Goal: Task Accomplishment & Management: Complete application form

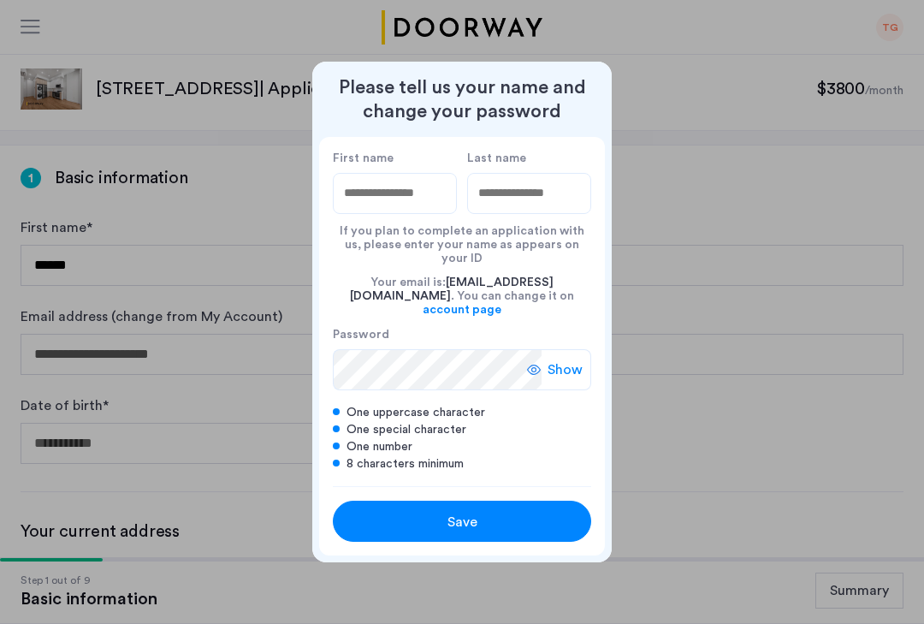
click at [416, 210] on input "First name" at bounding box center [395, 193] width 124 height 41
type input "*****"
click at [546, 210] on input "Last name" at bounding box center [529, 193] width 124 height 41
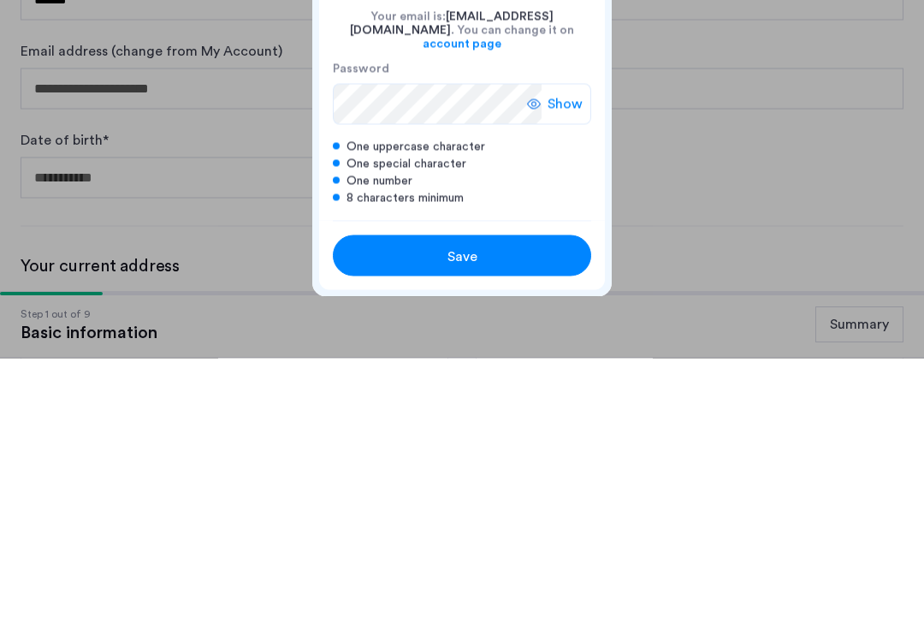
type input "*******"
click at [508, 501] on button "Save" at bounding box center [462, 521] width 258 height 41
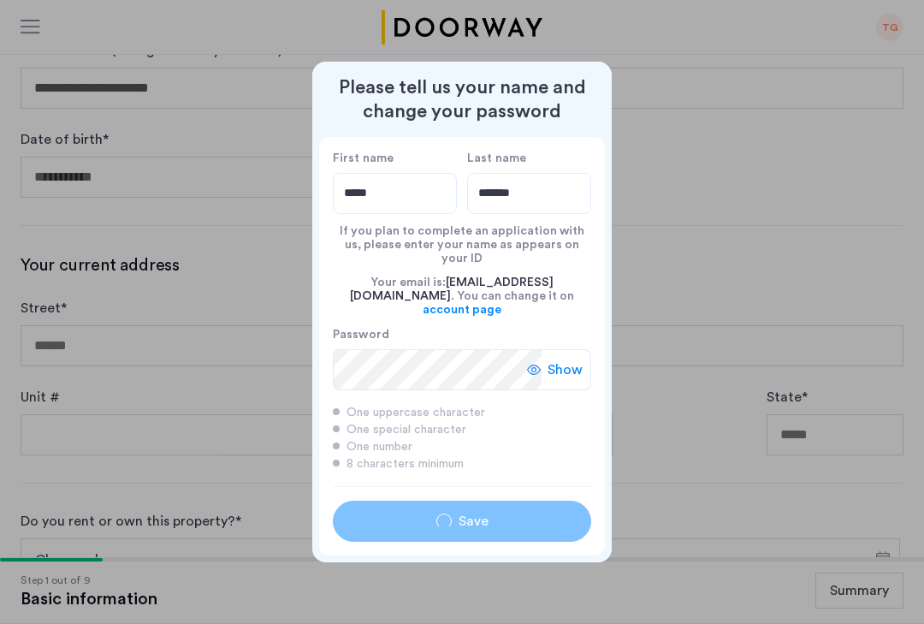
type input "*****"
type input "*******"
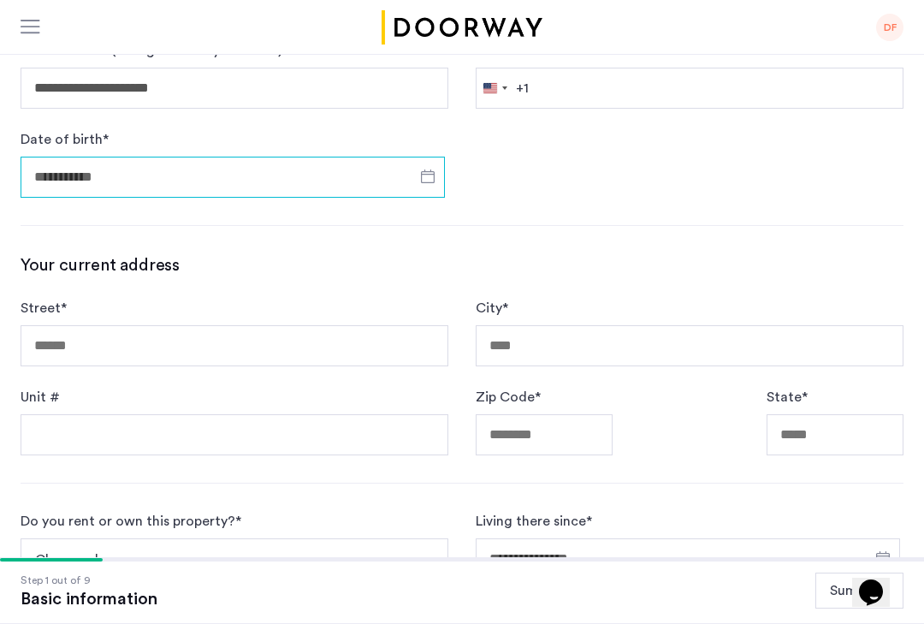
click at [385, 188] on input "Date of birth *" at bounding box center [233, 177] width 424 height 41
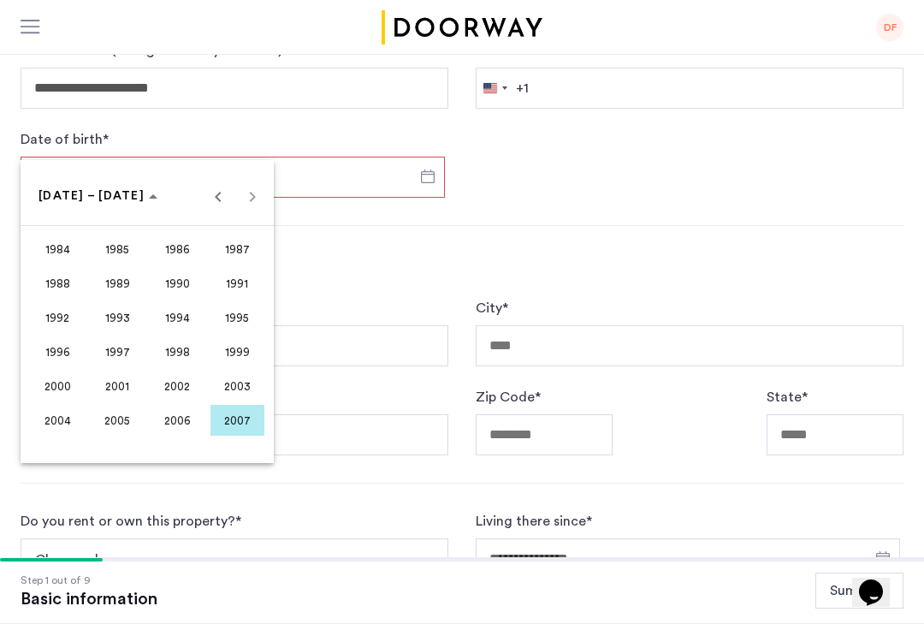
scroll to position [320, 0]
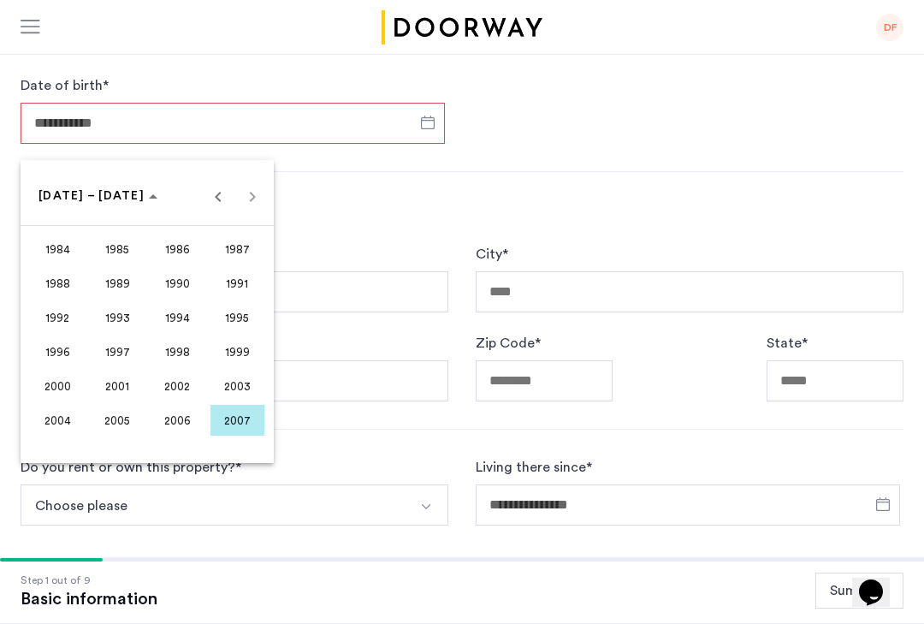
click at [552, 124] on div at bounding box center [462, 312] width 924 height 624
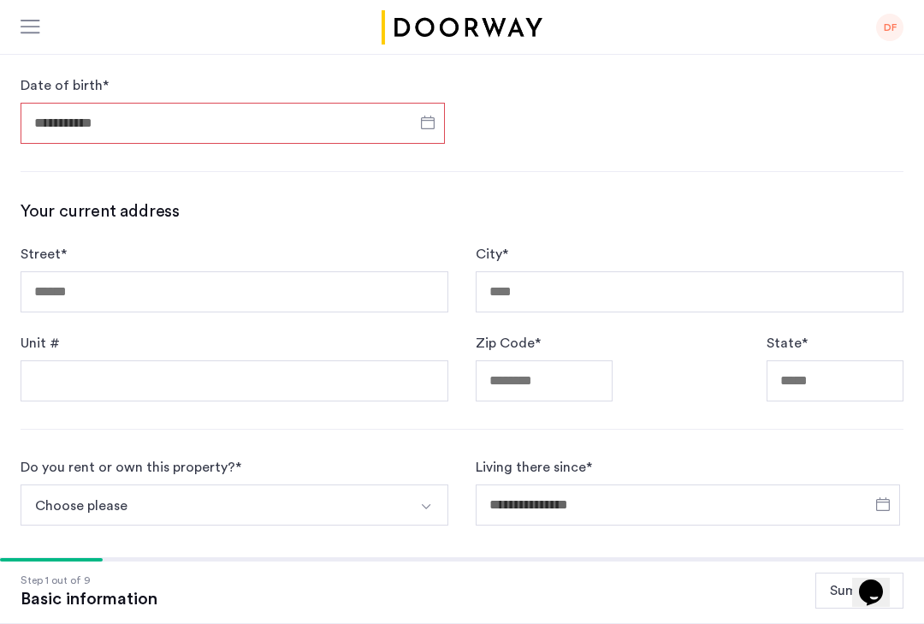
click at [393, 122] on input "Date of birth *" at bounding box center [233, 123] width 424 height 41
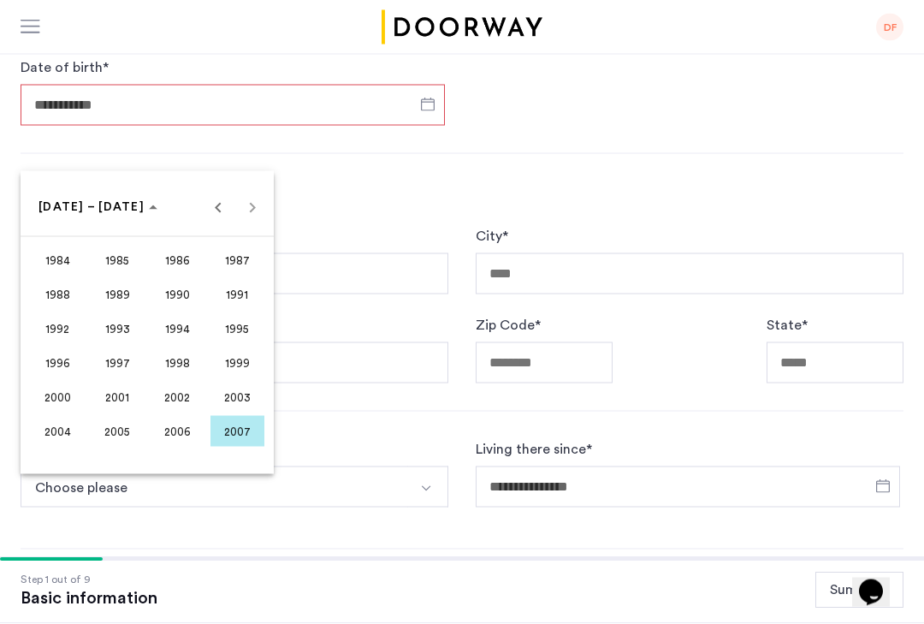
scroll to position [341, 0]
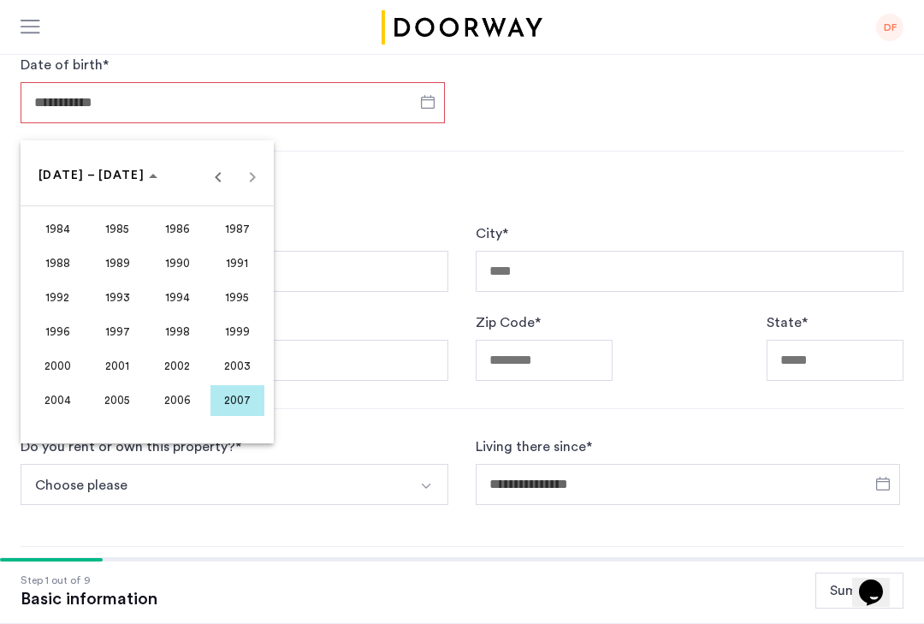
click at [228, 180] on span "Previous 24 years" at bounding box center [218, 176] width 34 height 34
click at [248, 241] on span "1963" at bounding box center [238, 229] width 54 height 31
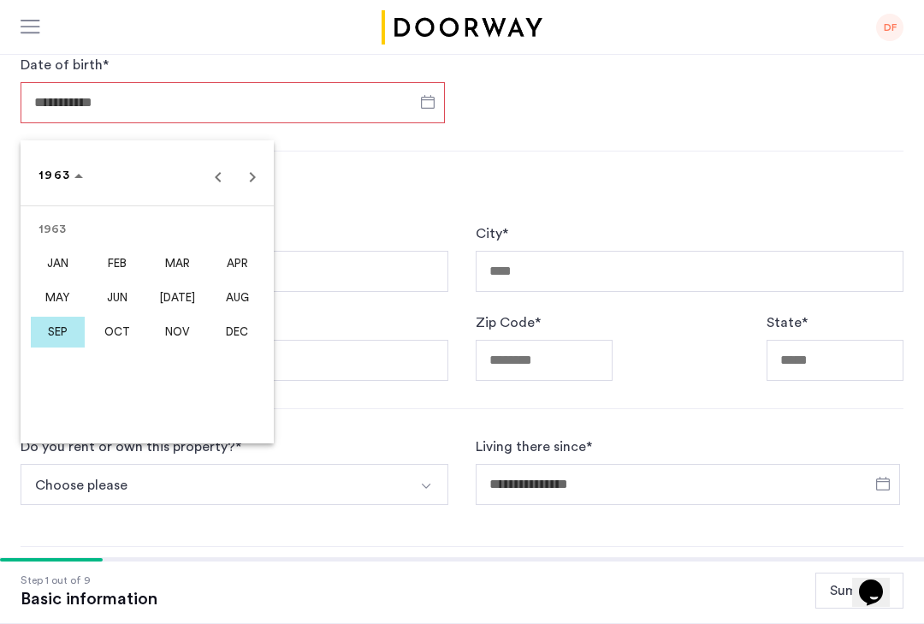
click at [64, 267] on span "JAN" at bounding box center [58, 263] width 54 height 31
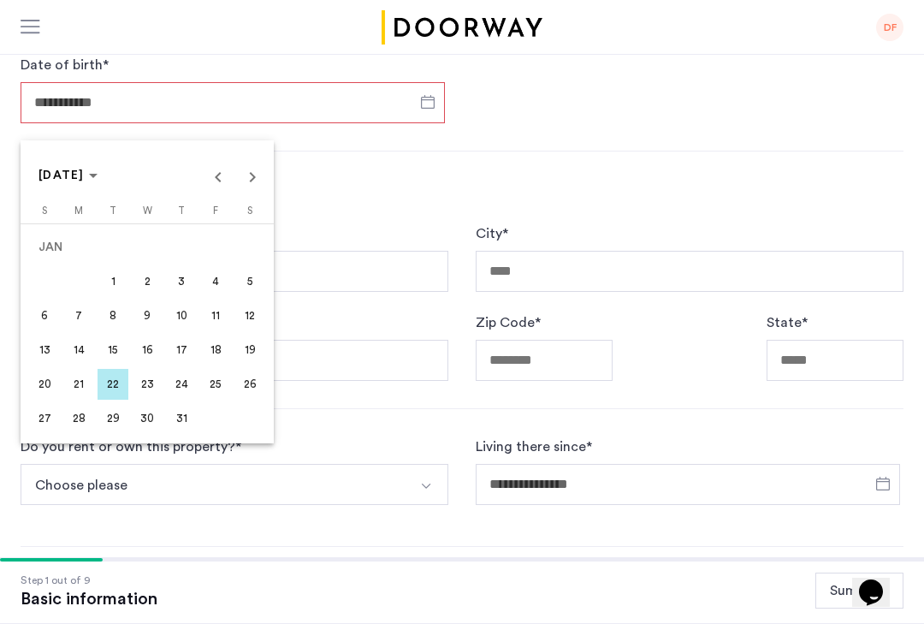
click at [86, 415] on span "28" at bounding box center [78, 418] width 31 height 31
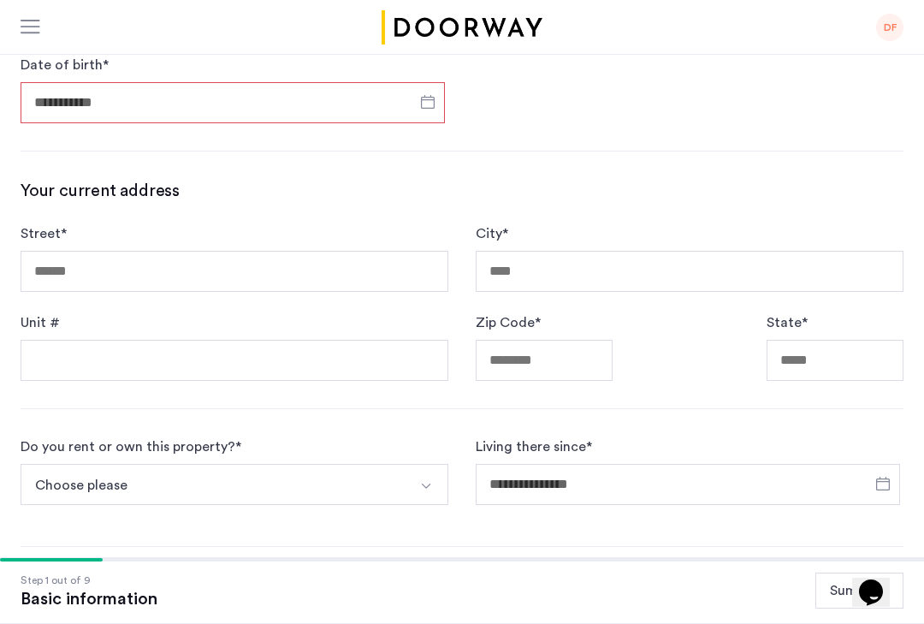
type input "**********"
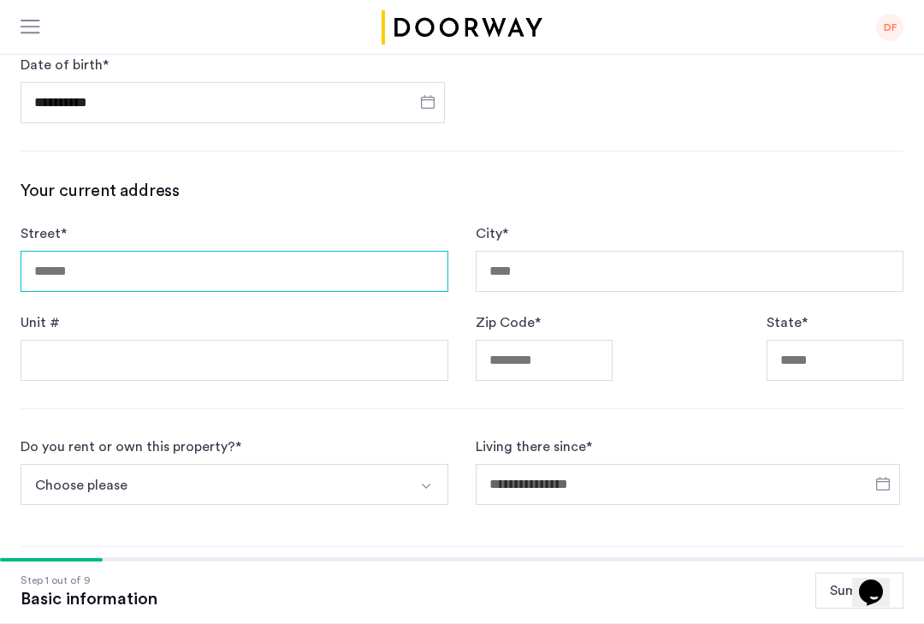
click at [395, 270] on input "Street *" at bounding box center [235, 271] width 428 height 41
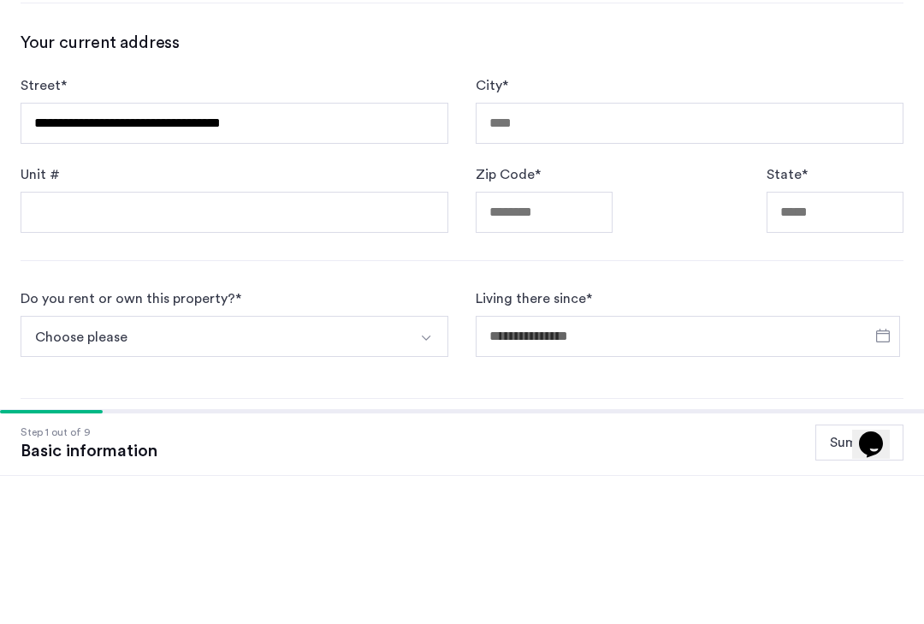
scroll to position [489, 0]
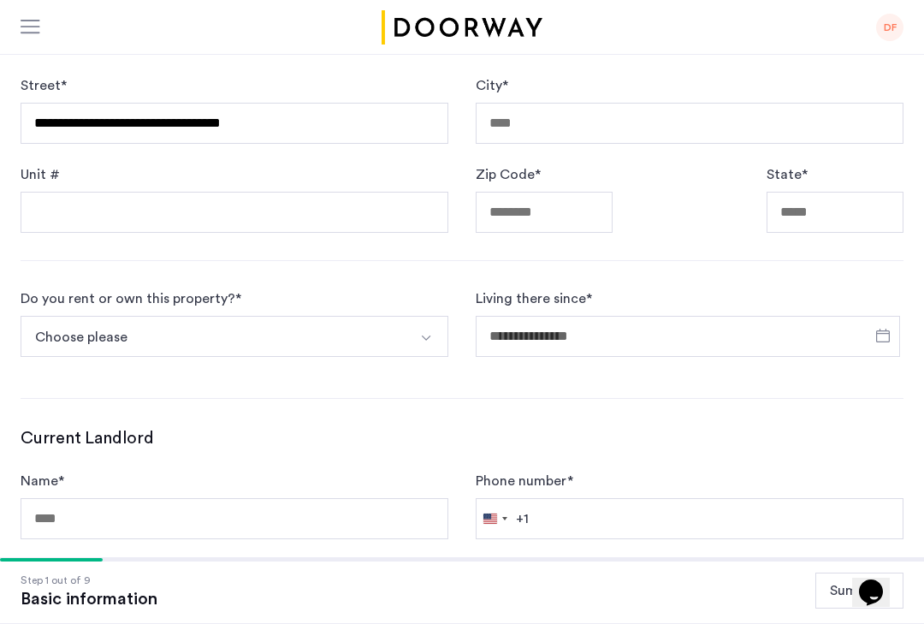
type input "**********"
type input "*********"
type input "*****"
type input "**"
click at [391, 337] on button "Choose please" at bounding box center [215, 336] width 388 height 41
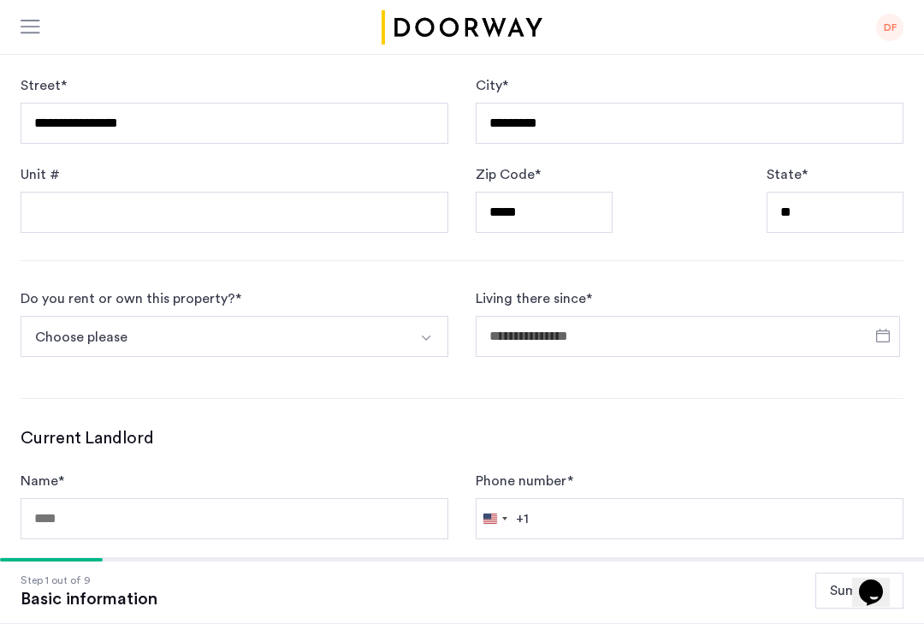
scroll to position [702, 0]
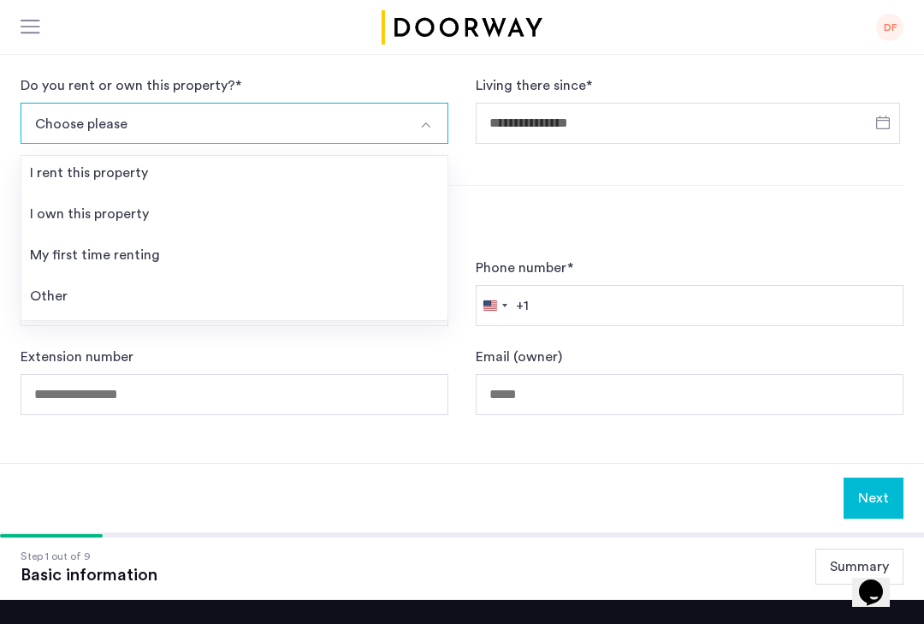
click at [173, 218] on li "I own this property" at bounding box center [234, 217] width 426 height 41
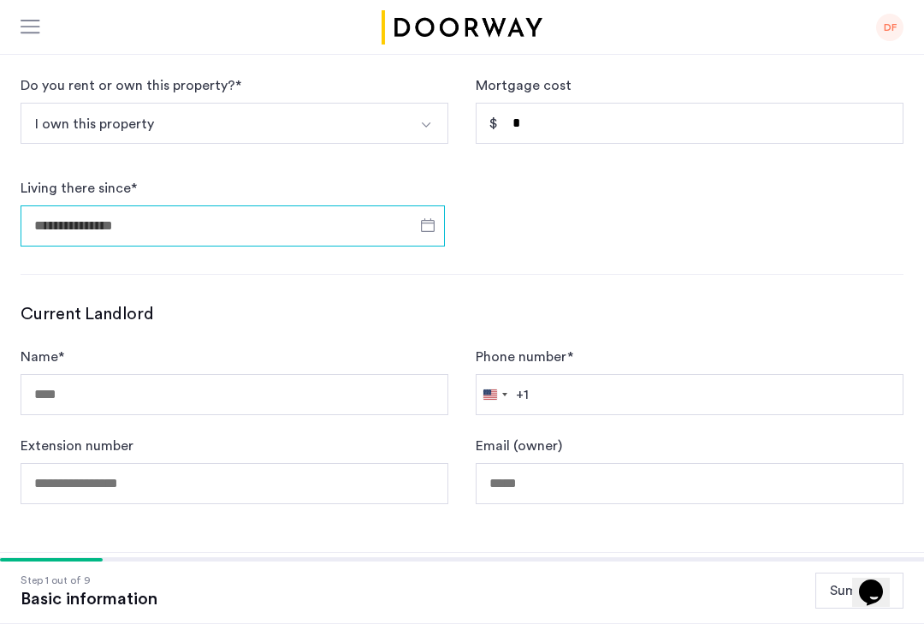
click at [385, 240] on input "Living there since *" at bounding box center [233, 225] width 424 height 41
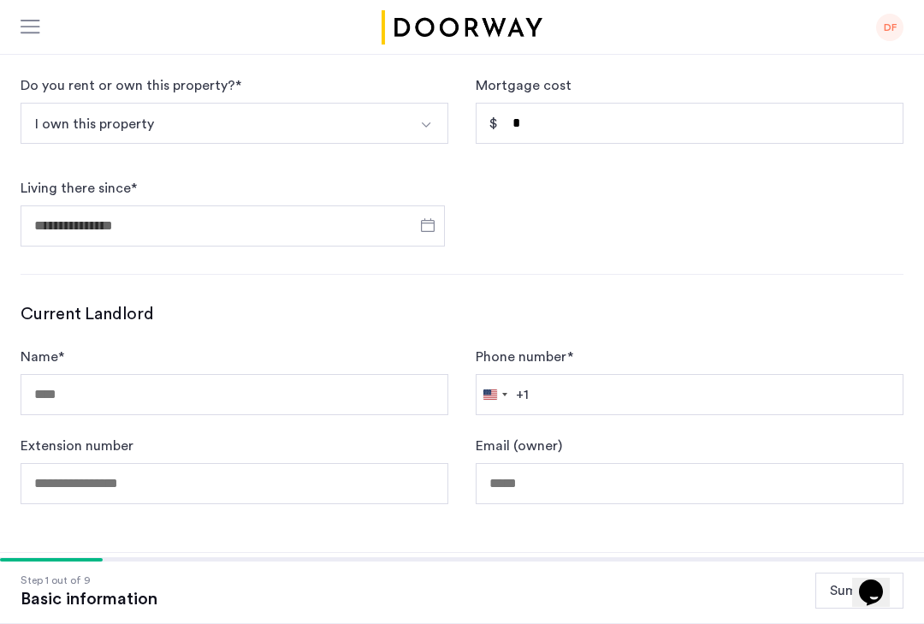
scroll to position [804, 0]
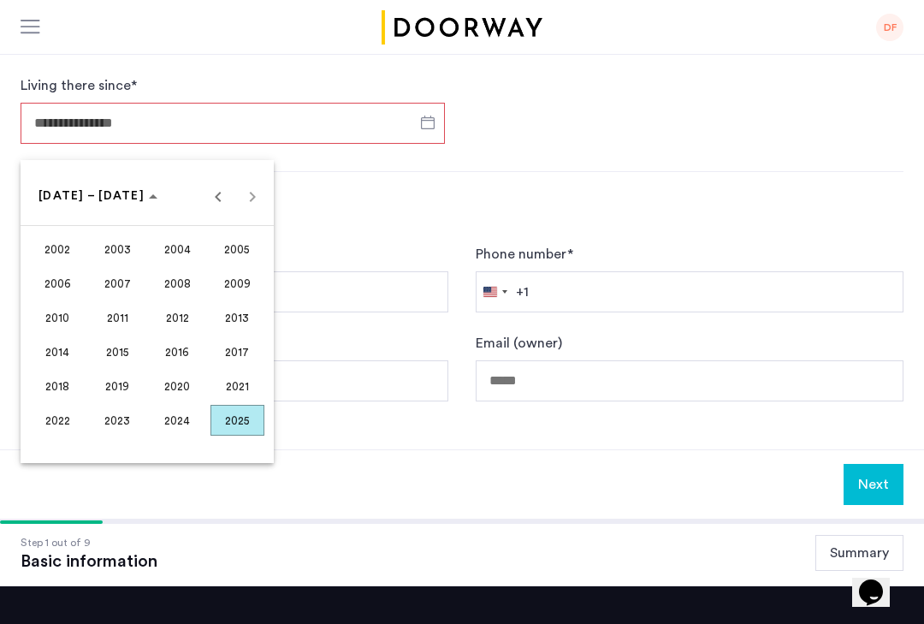
click at [217, 199] on span "Previous 24 years" at bounding box center [218, 196] width 34 height 34
click at [247, 320] on span "1989" at bounding box center [238, 317] width 54 height 31
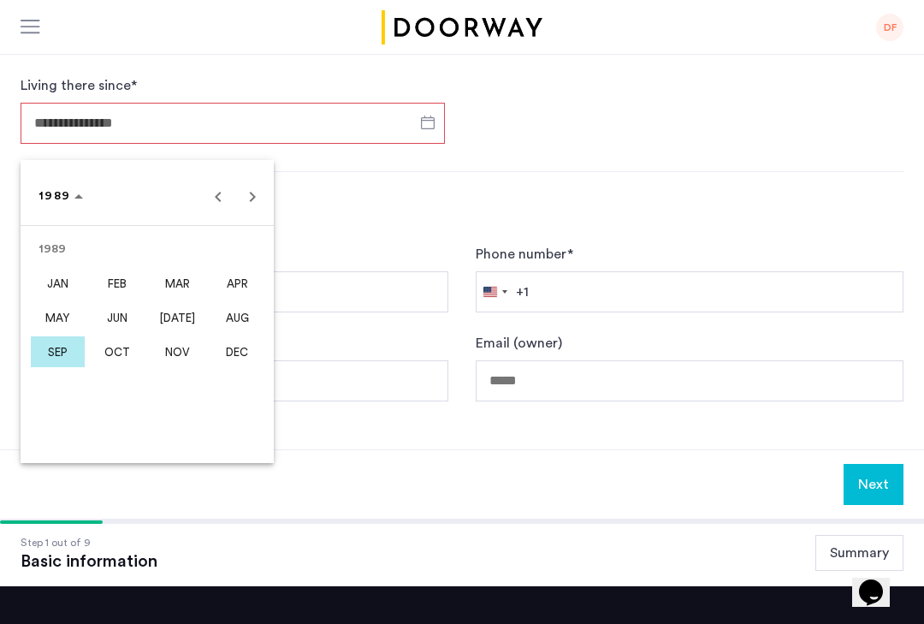
click at [187, 357] on span "NOV" at bounding box center [178, 351] width 54 height 31
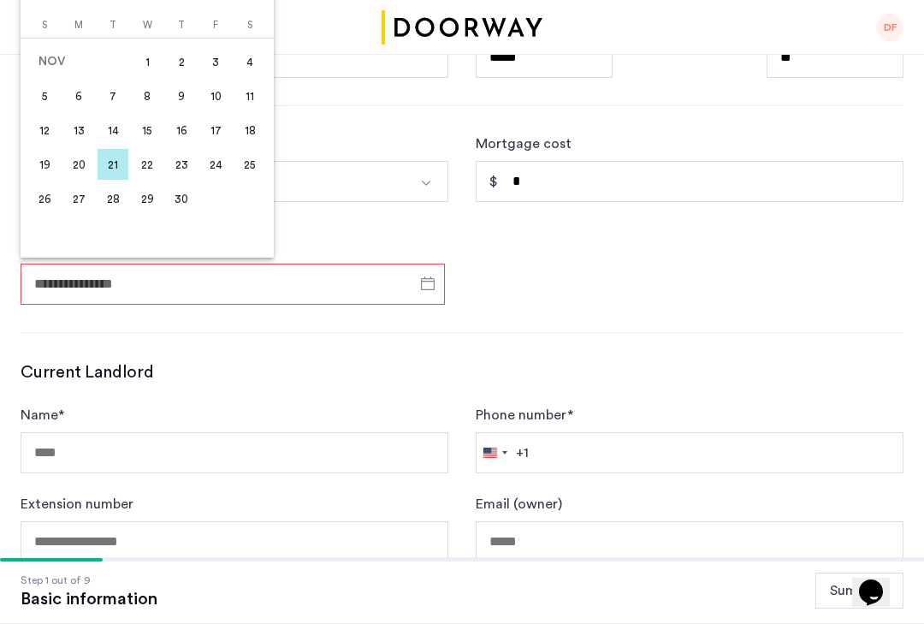
scroll to position [643, 0]
click at [388, 292] on div at bounding box center [462, 312] width 924 height 624
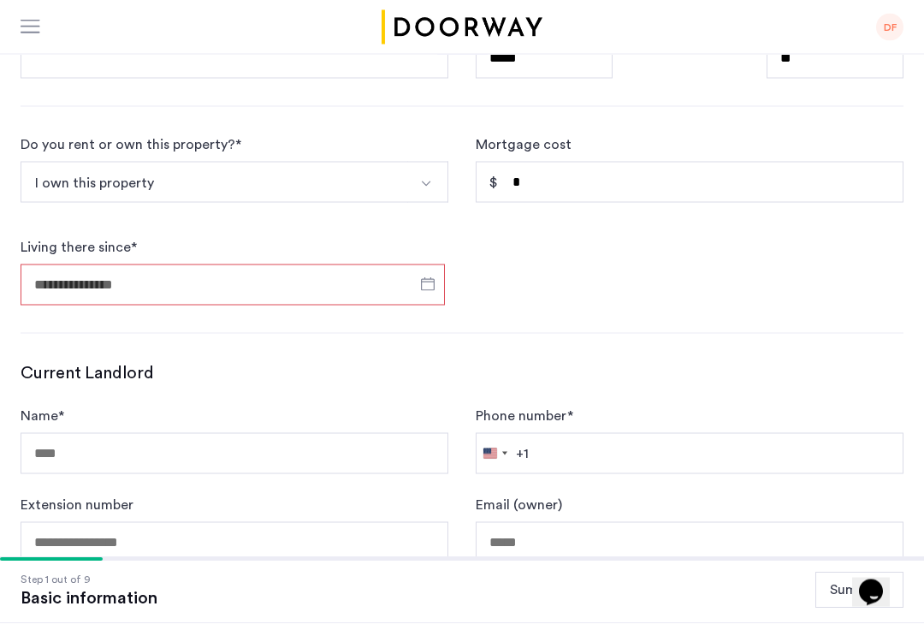
scroll to position [644, 0]
click at [367, 289] on input "Living there since *" at bounding box center [233, 284] width 424 height 41
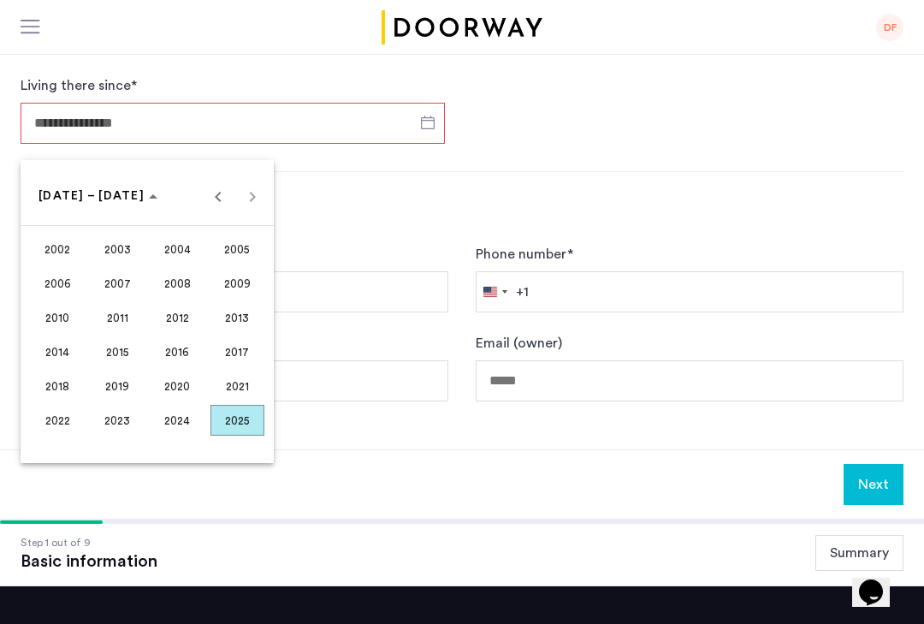
click at [214, 201] on span "Previous 24 years" at bounding box center [218, 196] width 34 height 34
click at [246, 320] on span "1989" at bounding box center [238, 317] width 54 height 31
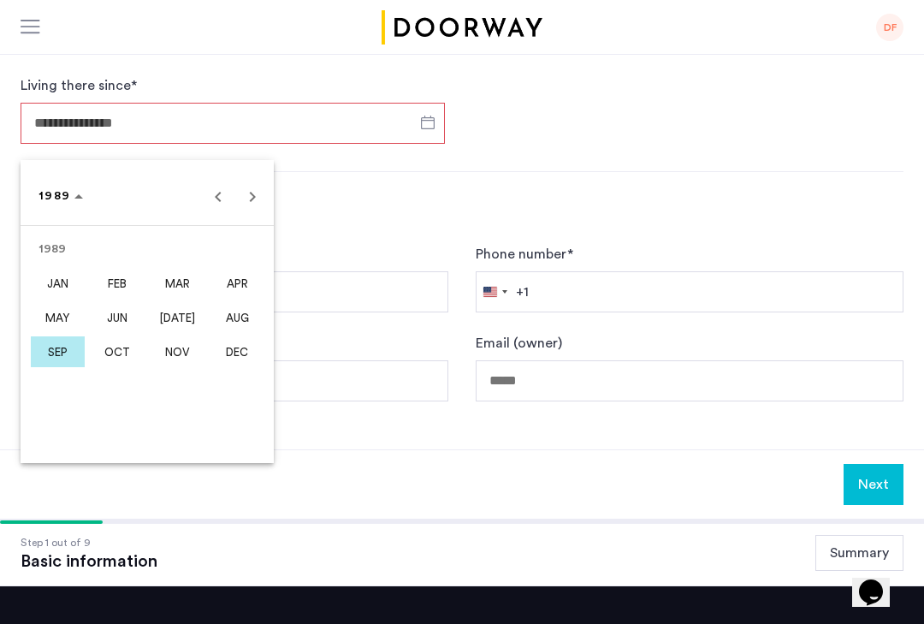
click at [185, 357] on span "NOV" at bounding box center [178, 351] width 54 height 31
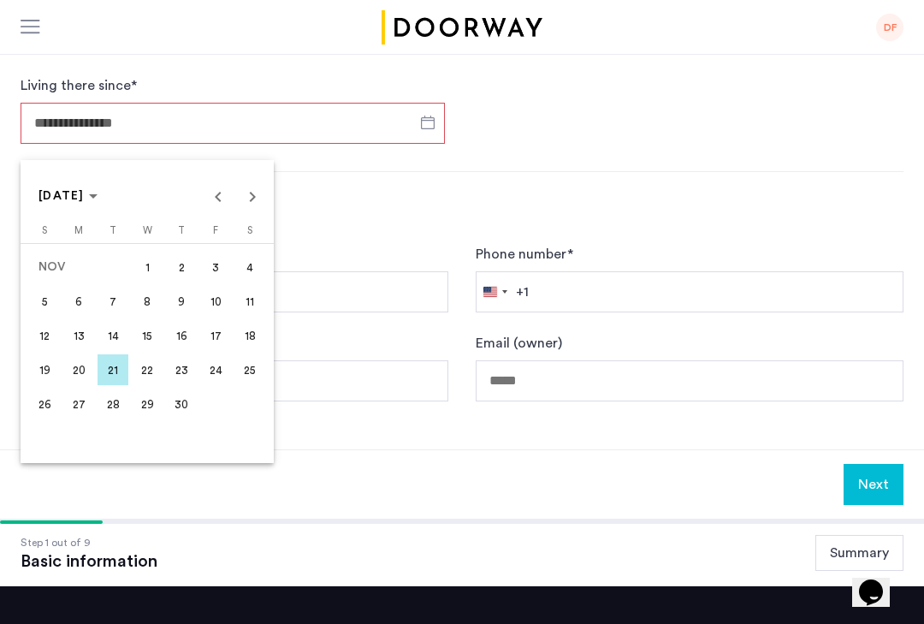
click at [148, 380] on span "22" at bounding box center [147, 369] width 31 height 31
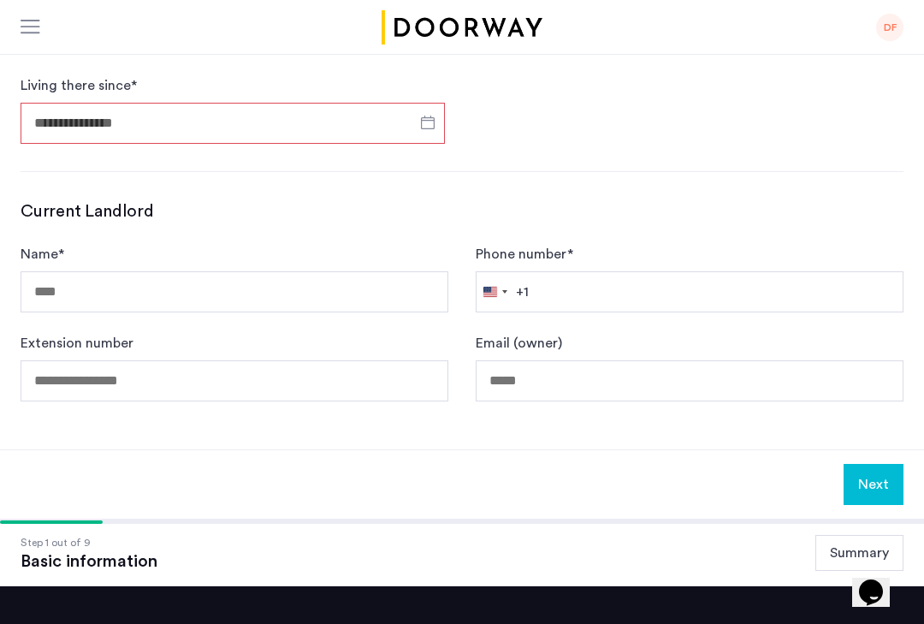
type input "**********"
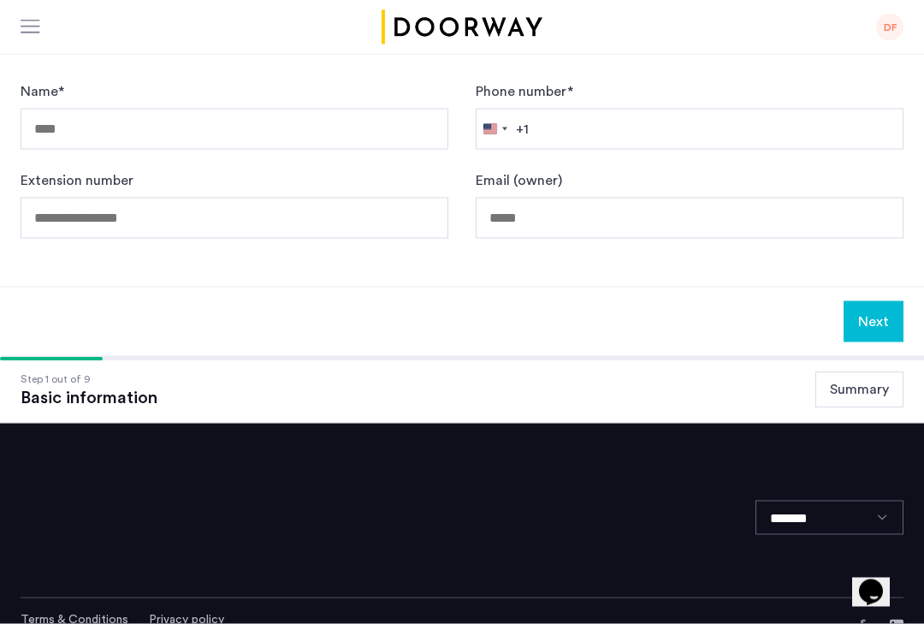
scroll to position [972, 0]
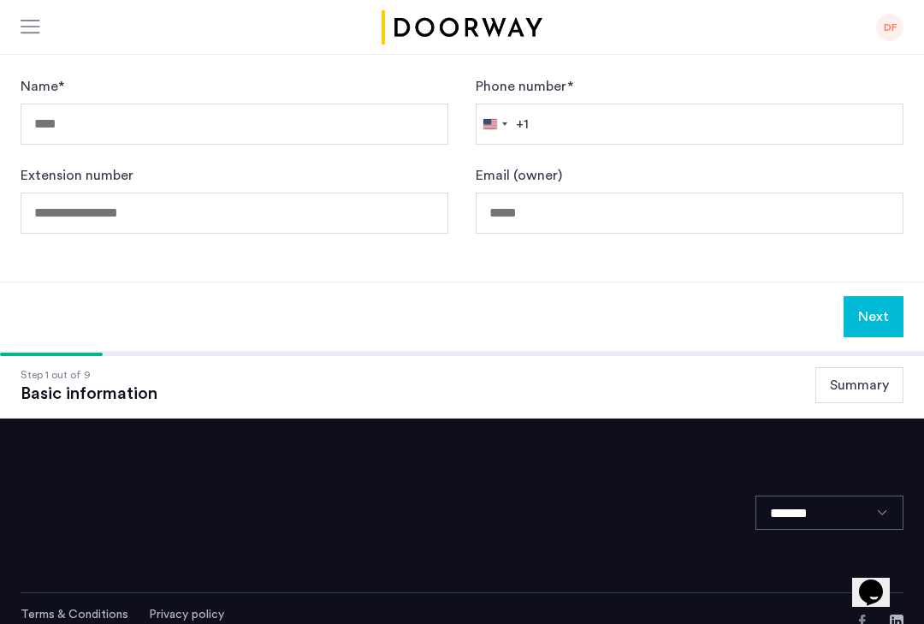
click at [875, 323] on button "Next" at bounding box center [874, 316] width 60 height 41
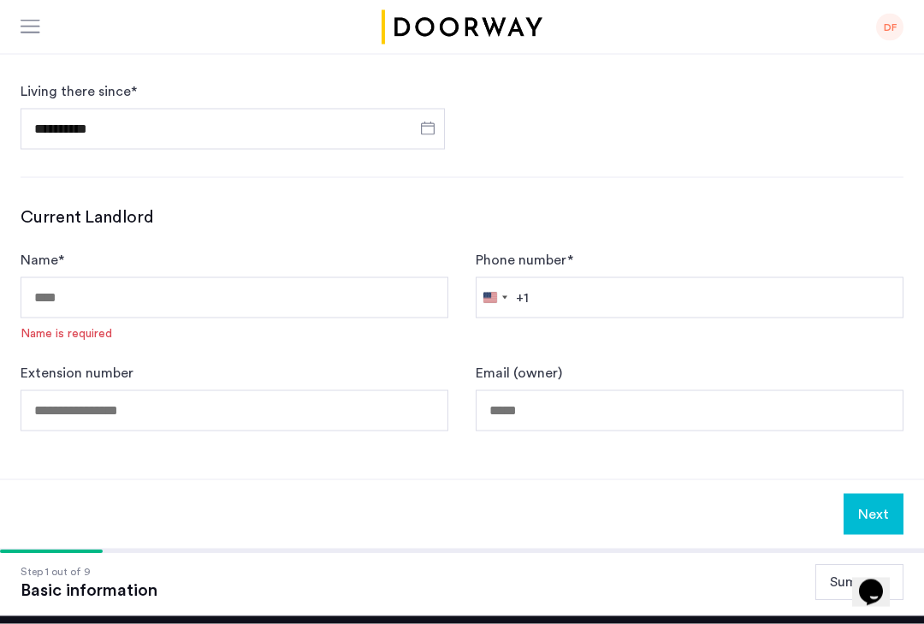
scroll to position [824, 0]
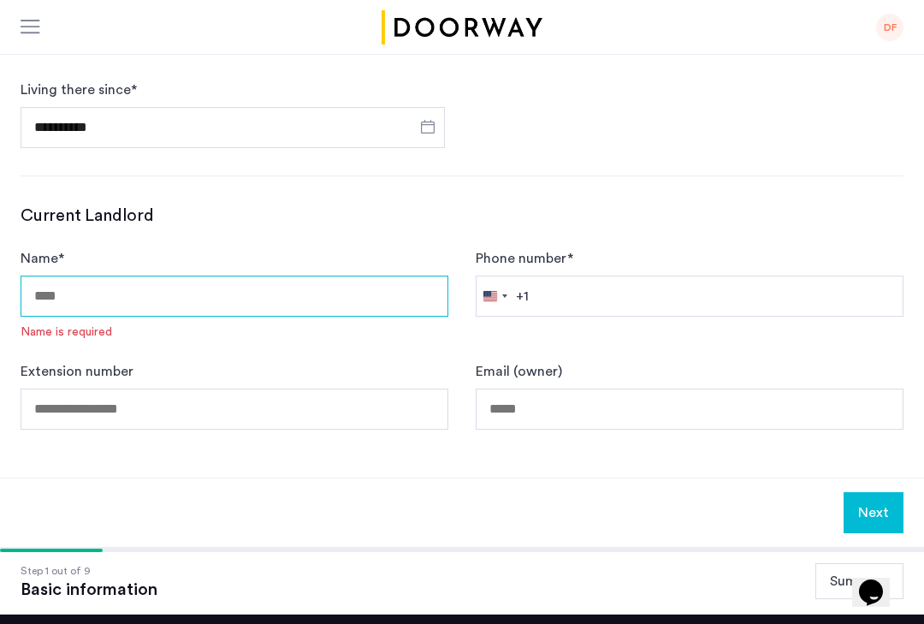
click at [390, 314] on input "Name *" at bounding box center [235, 296] width 428 height 41
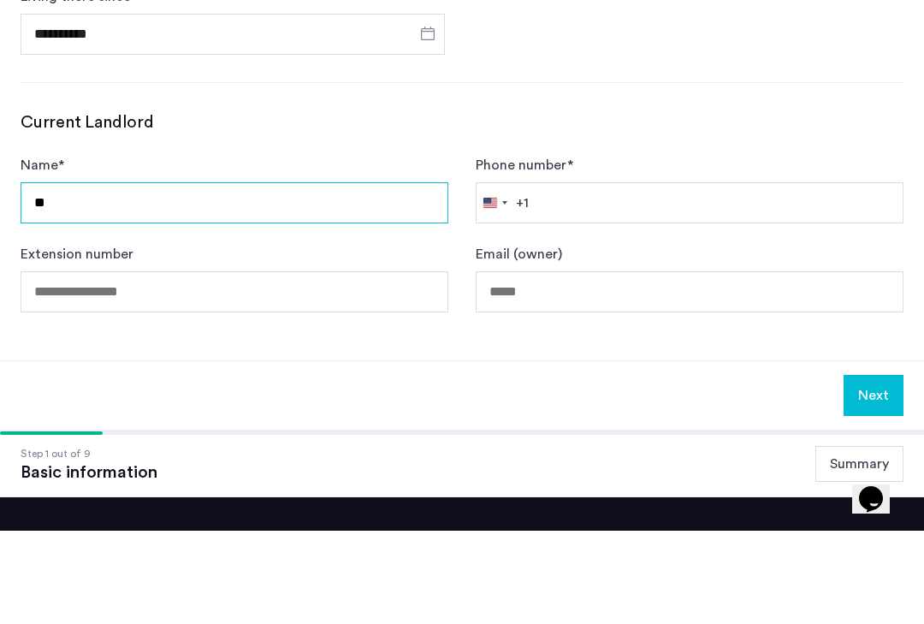
type input "*"
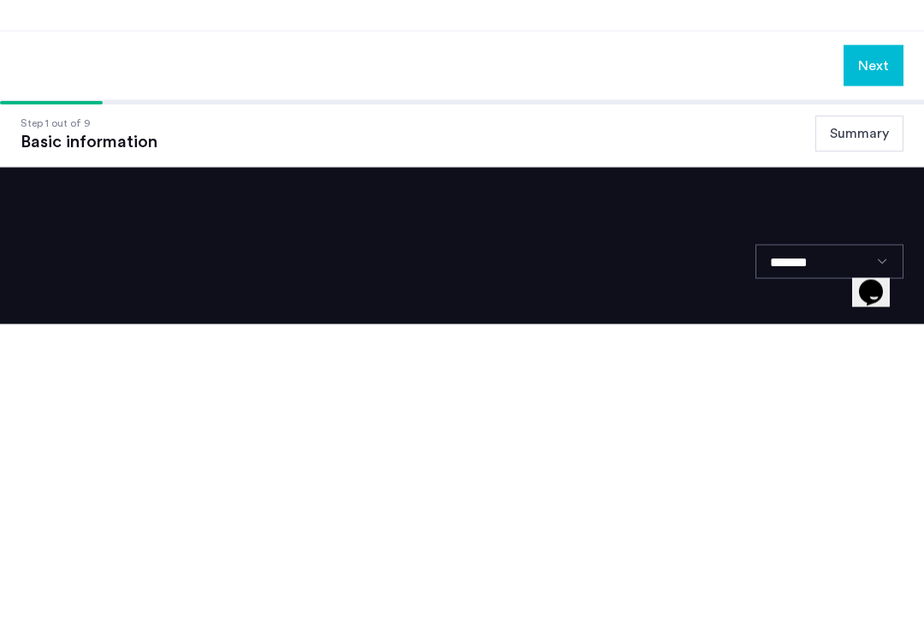
click at [881, 345] on button "Next" at bounding box center [874, 365] width 60 height 41
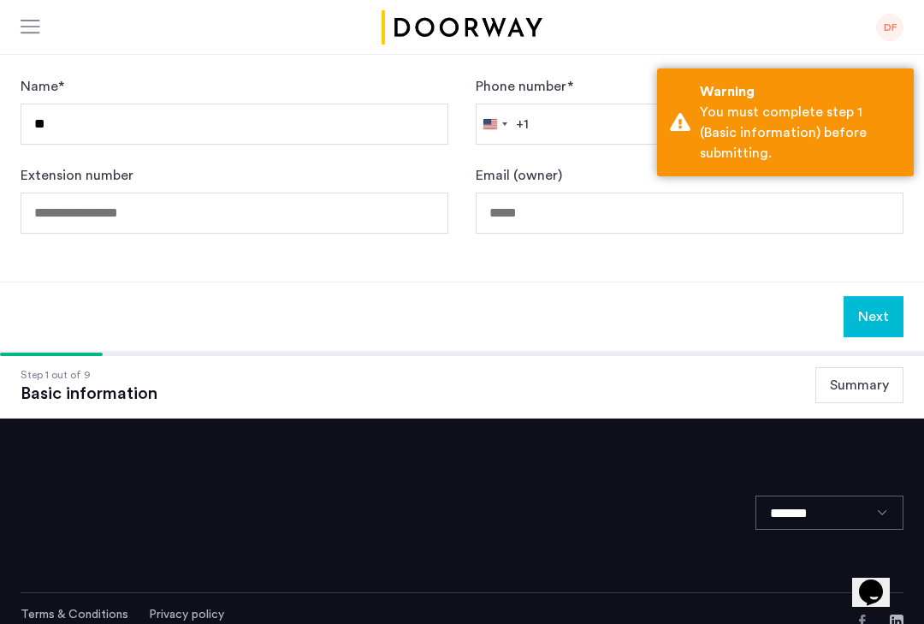
click at [870, 318] on button "Next" at bounding box center [874, 316] width 60 height 41
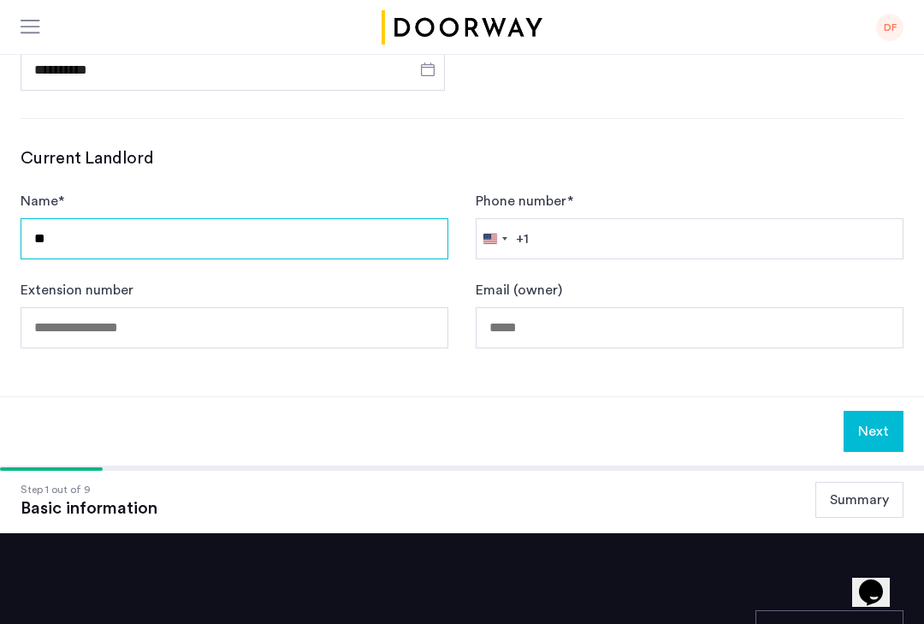
click at [167, 249] on input "**" at bounding box center [235, 238] width 428 height 41
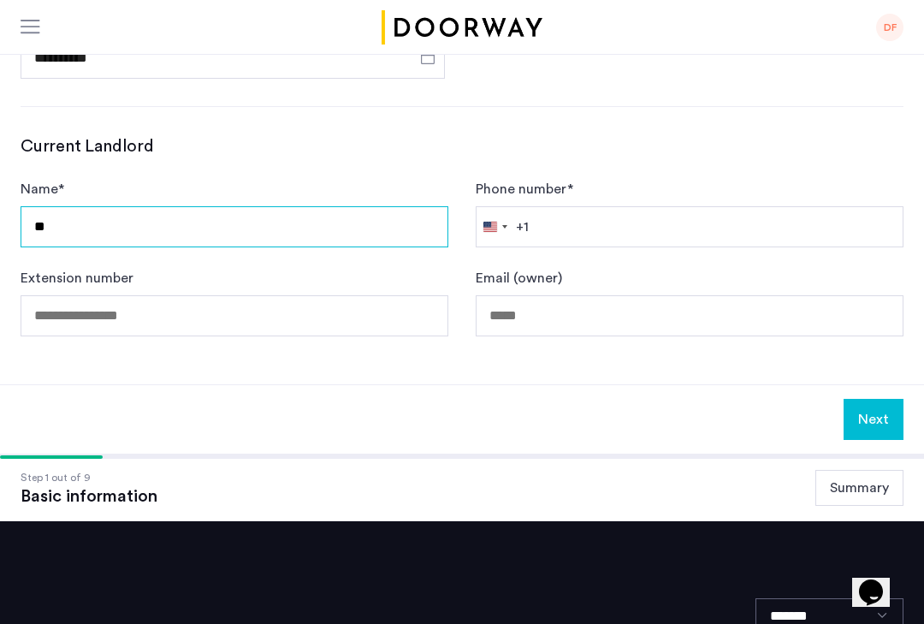
scroll to position [882, 0]
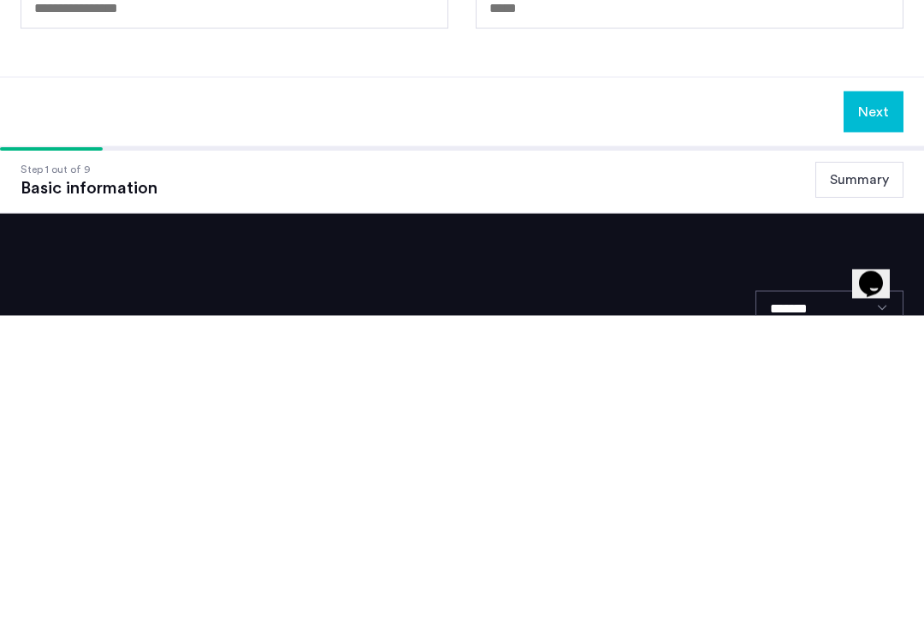
type input "***"
click at [879, 400] on button "Next" at bounding box center [874, 420] width 60 height 41
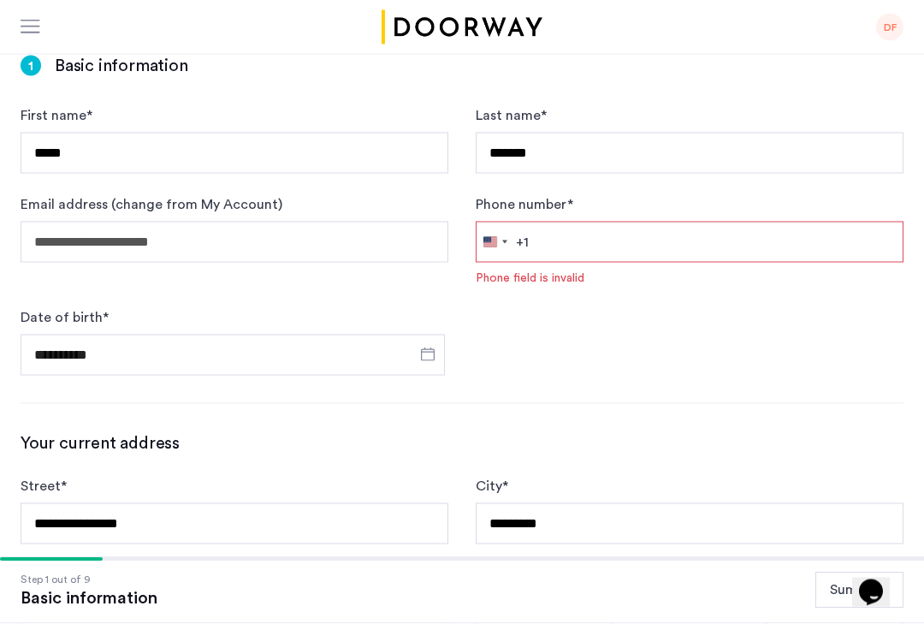
scroll to position [0, 0]
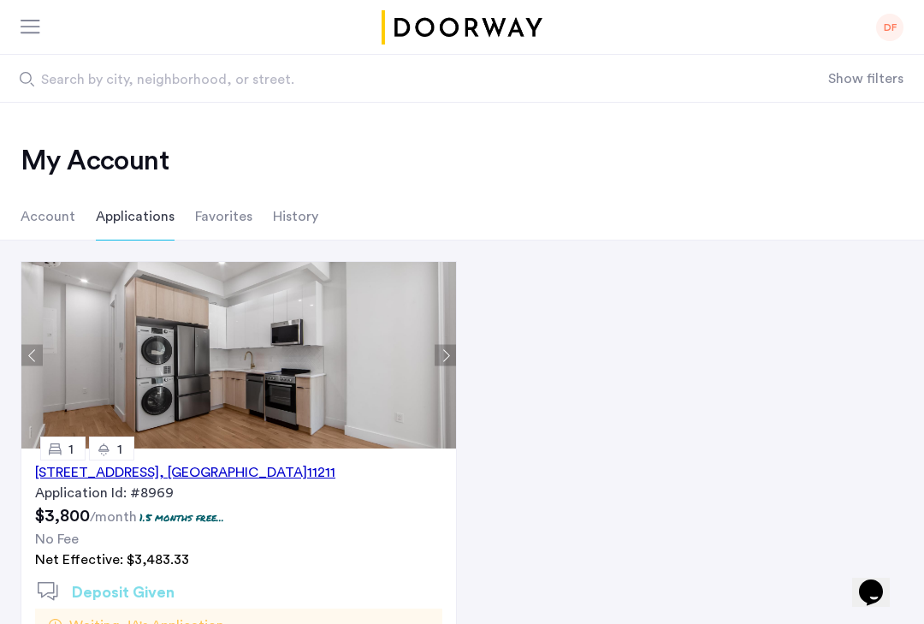
click at [213, 480] on div "489 Grand Street, Unit 2B, Brooklyn , NY 11211" at bounding box center [185, 472] width 300 height 21
click at [140, 203] on li "Applications" at bounding box center [135, 217] width 79 height 48
click at [141, 220] on li "Applications" at bounding box center [135, 217] width 79 height 48
click at [147, 218] on li "Applications" at bounding box center [135, 217] width 79 height 48
click at [143, 212] on li "Applications" at bounding box center [135, 217] width 79 height 48
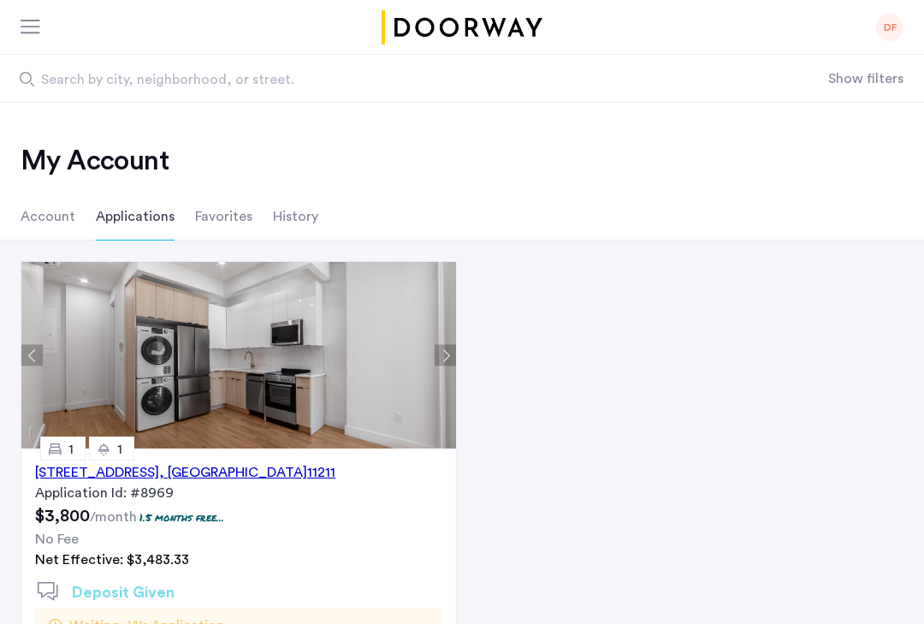
click at [148, 233] on li "Applications" at bounding box center [135, 217] width 79 height 48
click at [148, 227] on li "Applications" at bounding box center [135, 217] width 79 height 48
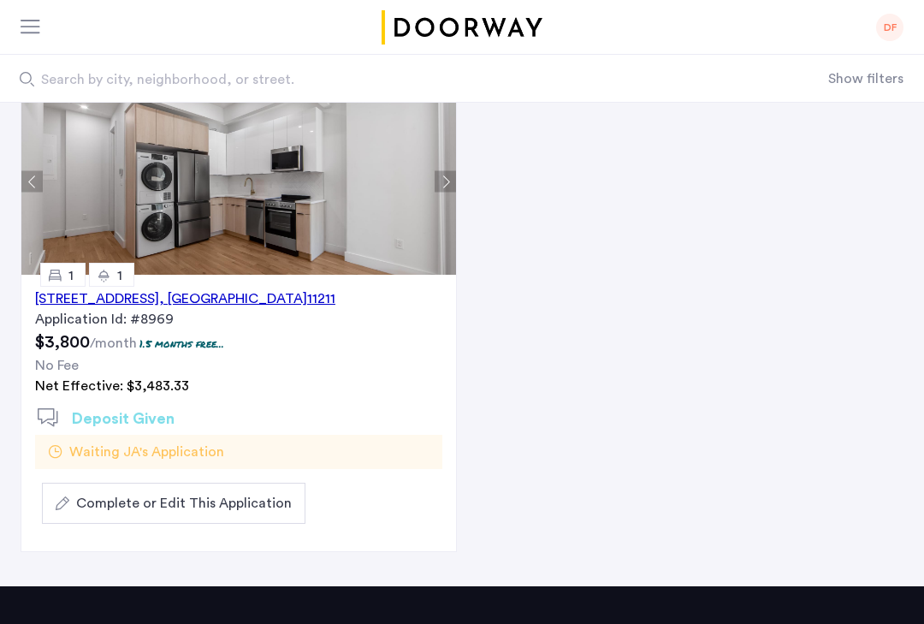
scroll to position [173, 0]
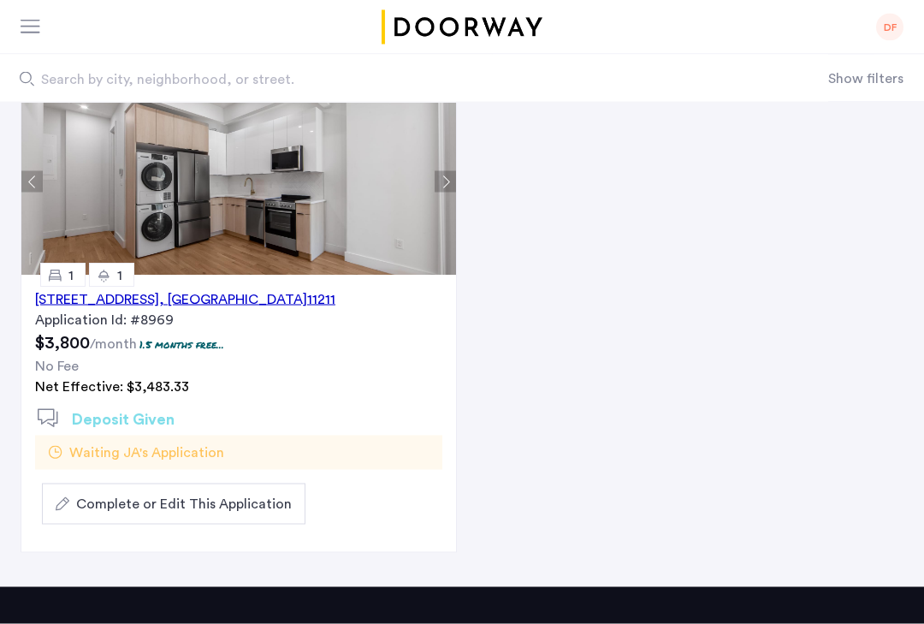
click at [288, 519] on button "Complete or Edit This Application" at bounding box center [174, 504] width 264 height 41
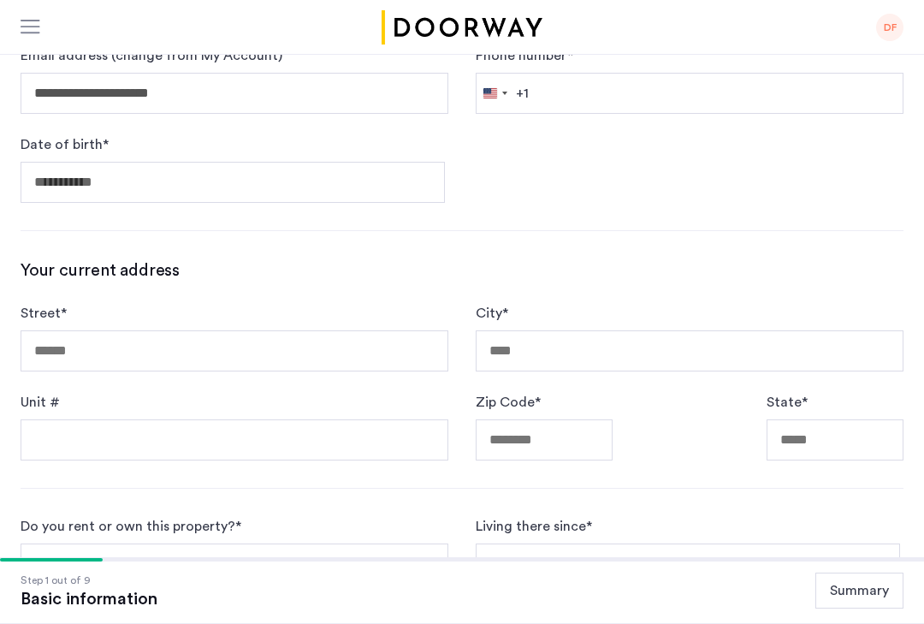
scroll to position [286, 0]
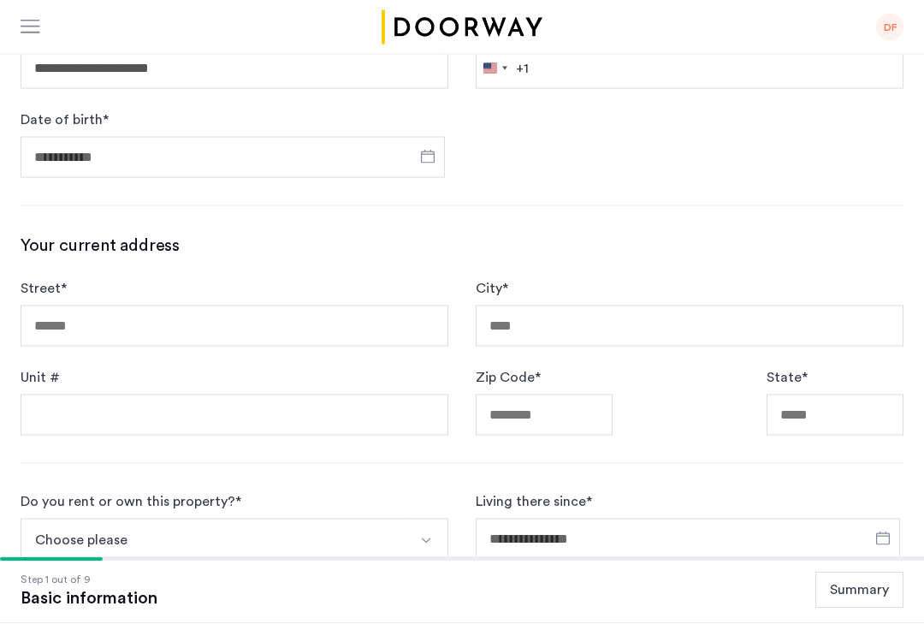
click at [419, 543] on img "Select option" at bounding box center [426, 541] width 14 height 14
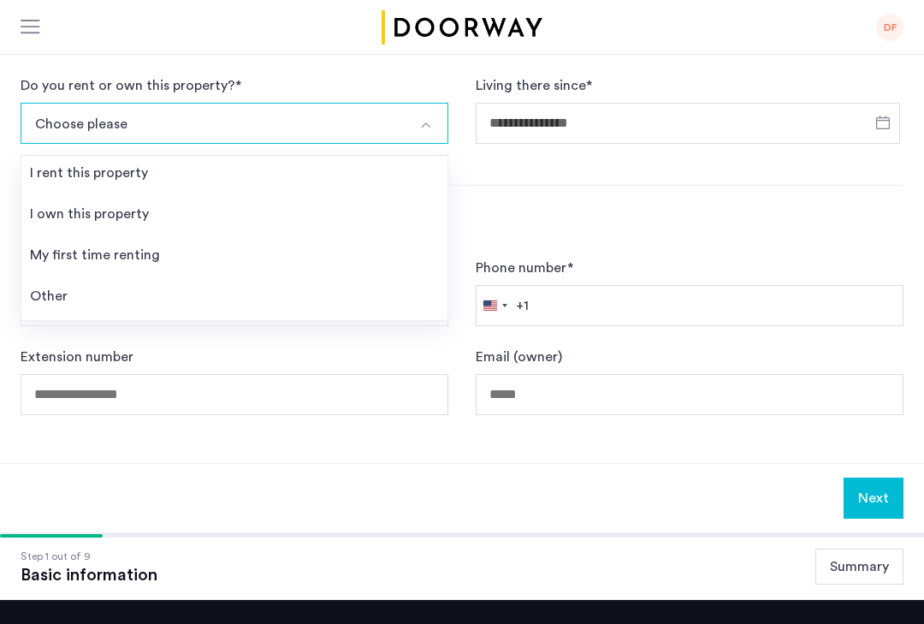
click at [163, 216] on li "I own this property" at bounding box center [234, 217] width 426 height 41
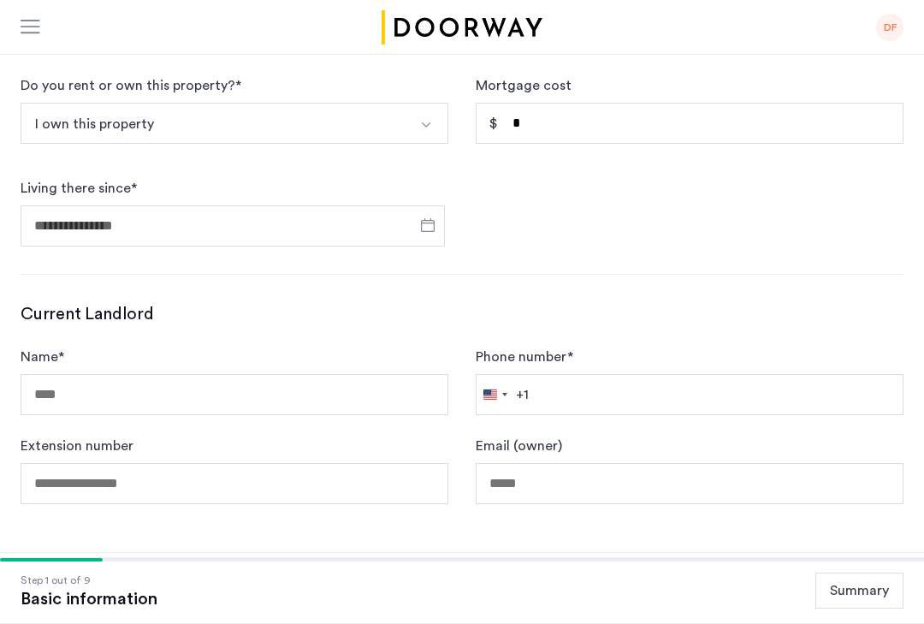
scroll to position [703, 0]
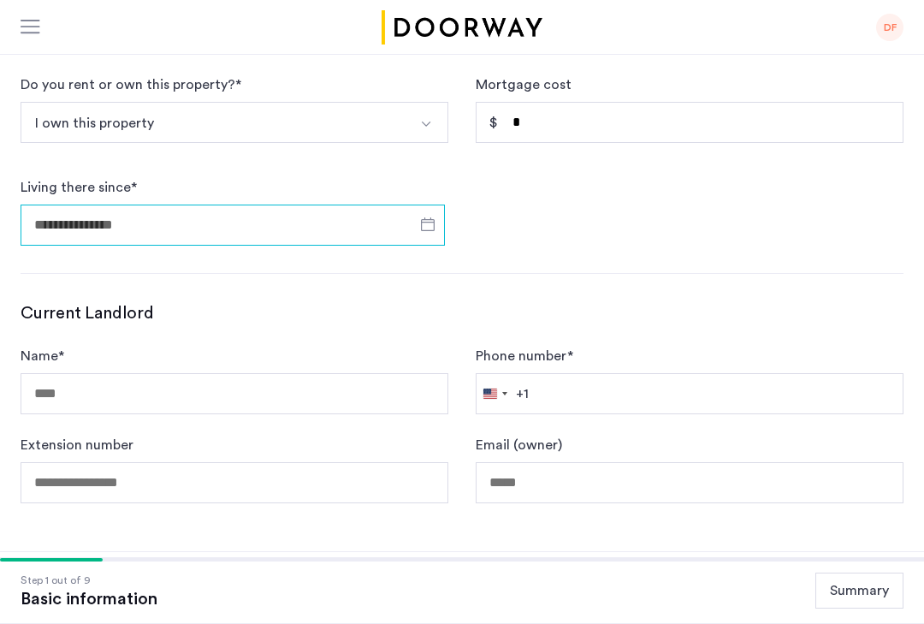
click at [371, 244] on input "Living there since *" at bounding box center [233, 225] width 424 height 41
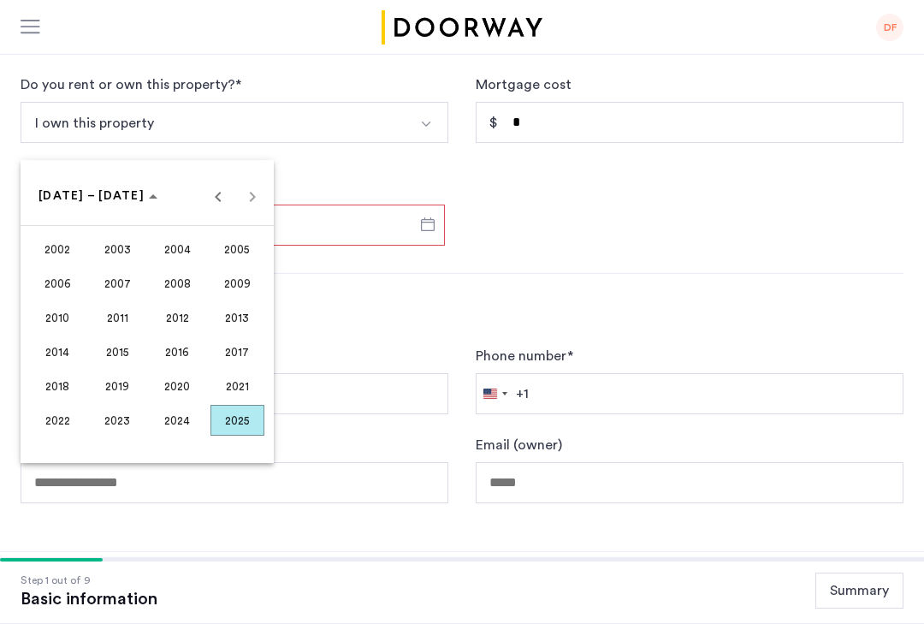
scroll to position [804, 0]
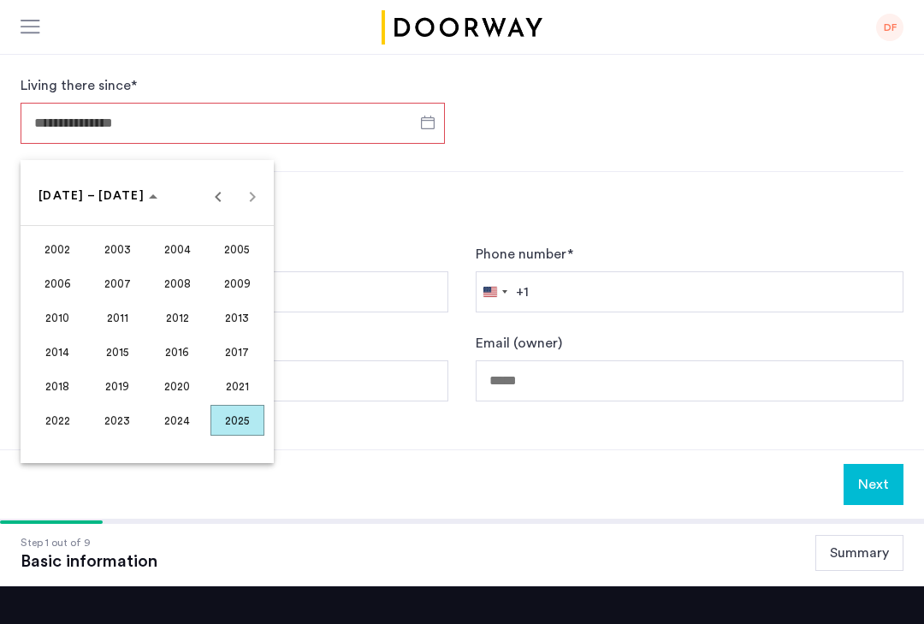
click at [223, 201] on span "Previous 24 years" at bounding box center [218, 196] width 34 height 34
click at [242, 319] on span "1989" at bounding box center [238, 317] width 54 height 31
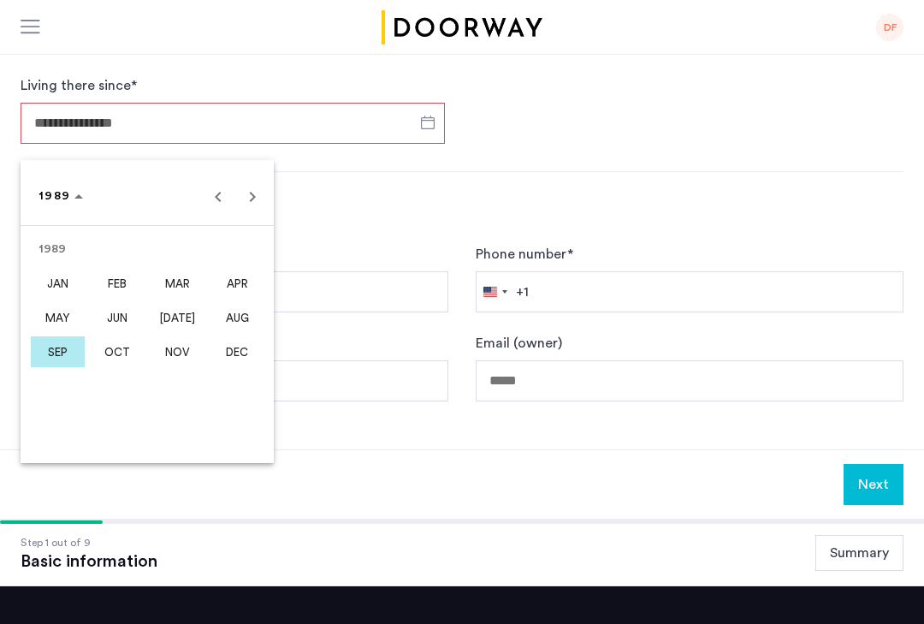
click at [187, 356] on span "NOV" at bounding box center [178, 351] width 54 height 31
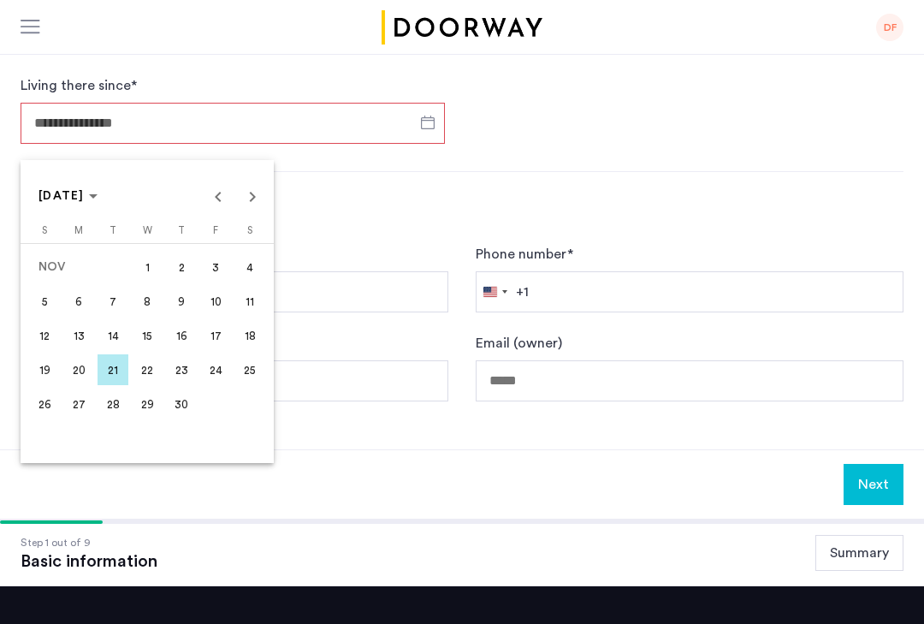
click at [217, 377] on span "24" at bounding box center [215, 369] width 31 height 31
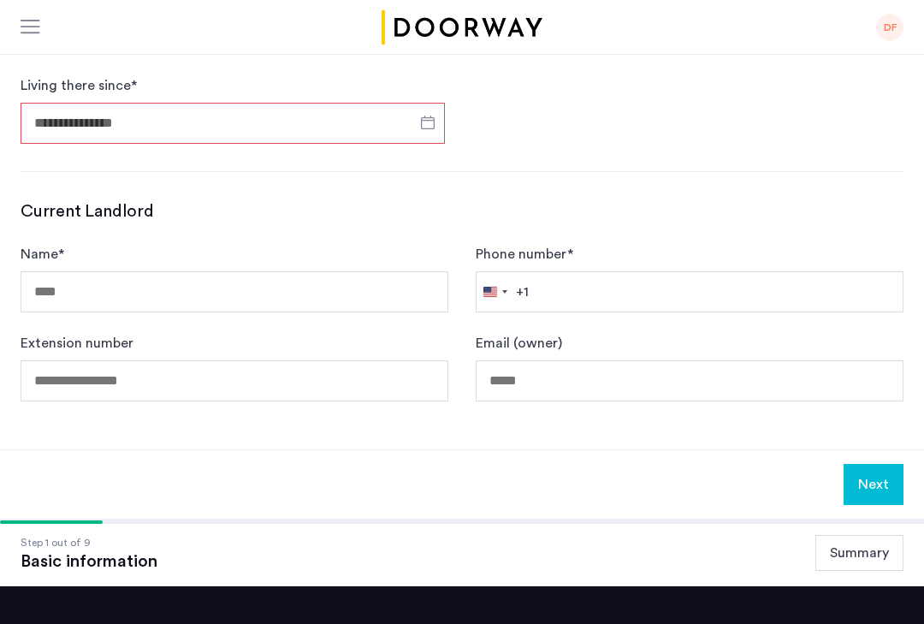
type input "**********"
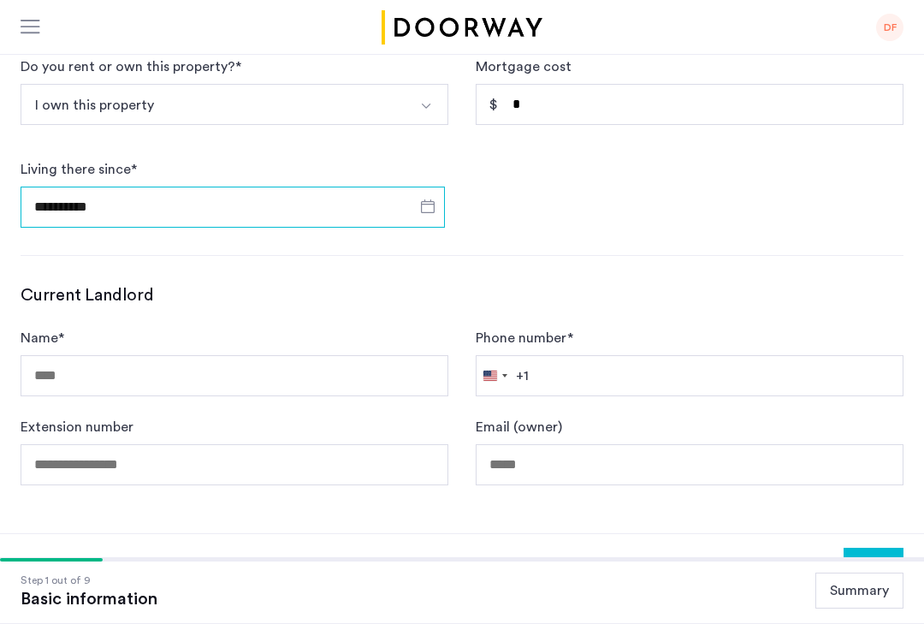
scroll to position [720, 0]
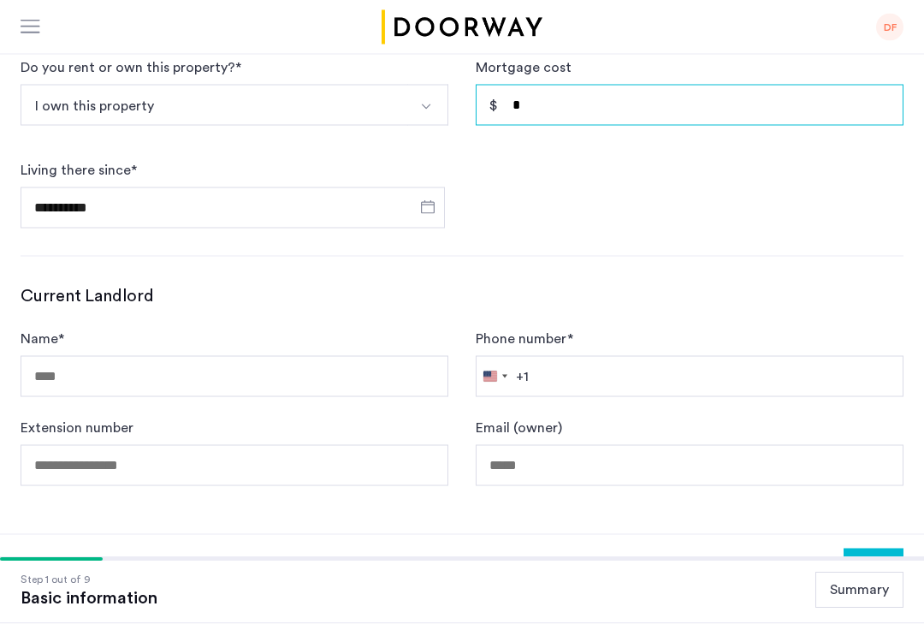
click at [634, 115] on input "*" at bounding box center [690, 105] width 428 height 41
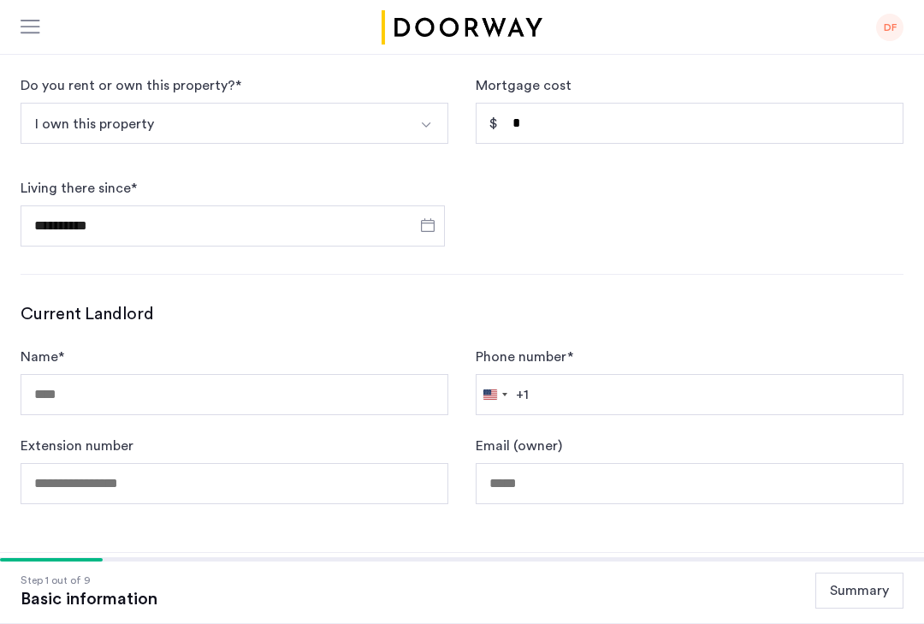
click at [810, 223] on form "**********" at bounding box center [462, 160] width 883 height 171
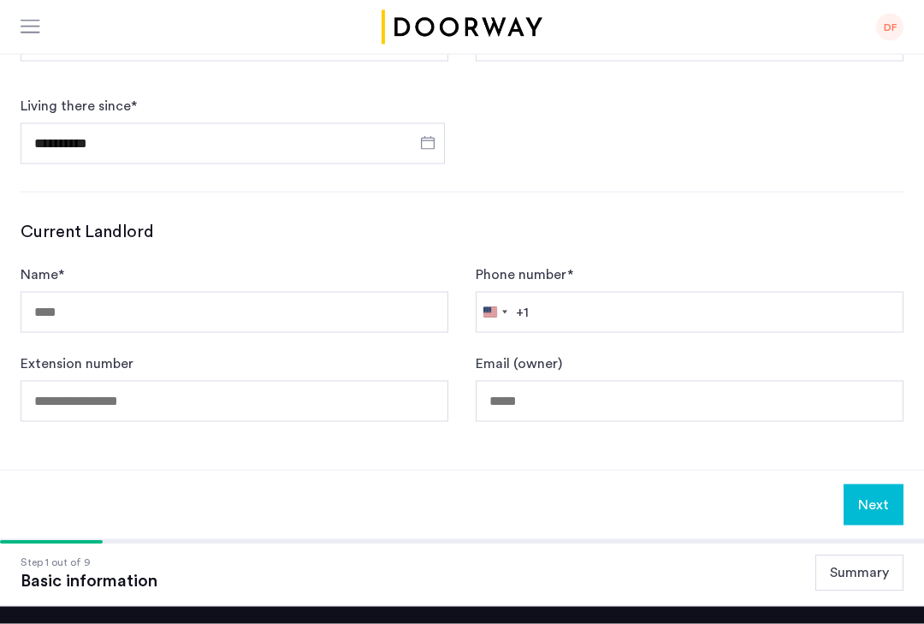
scroll to position [784, 0]
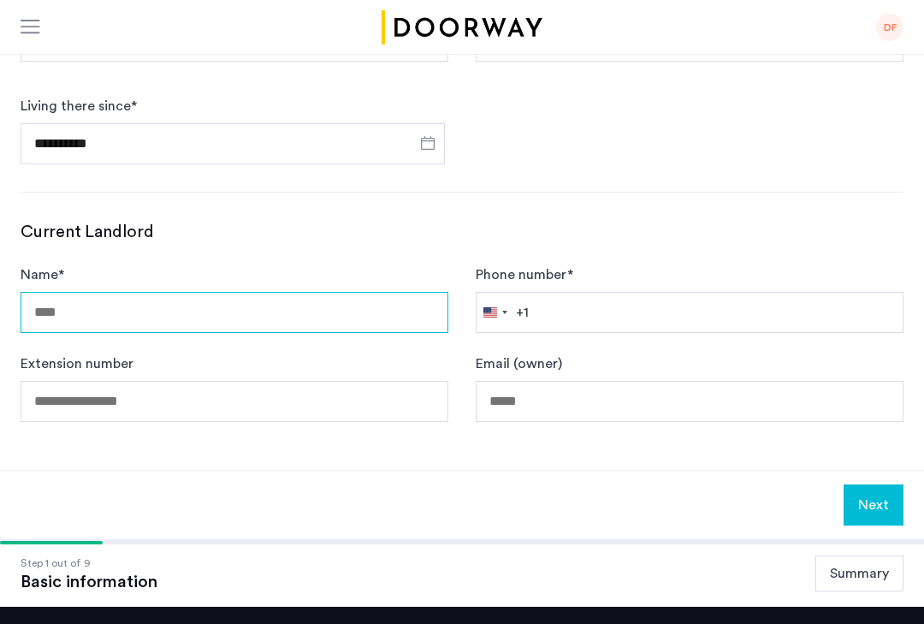
click at [385, 312] on input "Name *" at bounding box center [235, 312] width 428 height 41
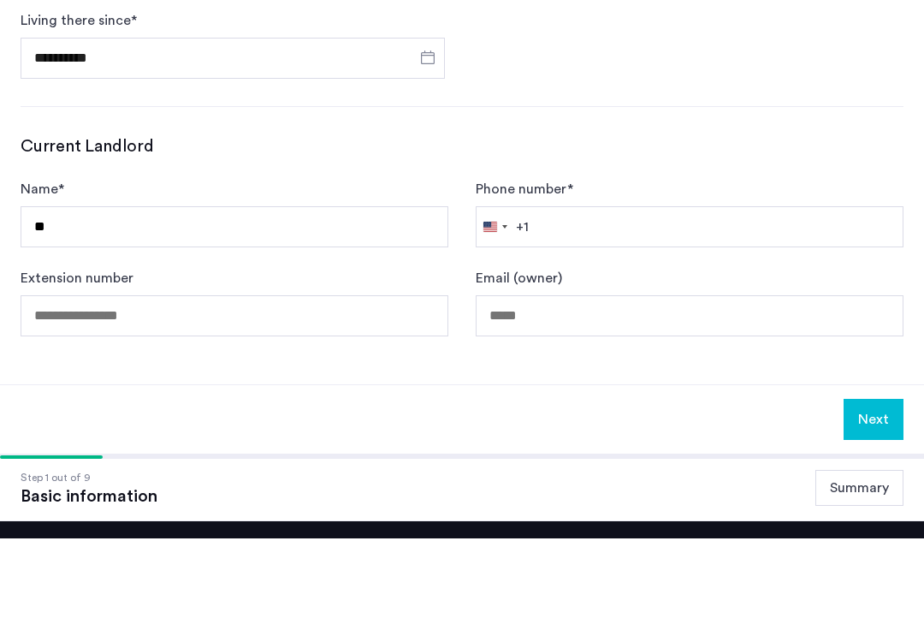
click at [865, 220] on div "Current Landlord Name * ** Phone number * United States +1 +1 244 results found…" at bounding box center [462, 321] width 883 height 202
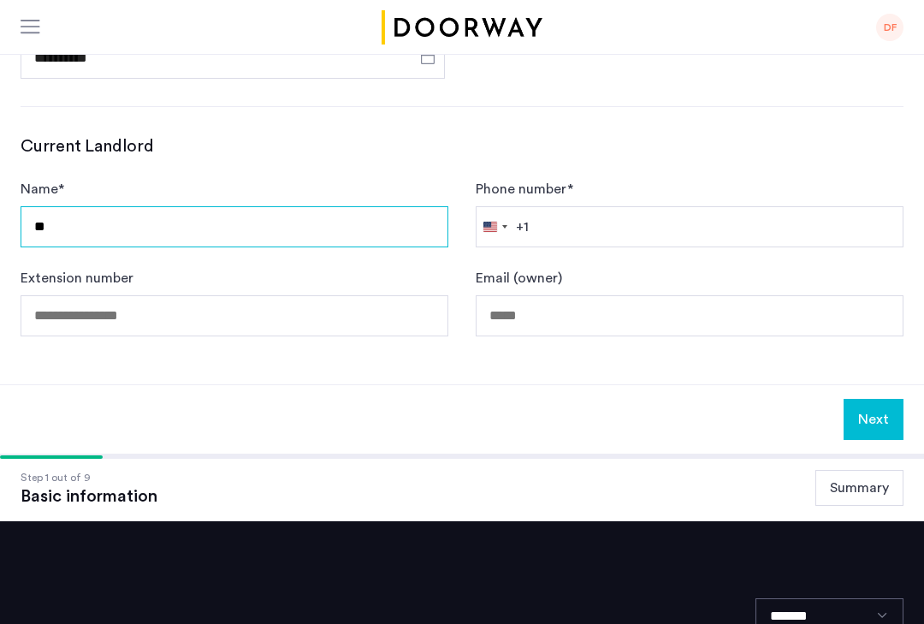
click at [371, 242] on input "**" at bounding box center [235, 226] width 428 height 41
type input "*"
type input "**********"
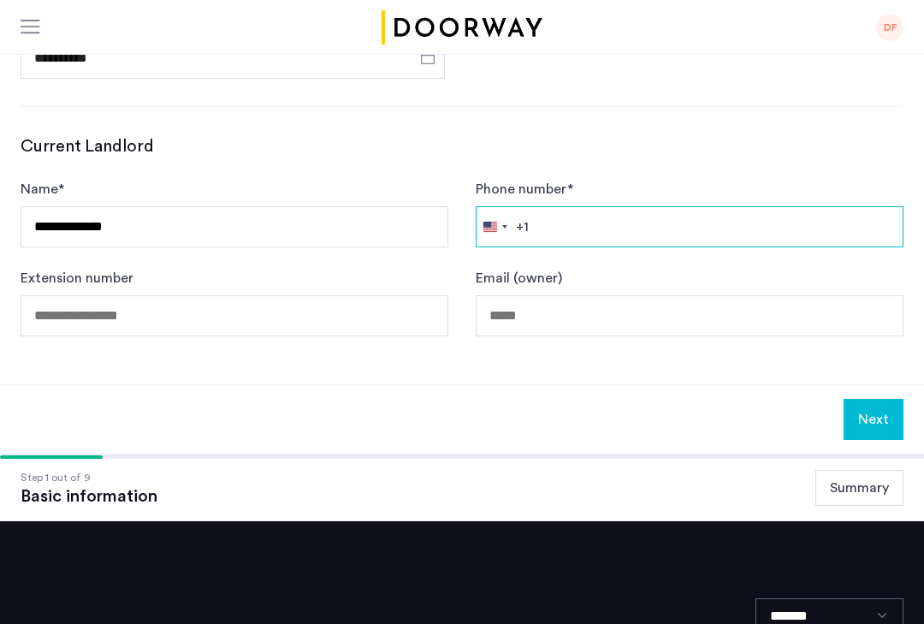
click at [716, 234] on input "Phone number *" at bounding box center [690, 226] width 428 height 41
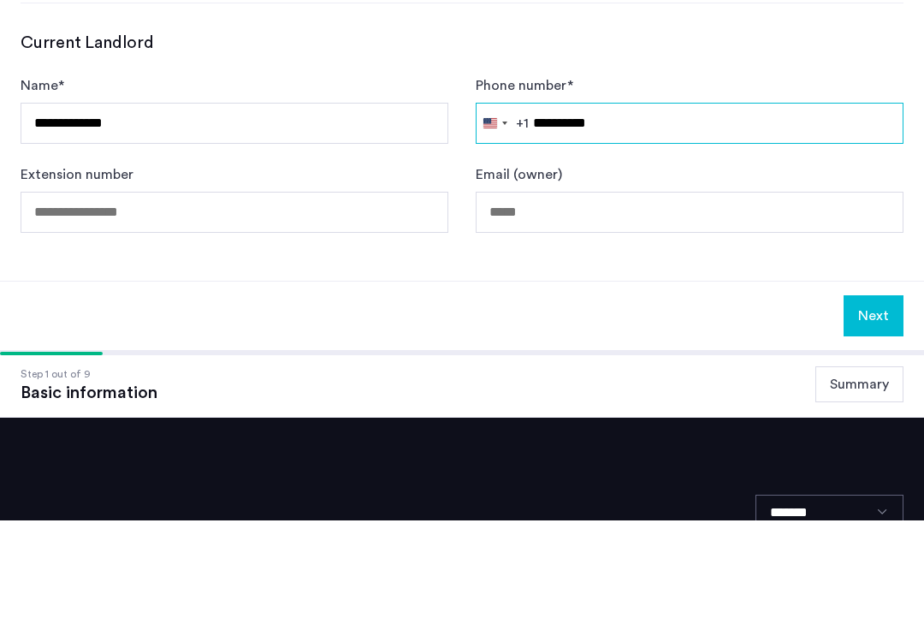
type input "**********"
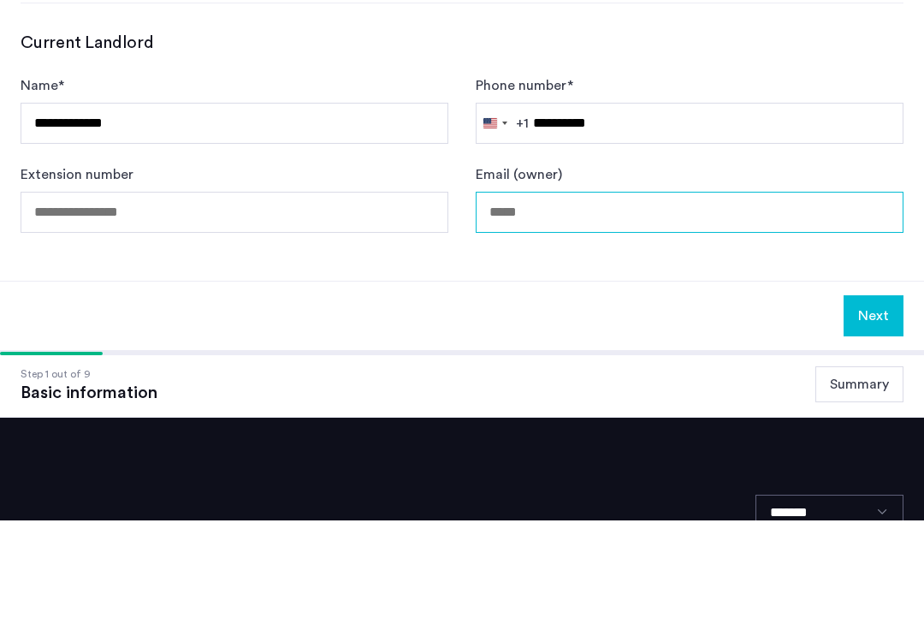
click at [654, 295] on input "Email (owner)" at bounding box center [690, 315] width 428 height 41
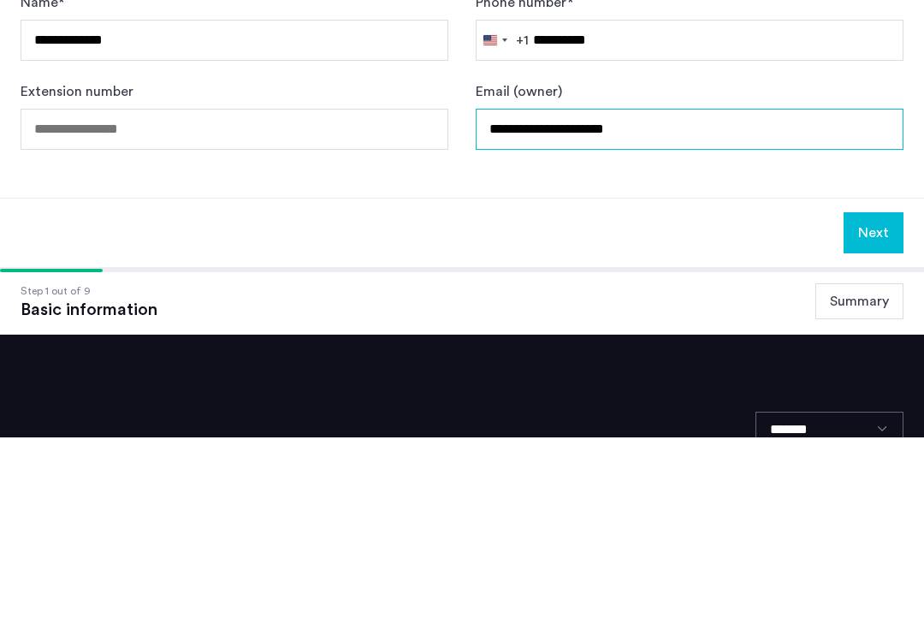
type input "**********"
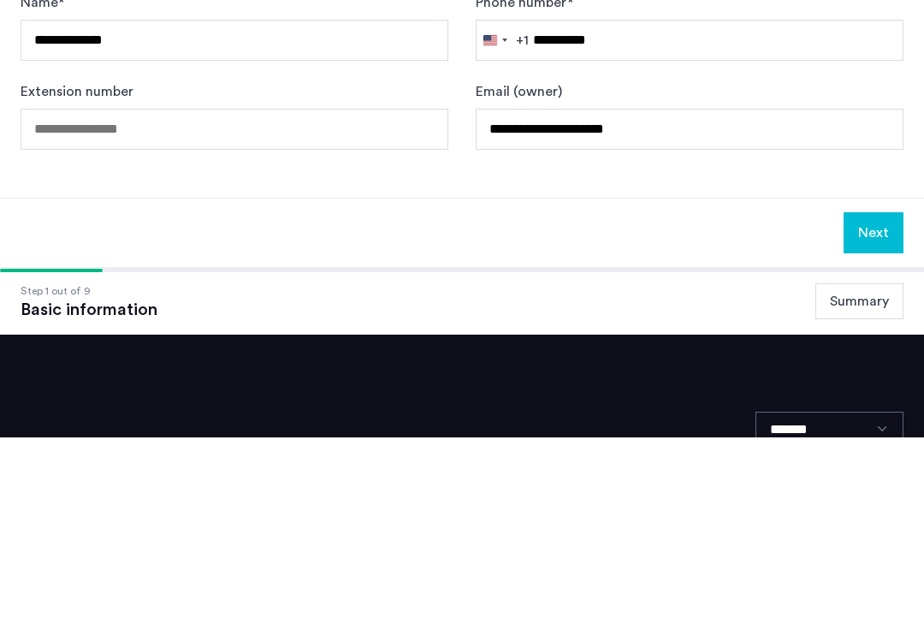
click at [887, 399] on button "Next" at bounding box center [874, 419] width 60 height 41
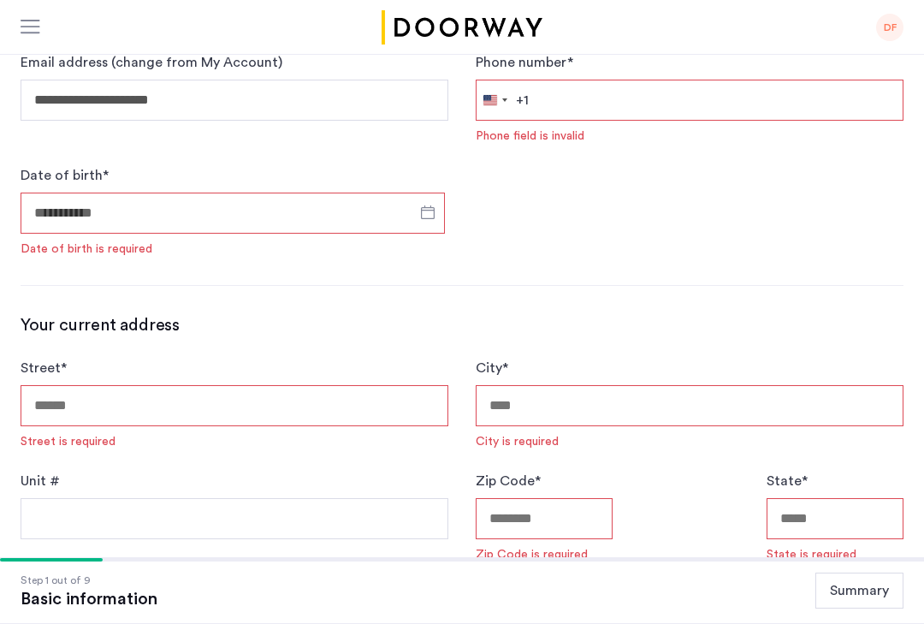
scroll to position [252, 0]
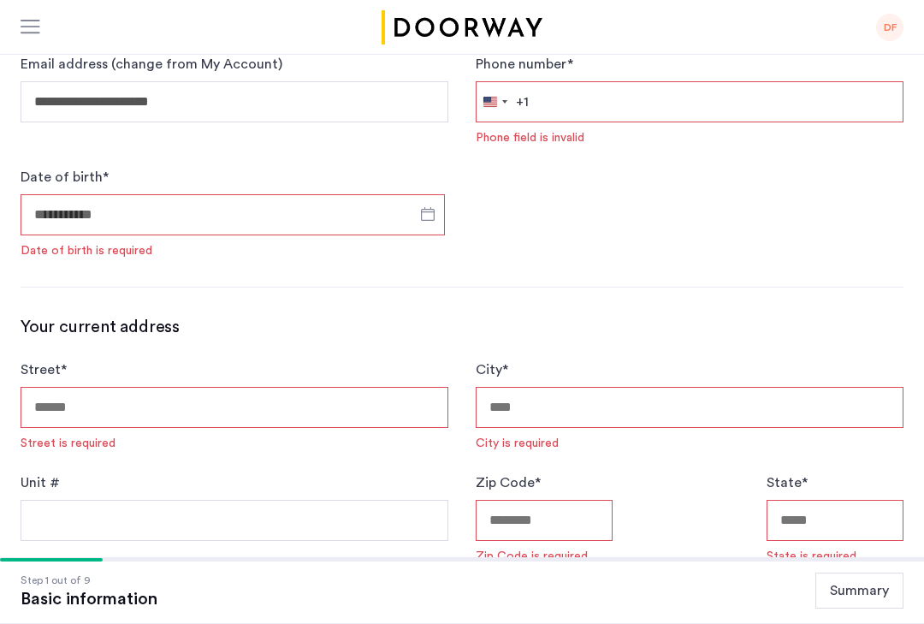
click at [396, 225] on input "Date of birth *" at bounding box center [233, 214] width 424 height 41
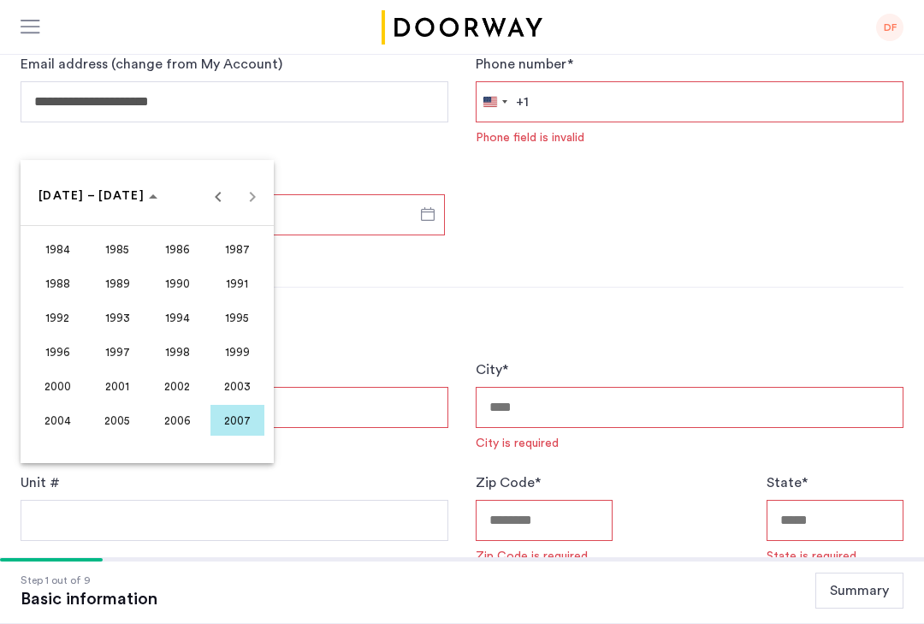
scroll to position [344, 0]
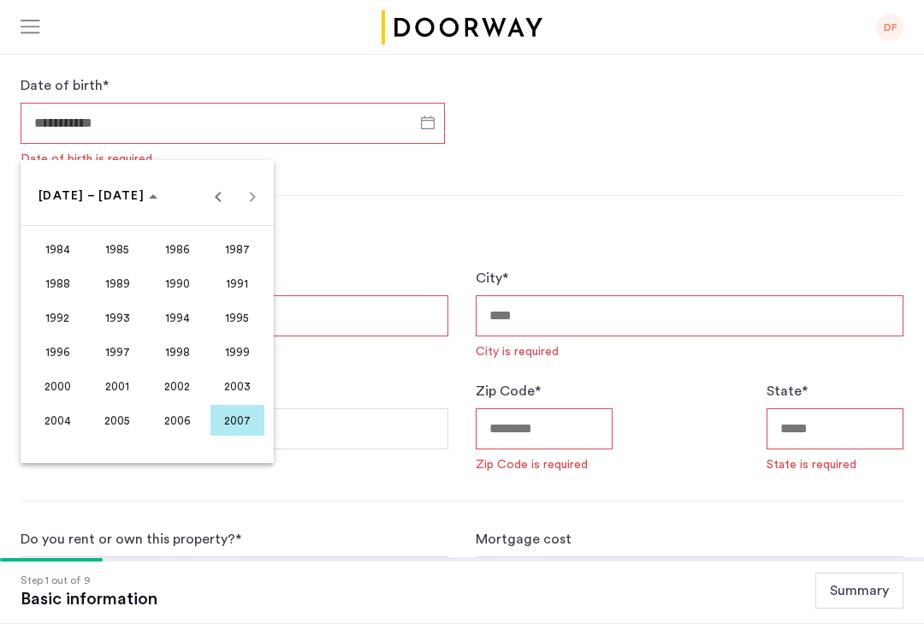
click at [211, 213] on button "Previous 24 years" at bounding box center [218, 196] width 34 height 34
click at [246, 258] on span "1963" at bounding box center [238, 249] width 54 height 31
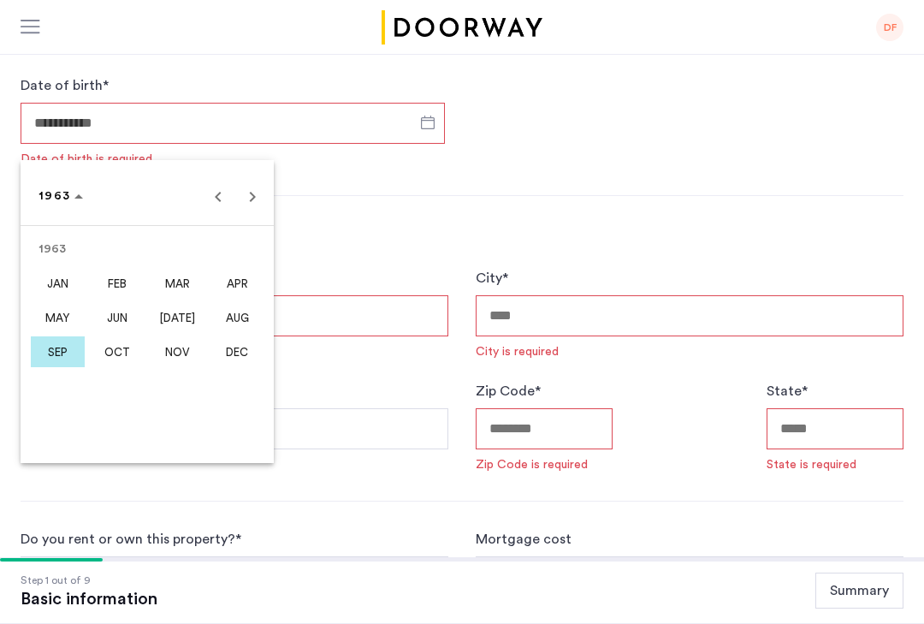
click at [65, 282] on span "JAN" at bounding box center [58, 283] width 54 height 31
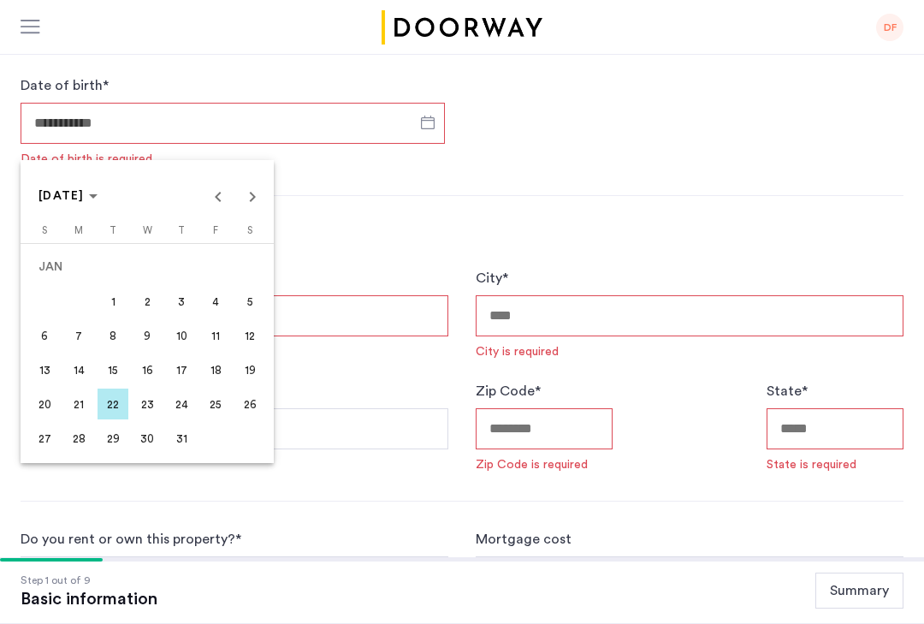
click at [83, 442] on span "28" at bounding box center [78, 438] width 31 height 31
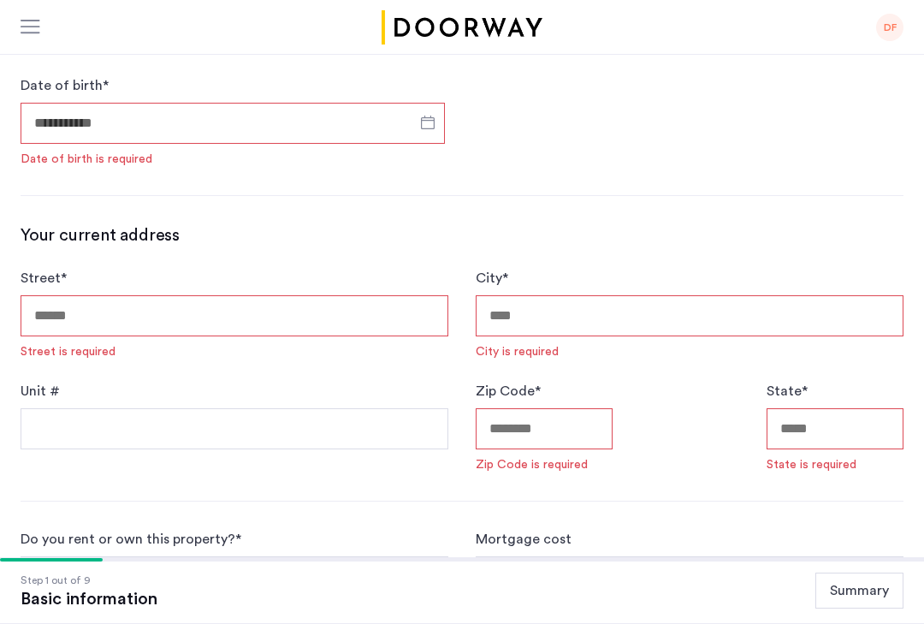
type input "**********"
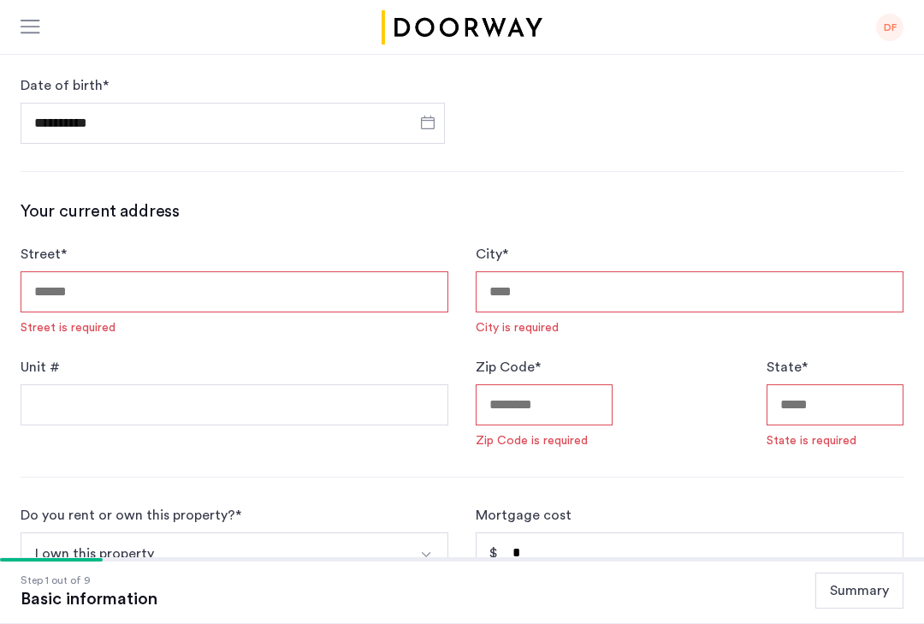
click at [424, 297] on input "Street *" at bounding box center [235, 291] width 428 height 41
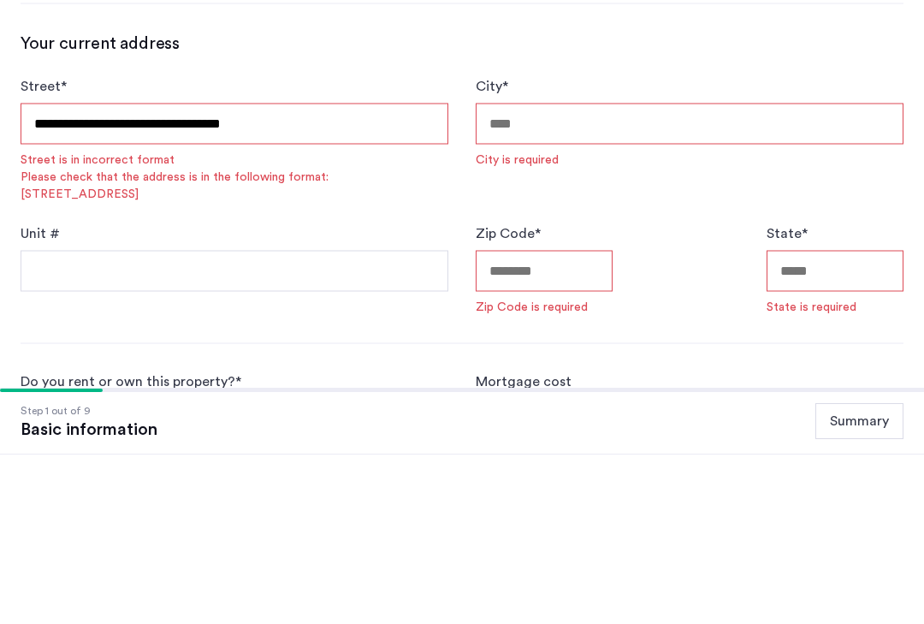
scroll to position [513, 0]
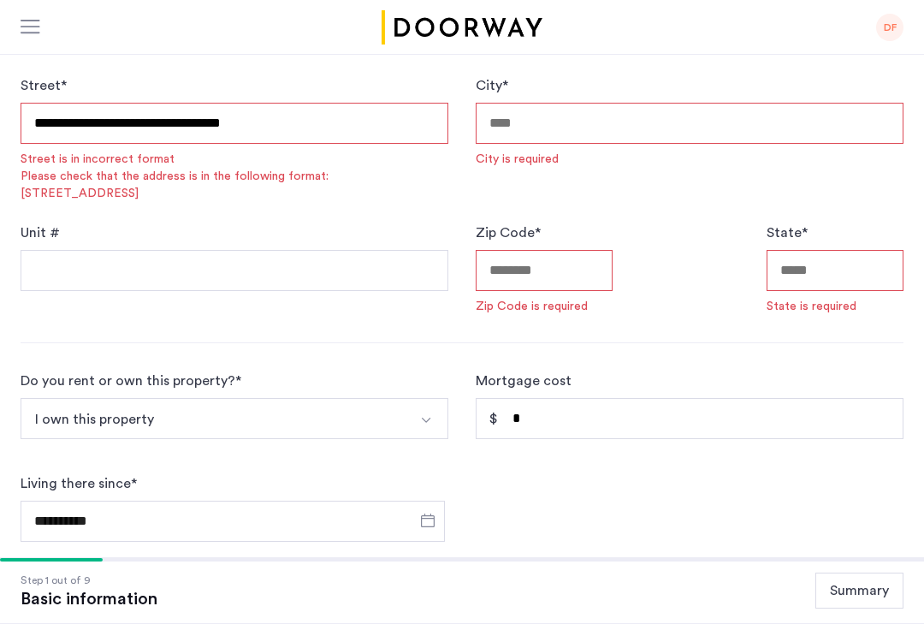
type input "**********"
type input "*********"
type input "*****"
type input "**"
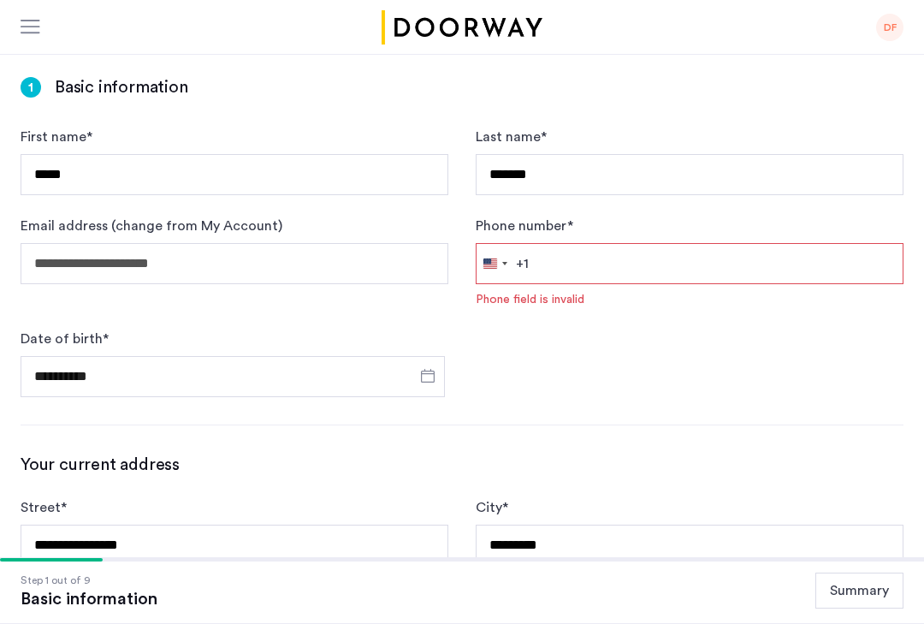
scroll to position [90, 0]
click at [681, 269] on input "Phone number *" at bounding box center [690, 264] width 428 height 41
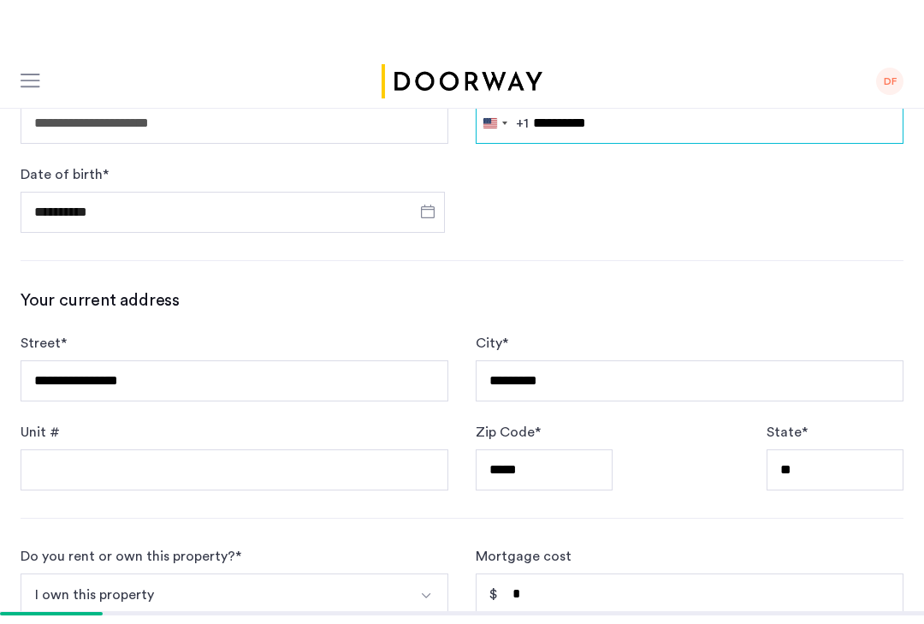
scroll to position [286, 0]
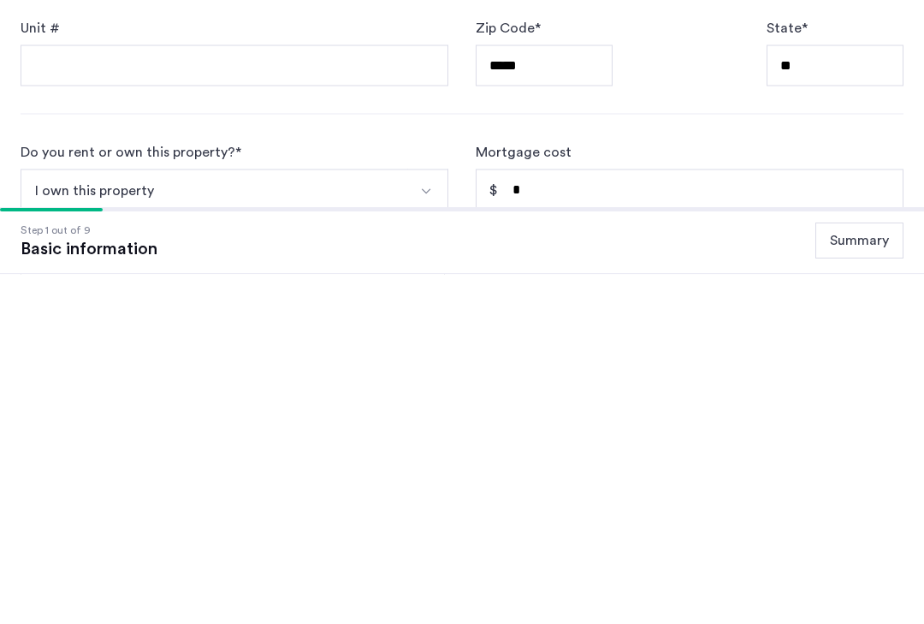
type input "**********"
click at [717, 87] on div "**********" at bounding box center [462, 414] width 924 height 1108
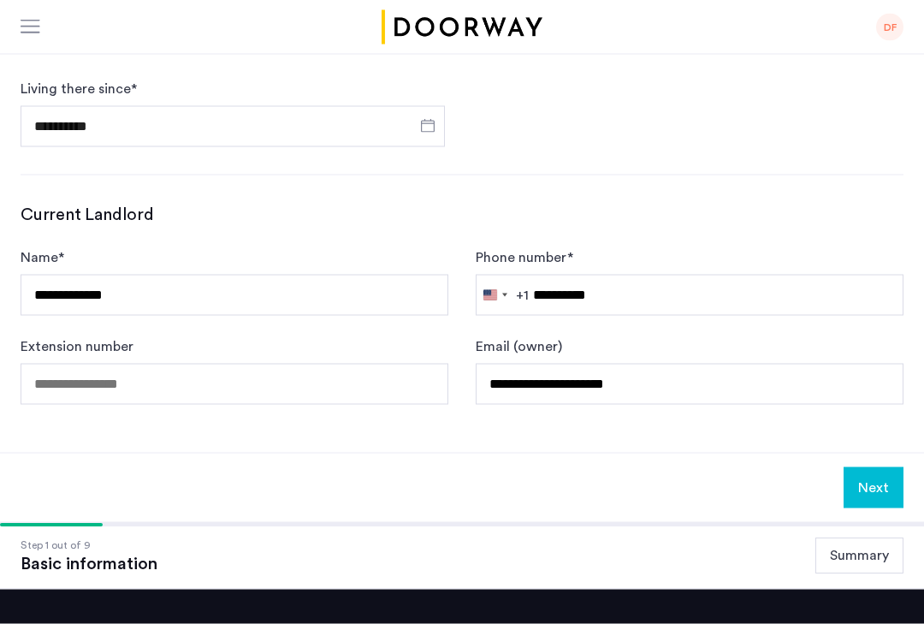
scroll to position [800, 0]
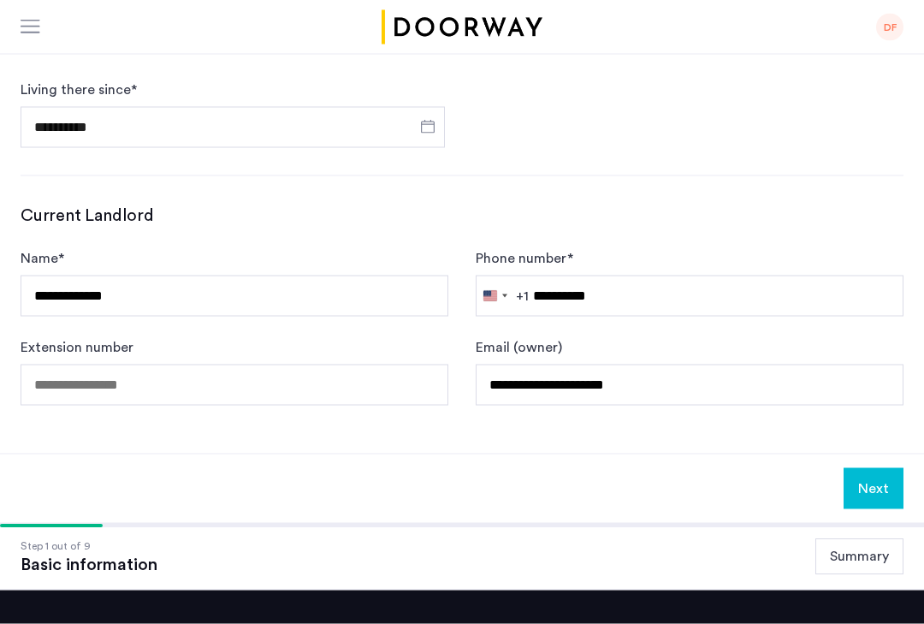
click at [881, 489] on button "Next" at bounding box center [874, 488] width 60 height 41
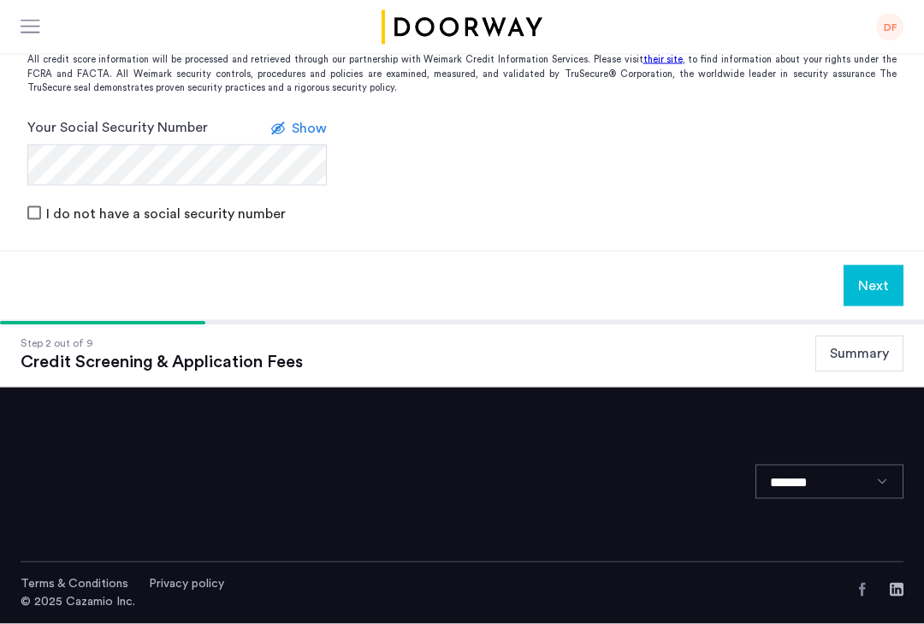
scroll to position [0, 0]
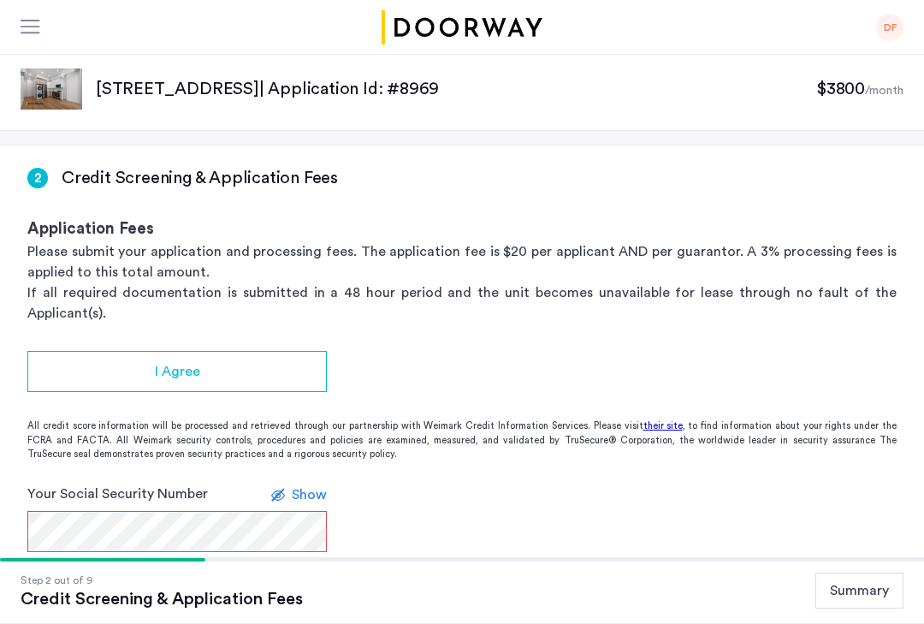
click at [115, 361] on div "I Agree" at bounding box center [177, 371] width 272 height 21
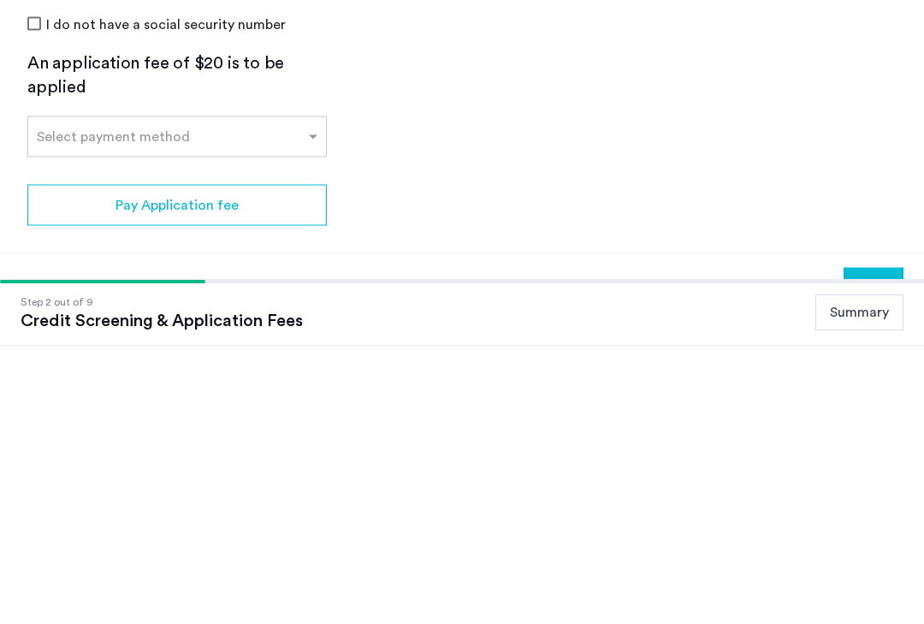
scroll to position [484, 0]
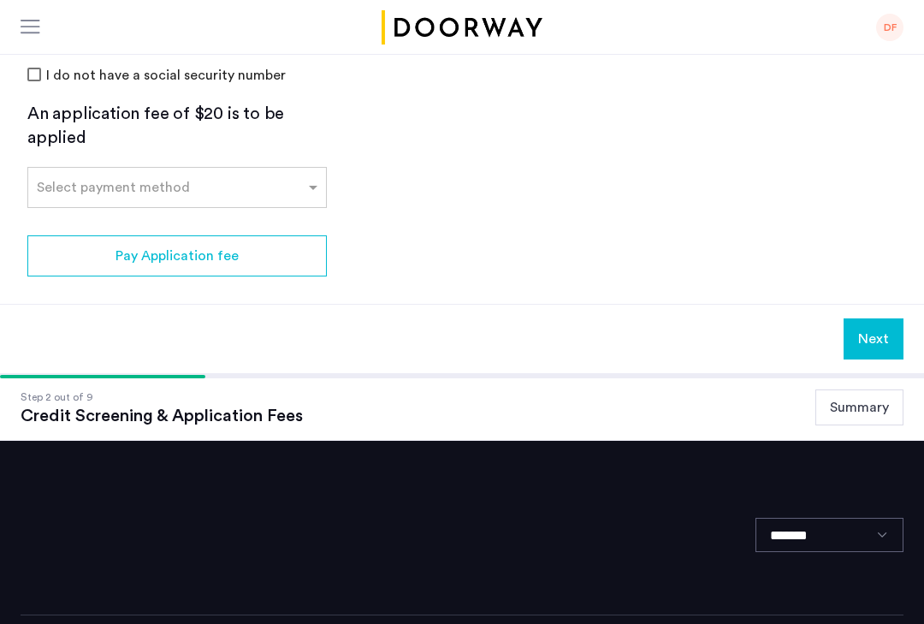
click at [274, 178] on input "text" at bounding box center [160, 184] width 246 height 12
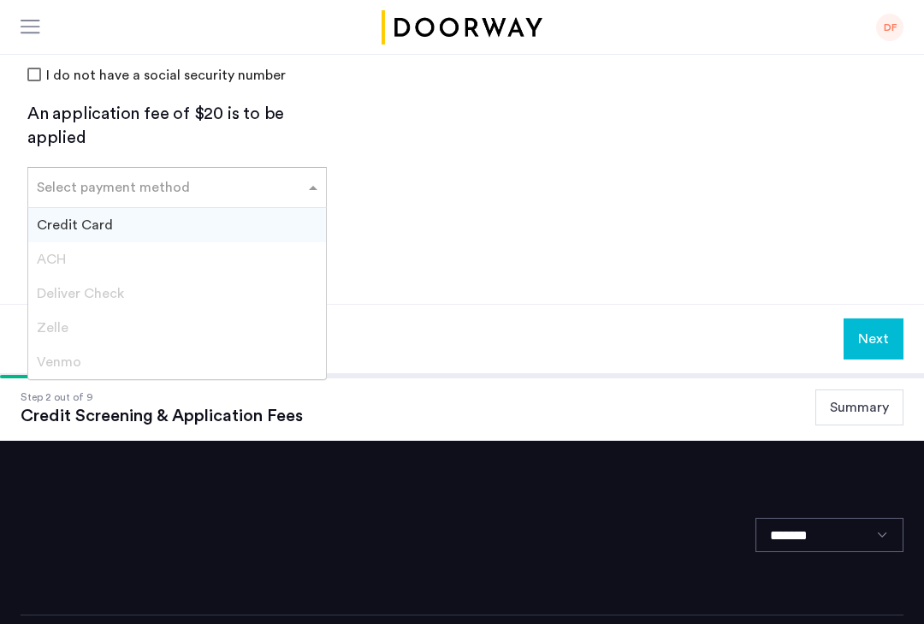
click at [181, 208] on div "Credit Card" at bounding box center [177, 225] width 298 height 34
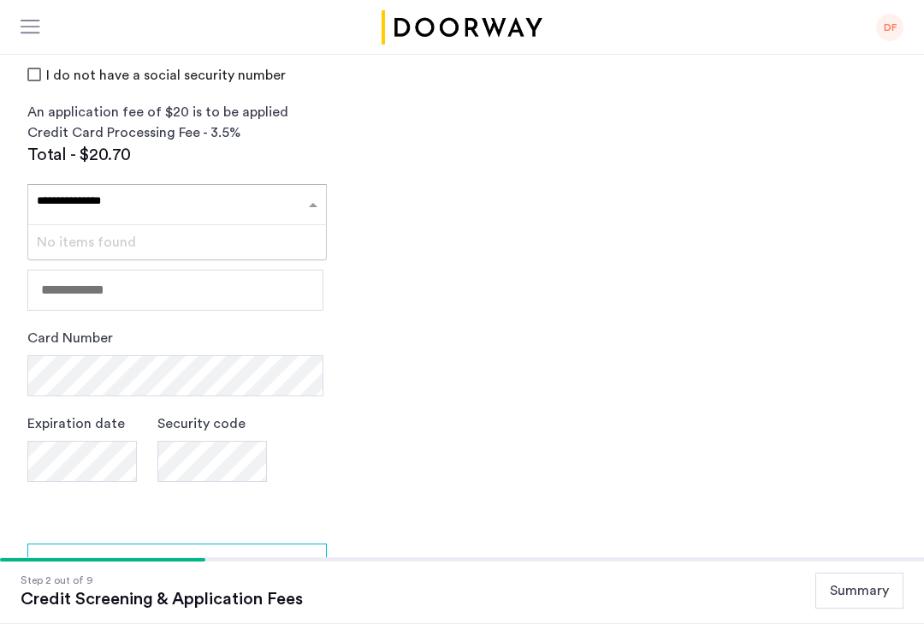
type input "**********"
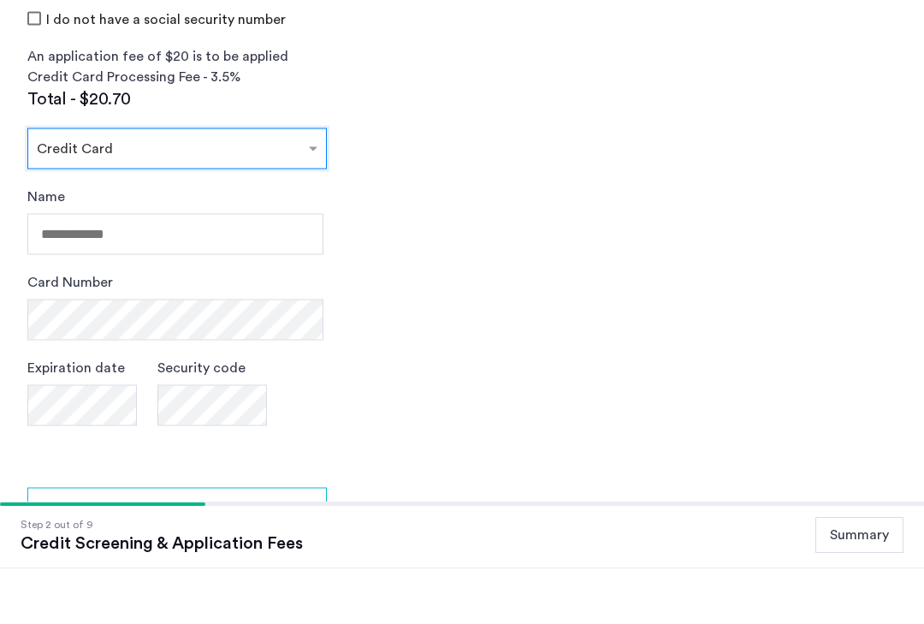
click at [272, 195] on input "text" at bounding box center [160, 201] width 246 height 12
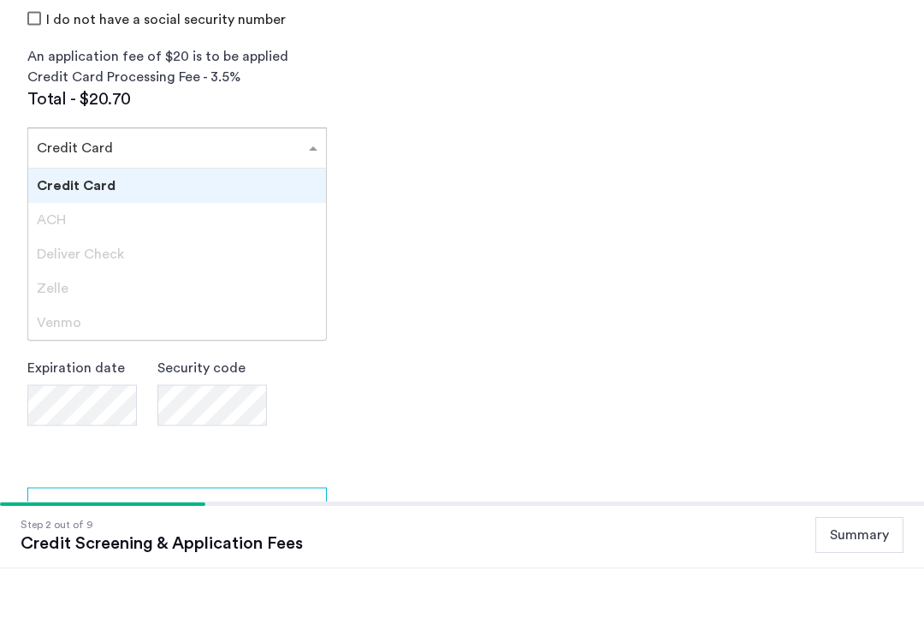
click at [282, 225] on div "Credit Card" at bounding box center [177, 242] width 298 height 34
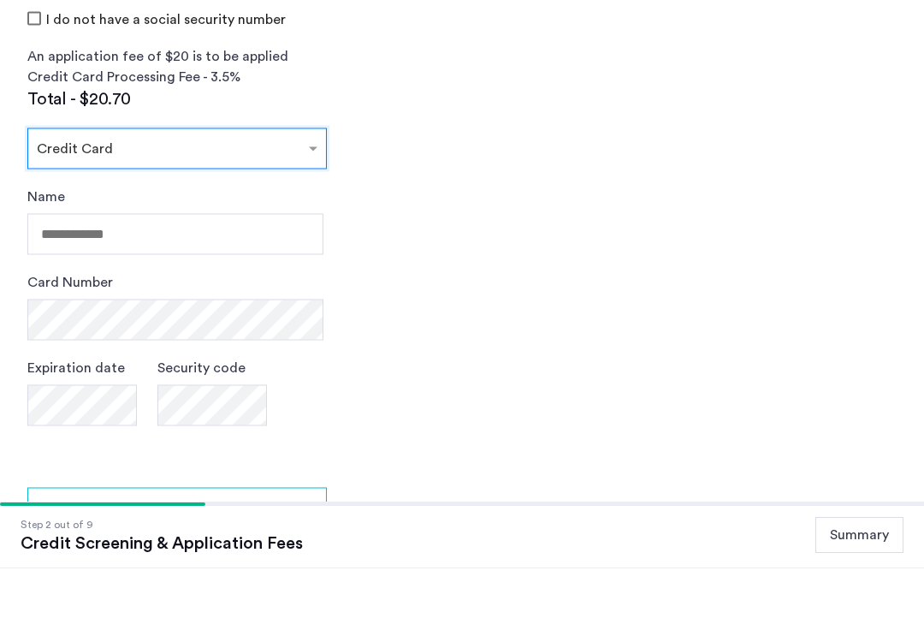
click at [258, 195] on input "text" at bounding box center [160, 201] width 246 height 12
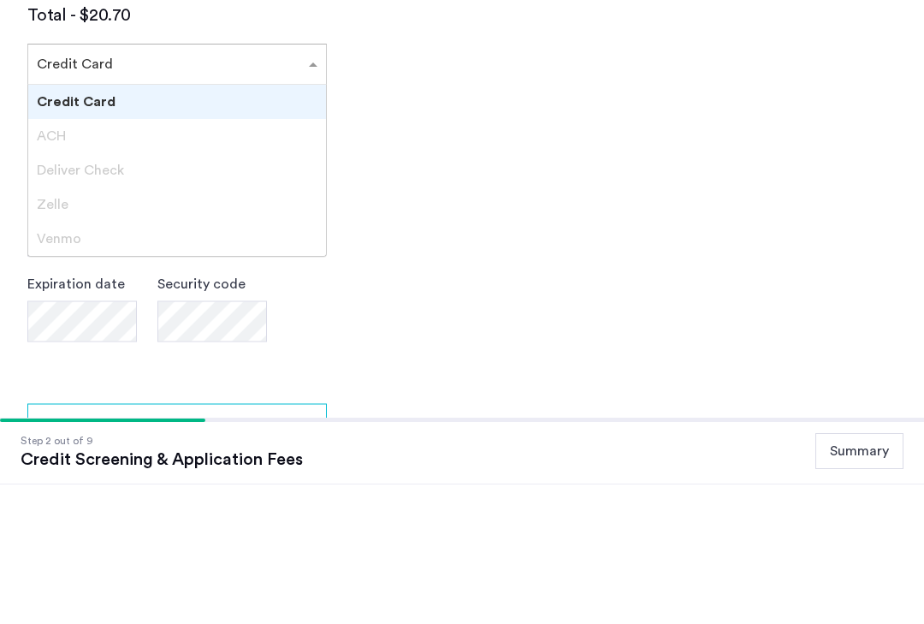
click at [258, 225] on div "Credit Card" at bounding box center [177, 242] width 298 height 34
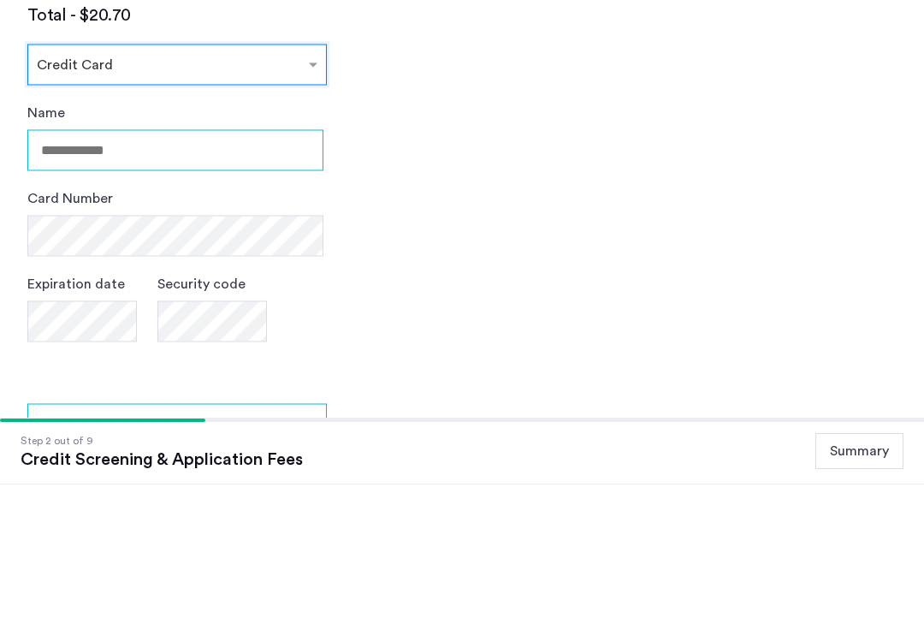
click at [251, 270] on input "Name" at bounding box center [175, 290] width 296 height 41
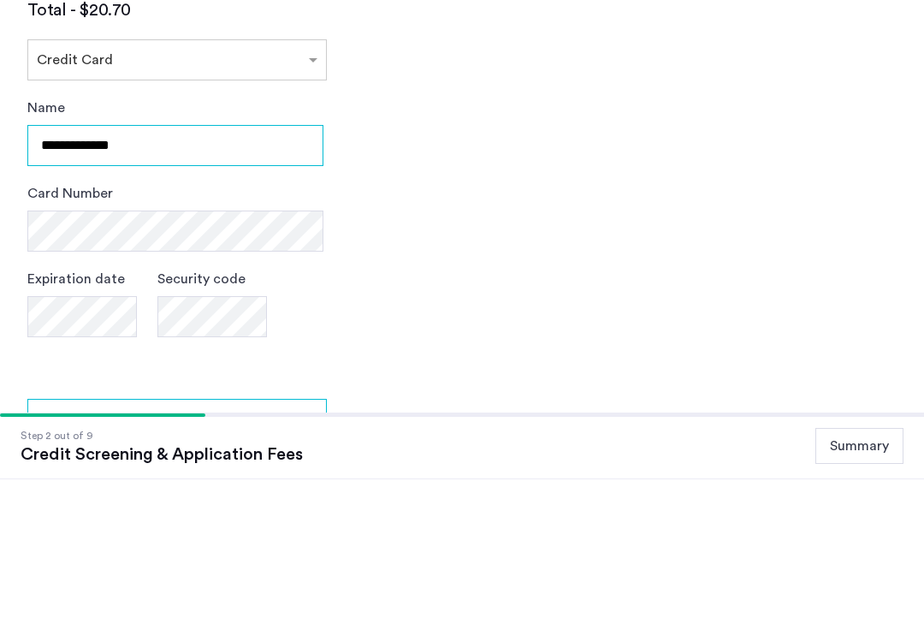
type input "**********"
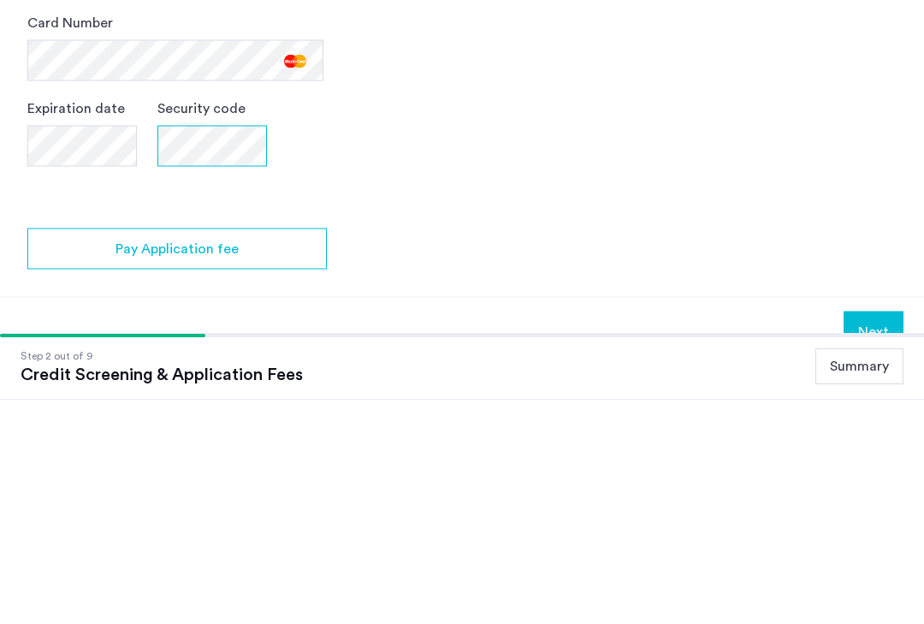
scroll to position [576, 0]
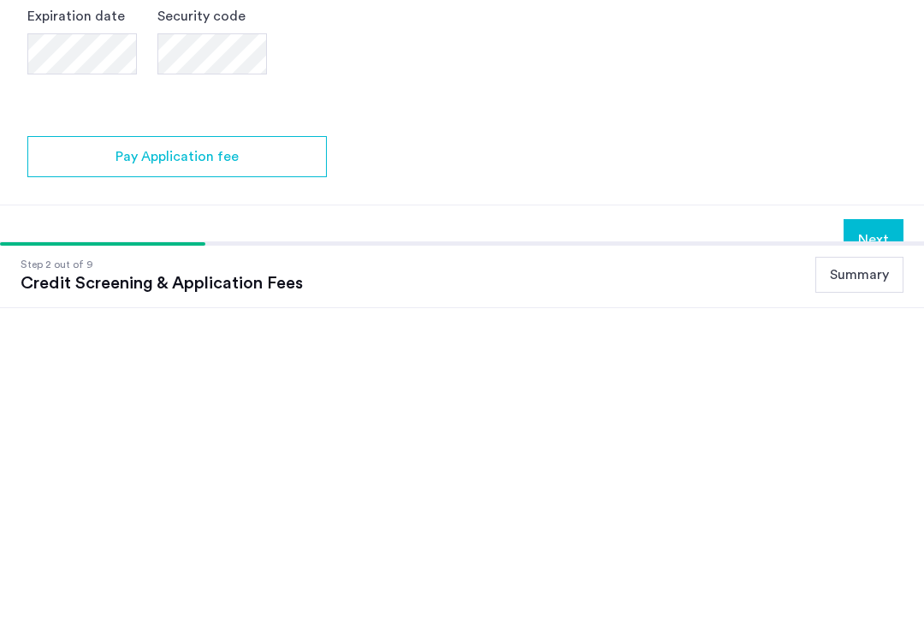
click at [295, 462] on div "Pay Application fee" at bounding box center [177, 472] width 272 height 21
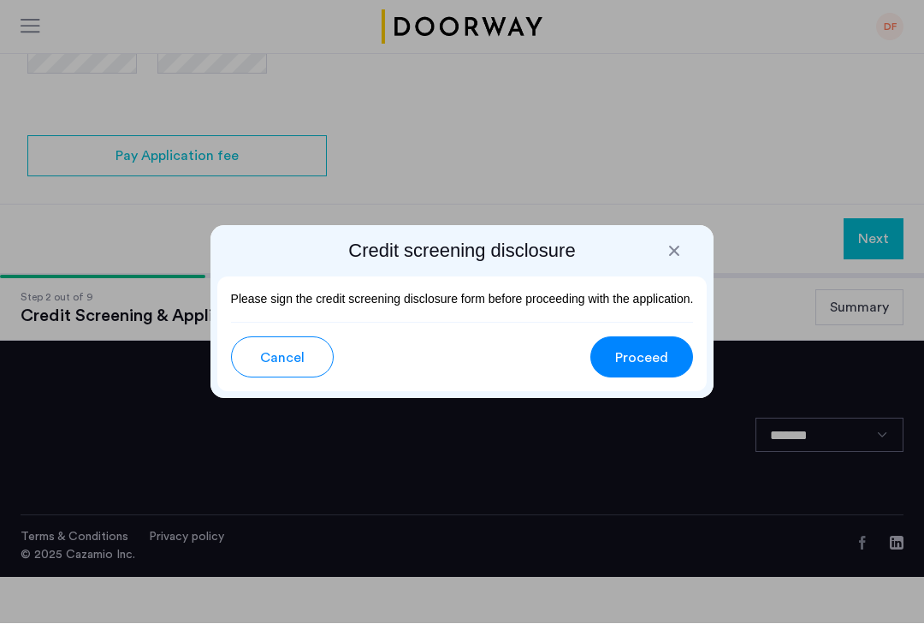
click at [656, 358] on span "Proceed" at bounding box center [641, 358] width 53 height 21
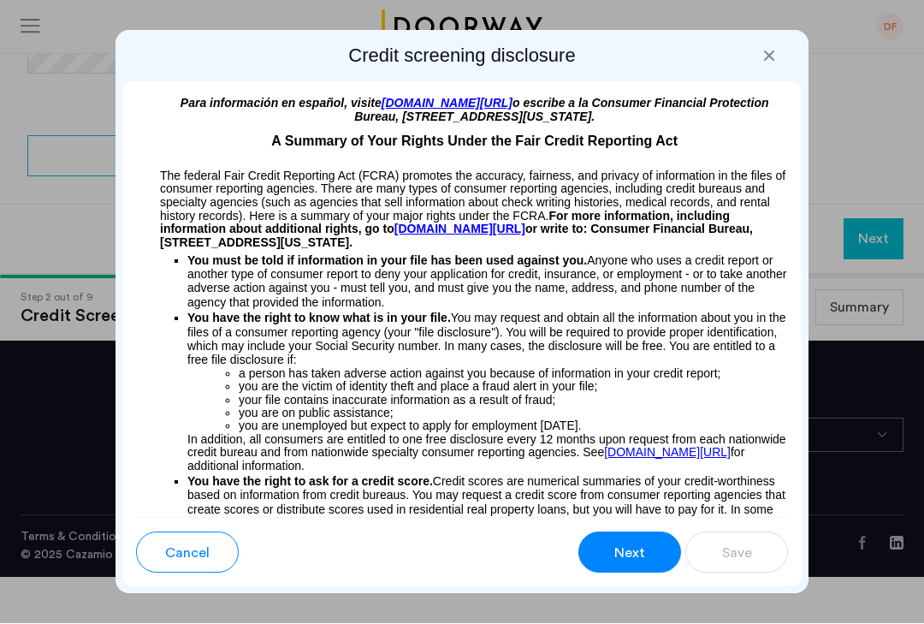
click at [637, 549] on span "Next" at bounding box center [629, 553] width 31 height 21
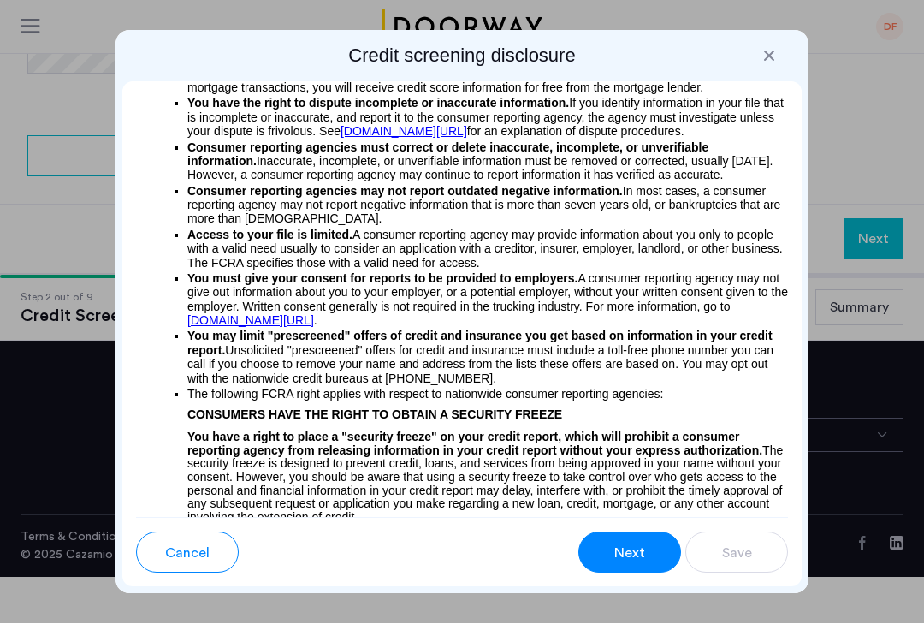
click at [633, 559] on span "Next" at bounding box center [629, 553] width 31 height 21
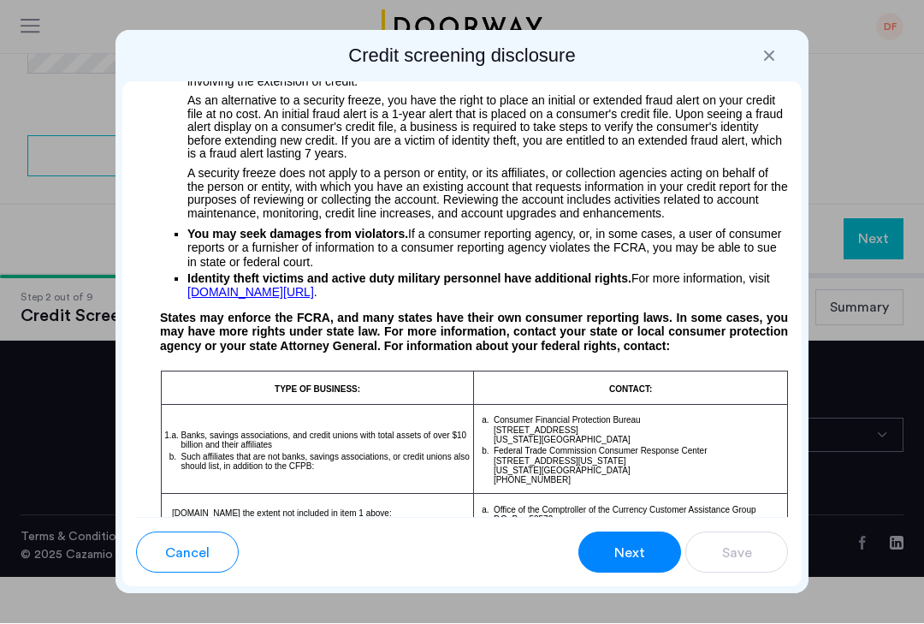
click at [639, 558] on span "Next" at bounding box center [629, 553] width 31 height 21
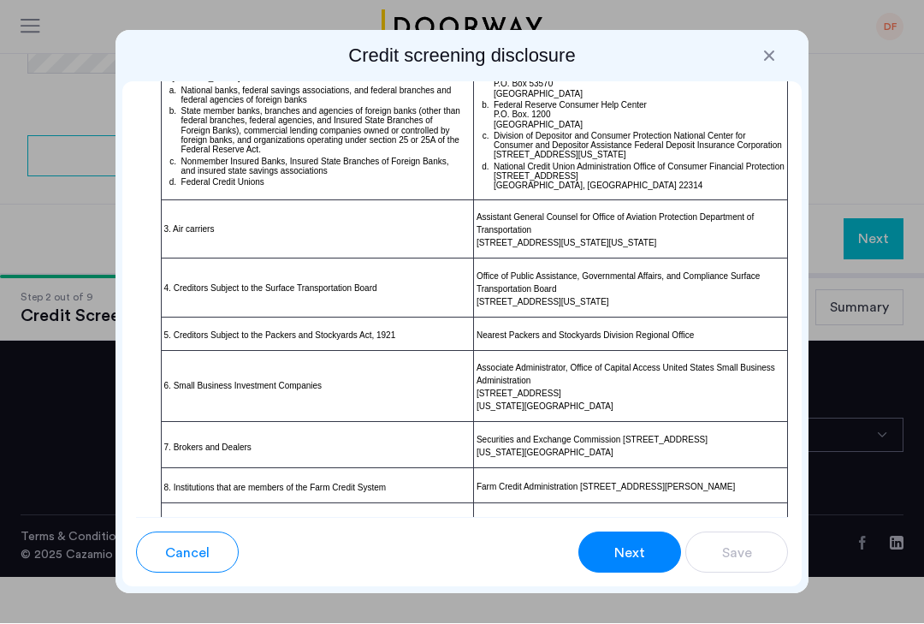
click at [633, 561] on span "Next" at bounding box center [629, 553] width 31 height 21
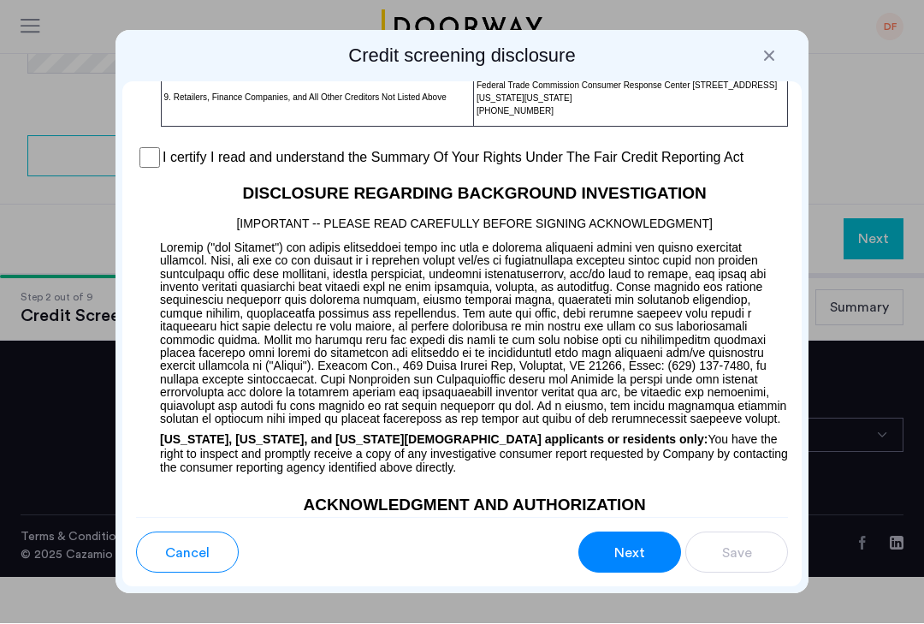
click at [641, 550] on span "Next" at bounding box center [629, 553] width 31 height 21
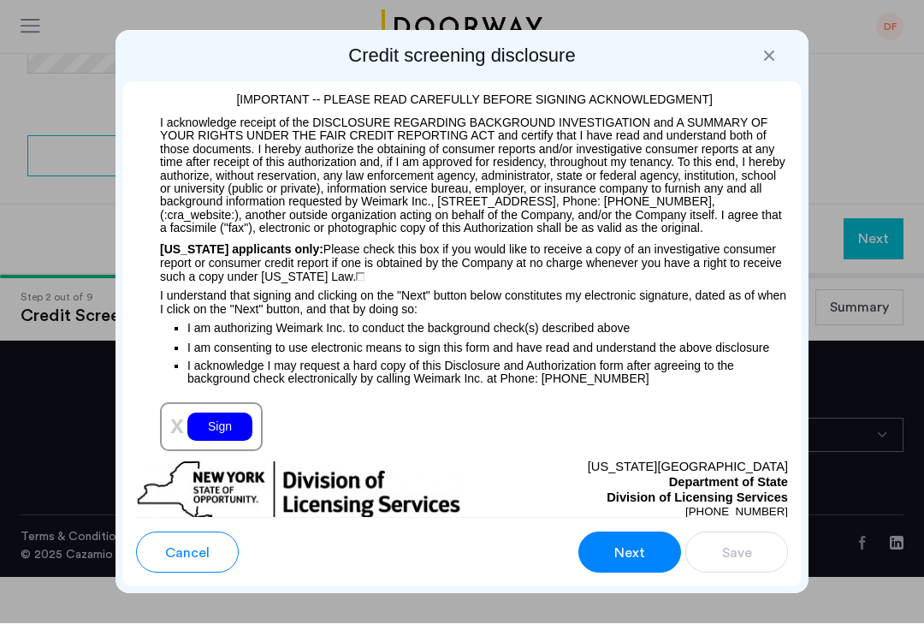
click at [215, 440] on div "Sign" at bounding box center [219, 427] width 65 height 28
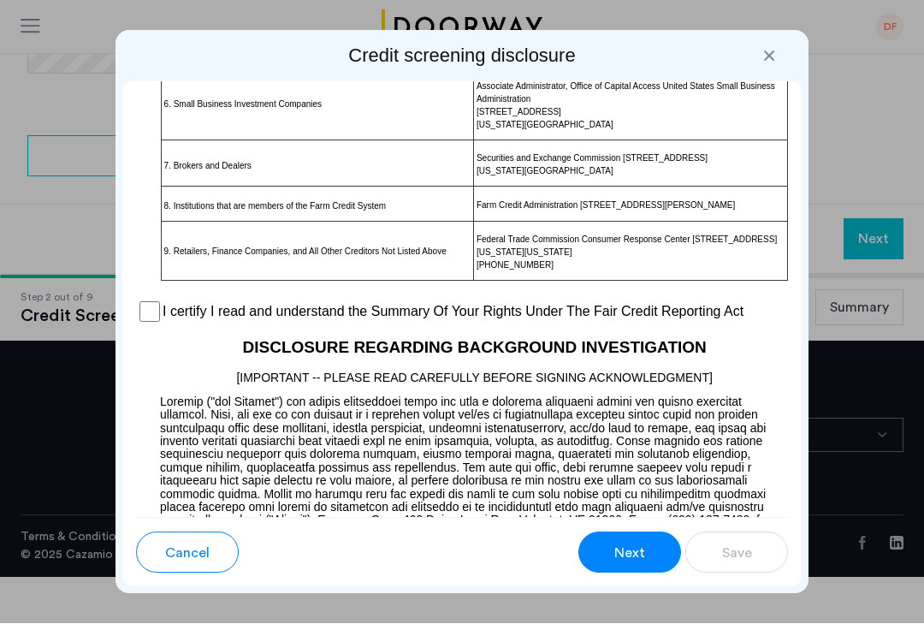
scroll to position [1588, 0]
click at [163, 324] on label "I certify I read and understand the Summary Of Your Rights Under The Fair Credi…" at bounding box center [453, 313] width 581 height 21
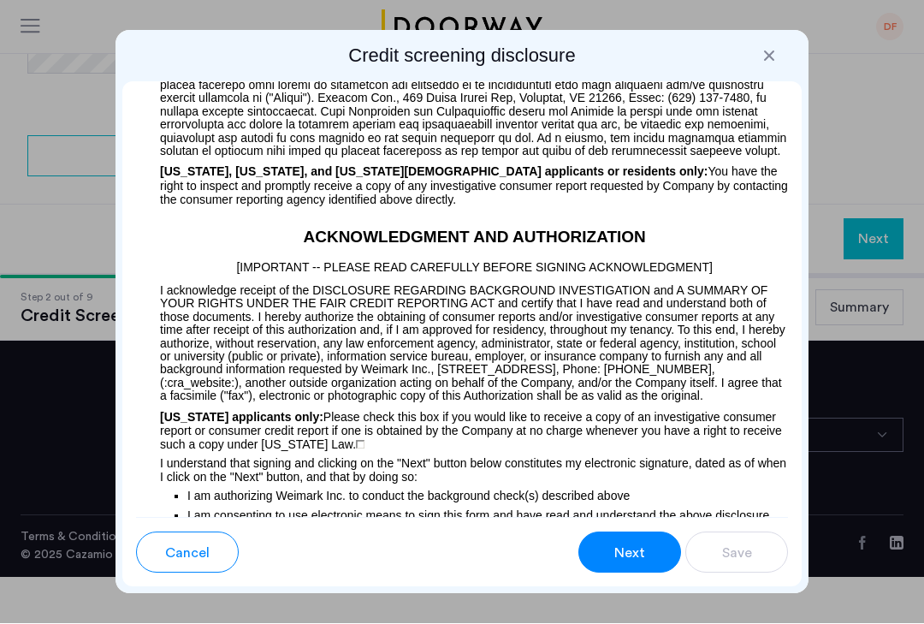
click at [644, 558] on span "Next" at bounding box center [629, 553] width 31 height 21
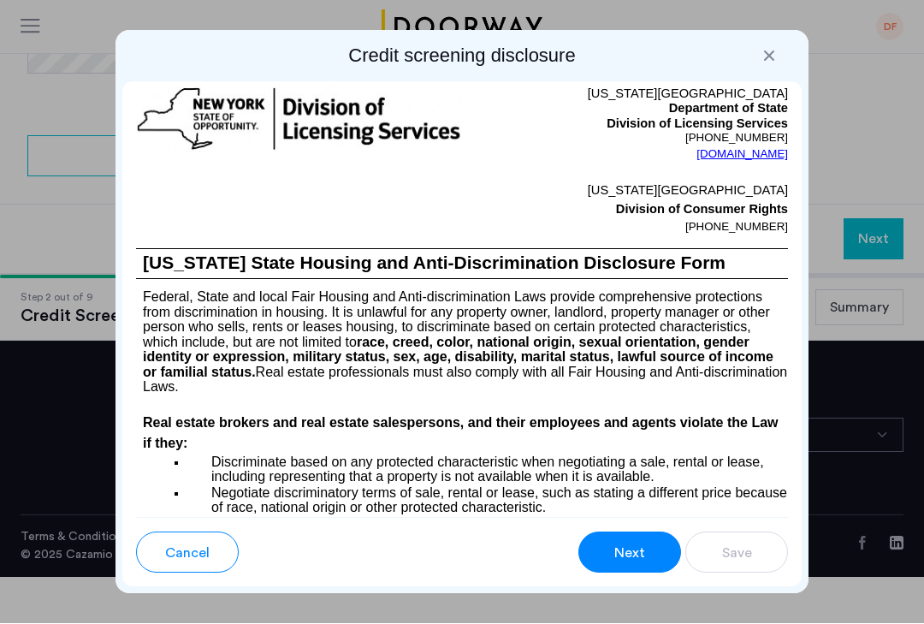
click at [632, 559] on span "Next" at bounding box center [629, 553] width 31 height 21
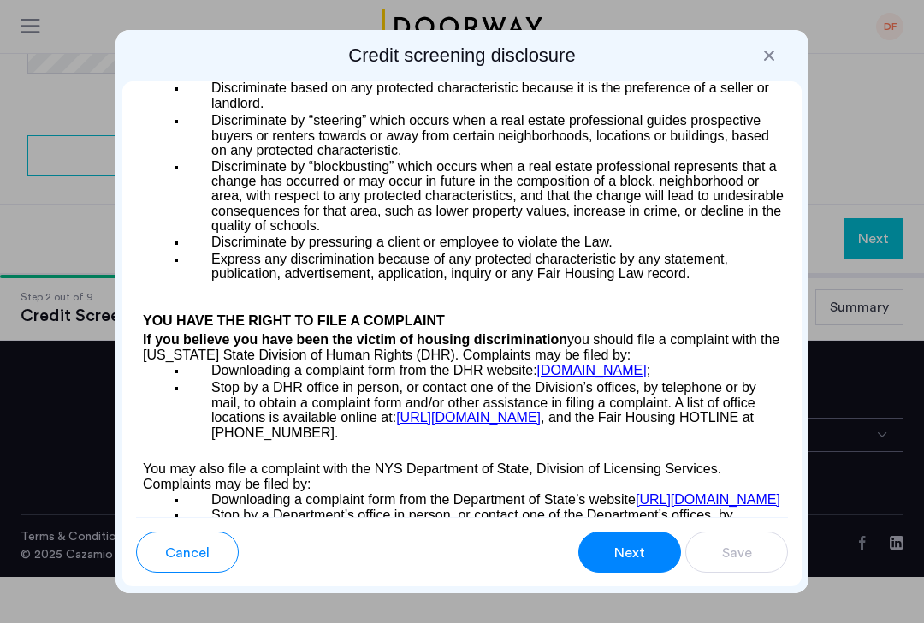
click at [639, 556] on span "Next" at bounding box center [629, 553] width 31 height 21
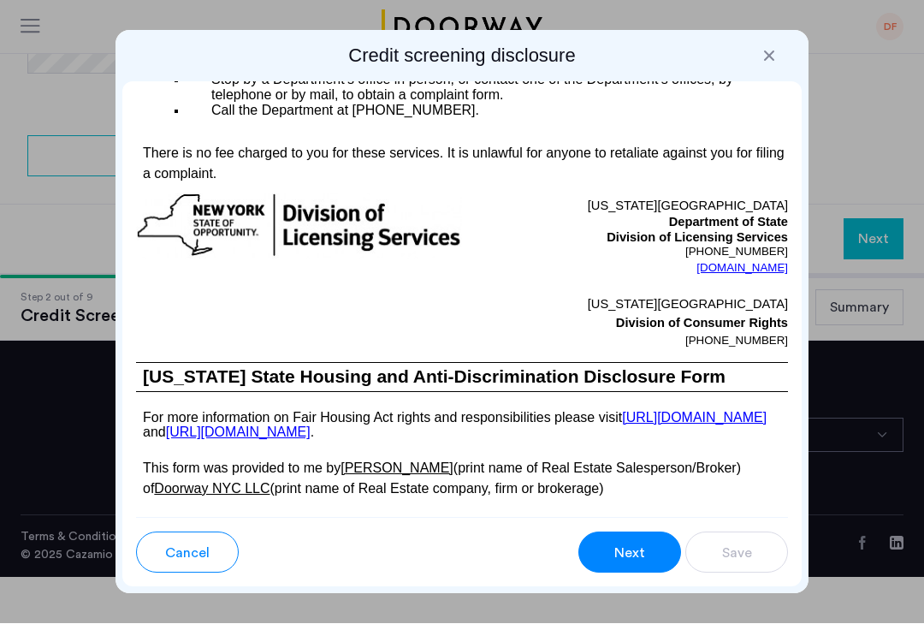
click at [638, 561] on span "Next" at bounding box center [629, 553] width 31 height 21
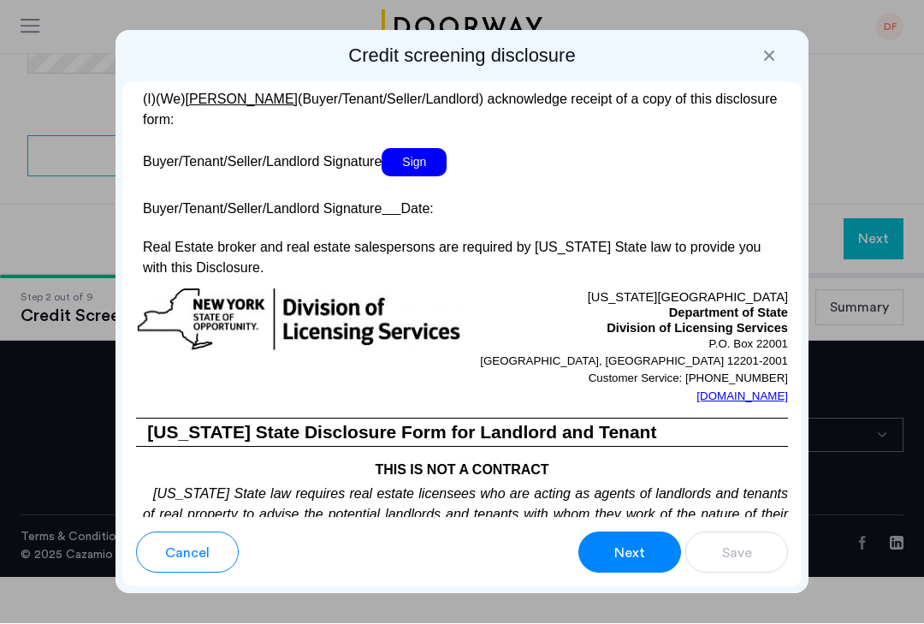
click at [639, 559] on span "Next" at bounding box center [629, 553] width 31 height 21
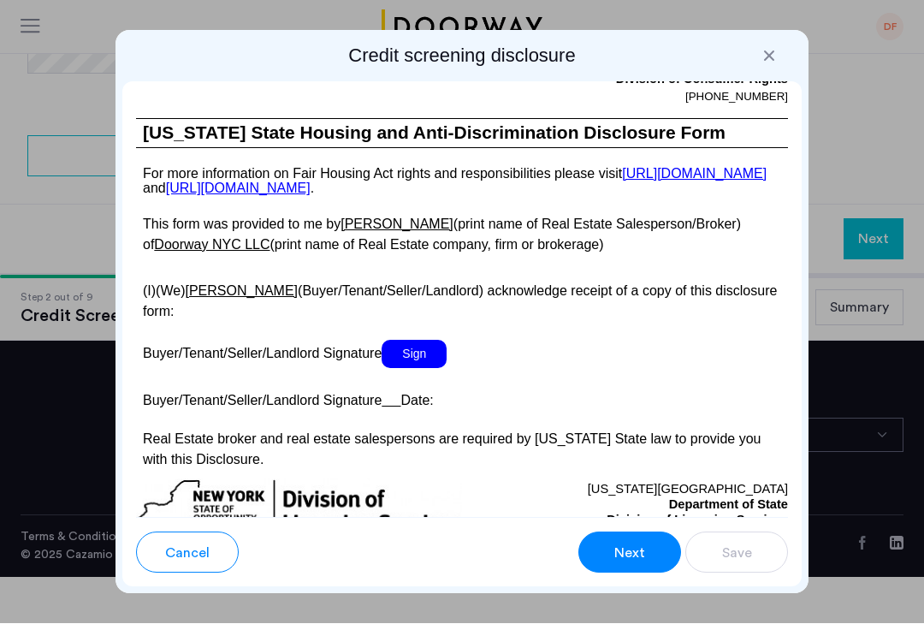
scroll to position [3707, 0]
click at [429, 369] on span "Sign" at bounding box center [414, 355] width 65 height 28
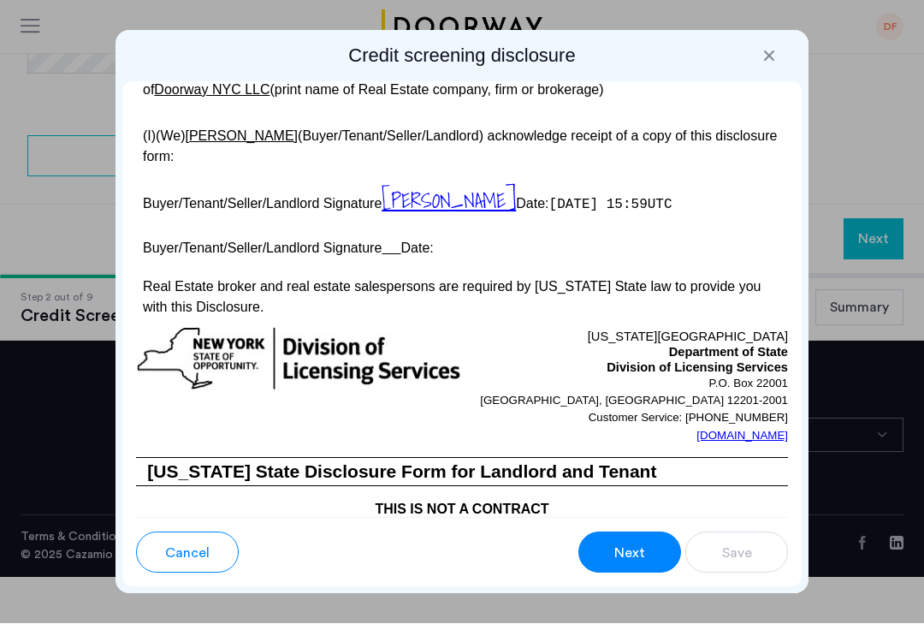
click at [642, 563] on button "Next" at bounding box center [630, 552] width 103 height 41
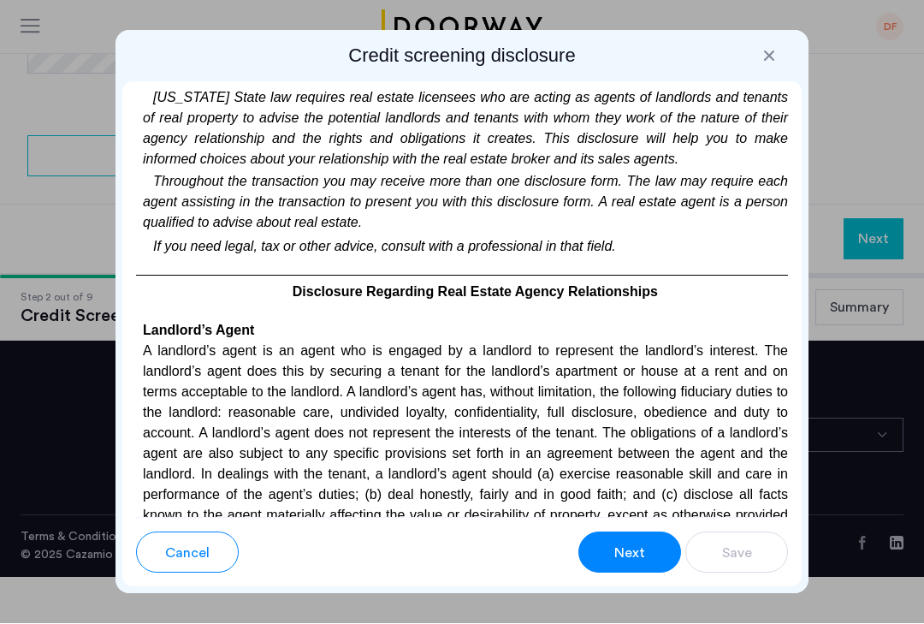
click at [649, 560] on button "Next" at bounding box center [630, 552] width 103 height 41
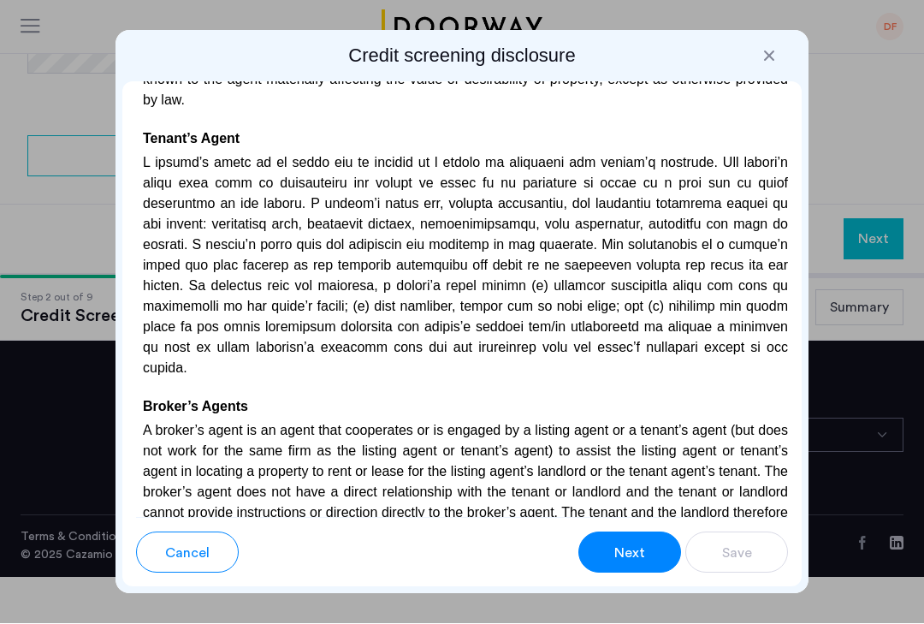
click at [642, 558] on span "Next" at bounding box center [629, 553] width 31 height 21
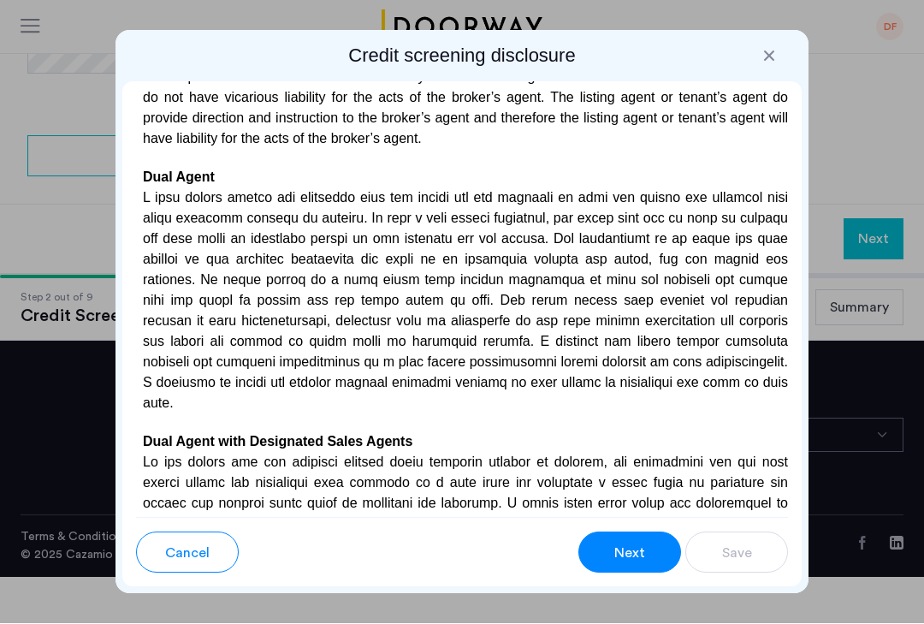
click at [640, 561] on span "Next" at bounding box center [629, 553] width 31 height 21
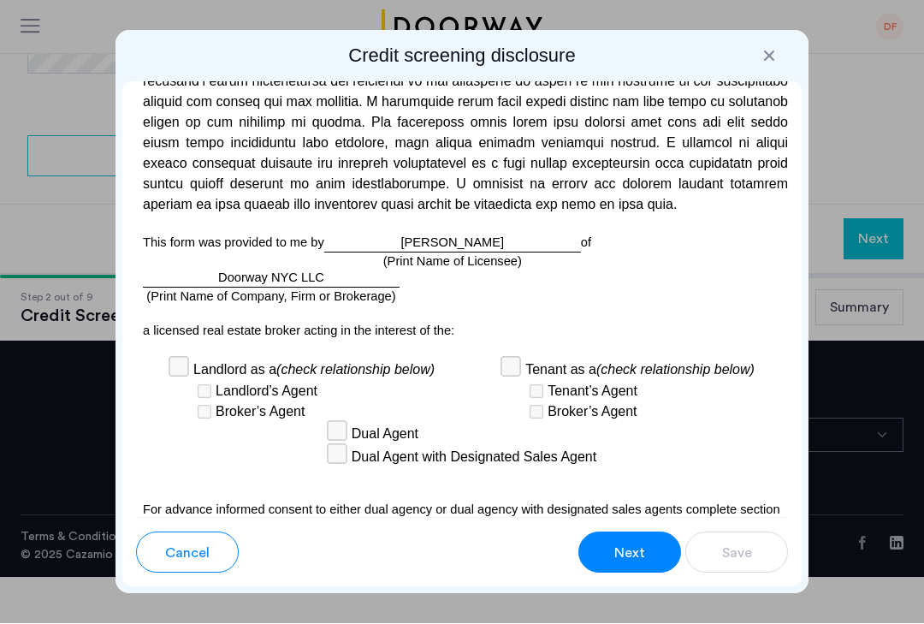
scroll to position [5685, 0]
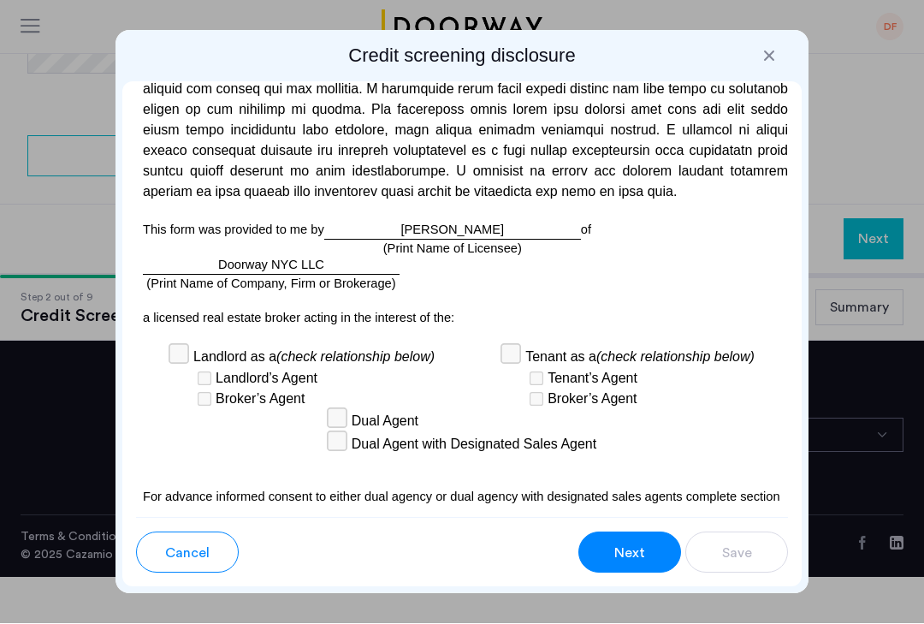
click at [632, 566] on button "Next" at bounding box center [630, 552] width 103 height 41
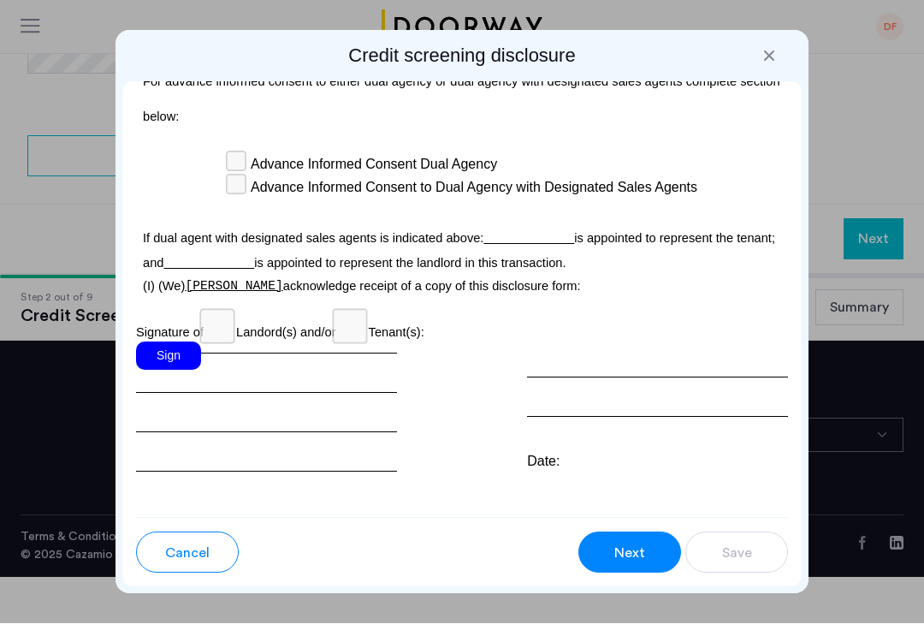
click at [182, 342] on div "Sign" at bounding box center [168, 356] width 65 height 28
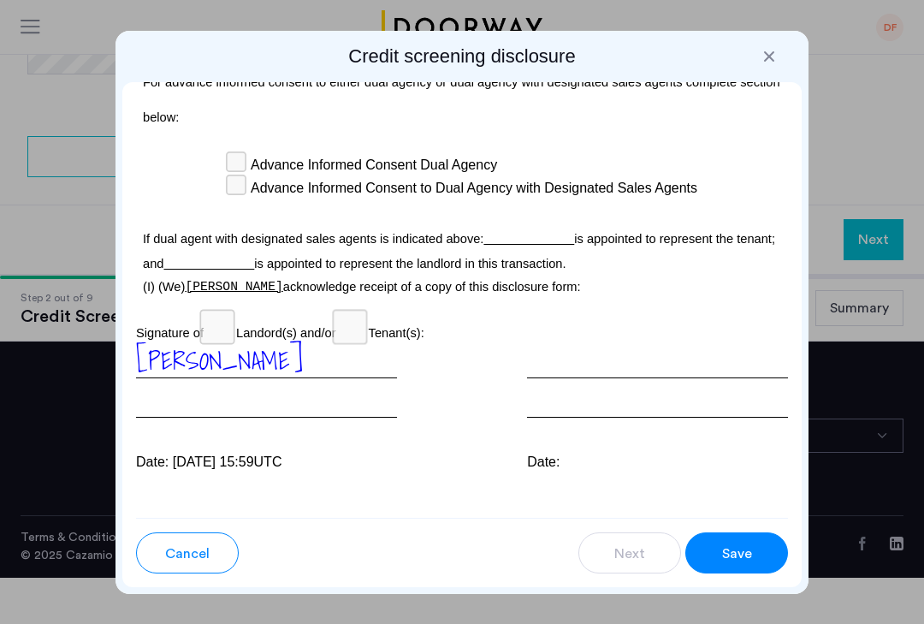
click at [740, 567] on button "Save" at bounding box center [737, 552] width 103 height 41
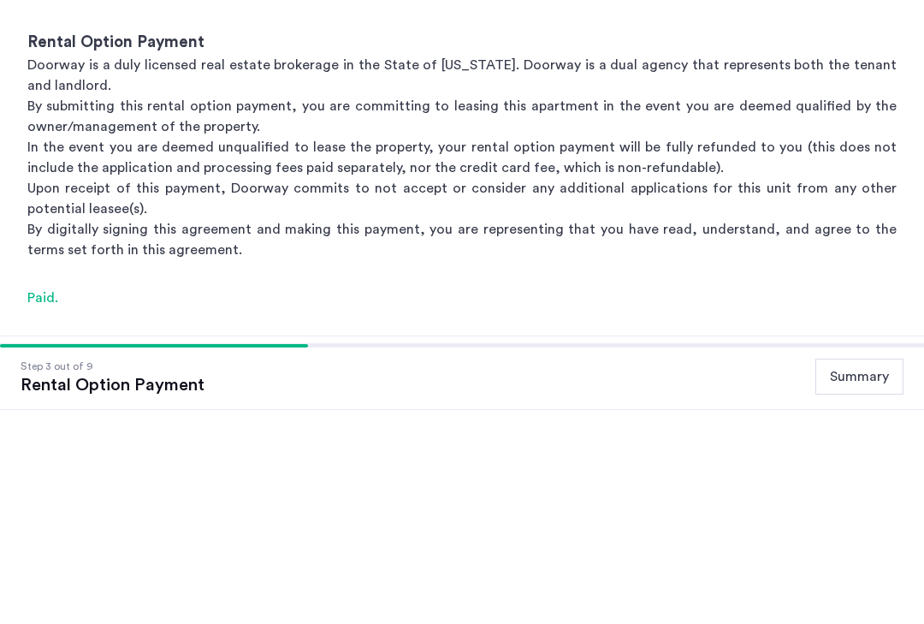
scroll to position [268, 0]
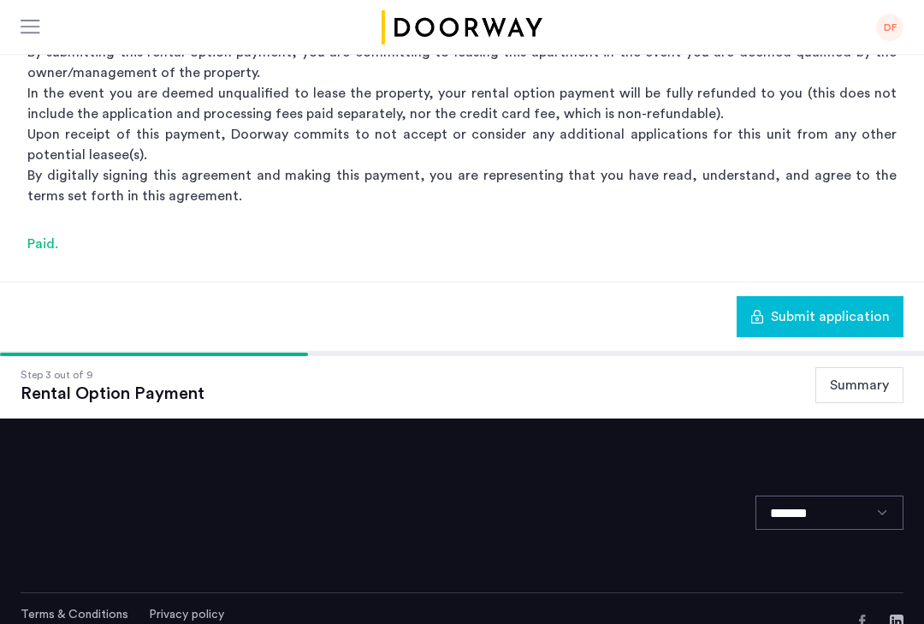
click at [821, 324] on span "Submit application" at bounding box center [830, 316] width 119 height 21
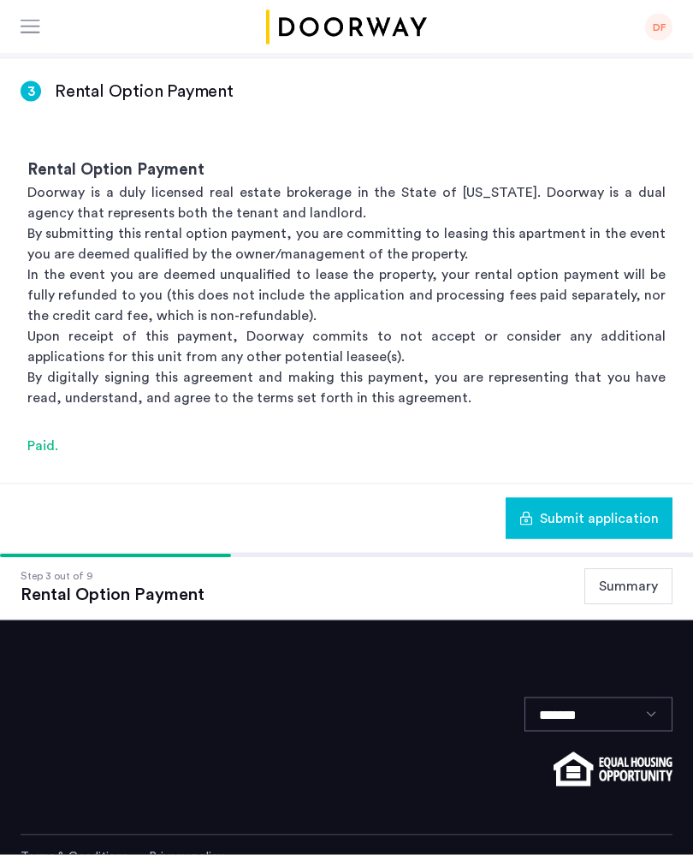
scroll to position [104, 0]
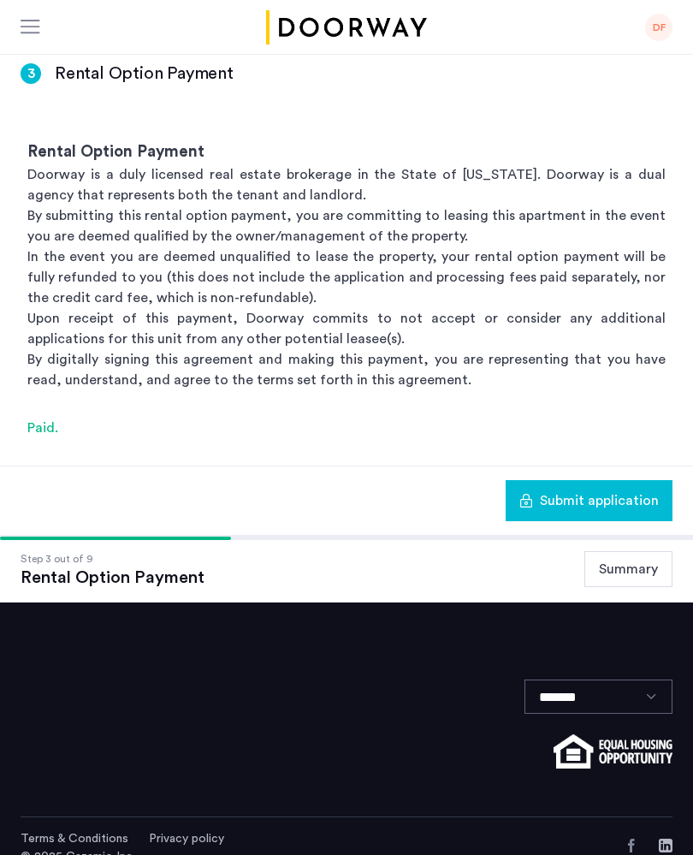
click at [38, 26] on div at bounding box center [31, 28] width 21 height 17
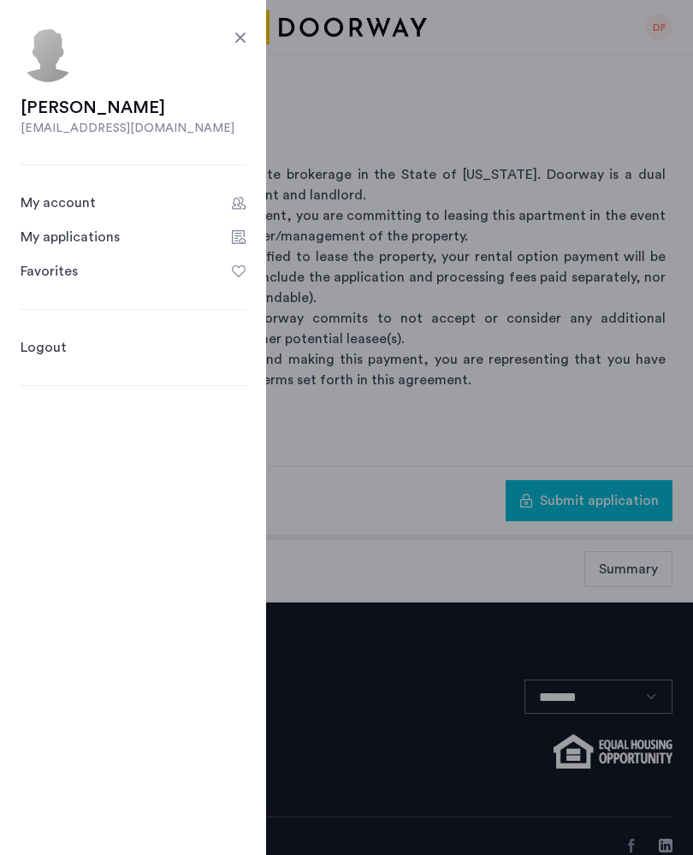
click at [242, 44] on div at bounding box center [240, 37] width 21 height 21
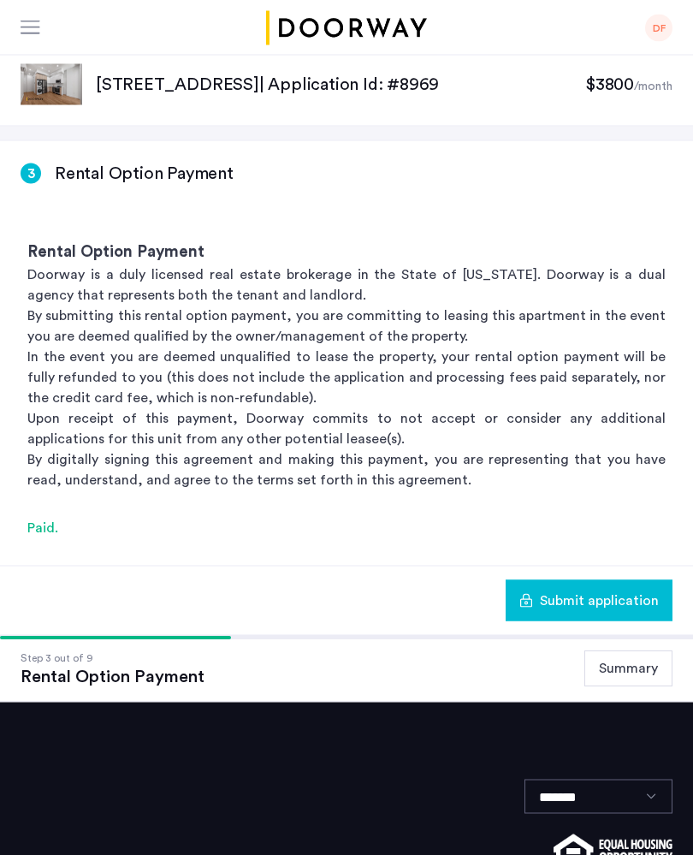
scroll to position [0, 0]
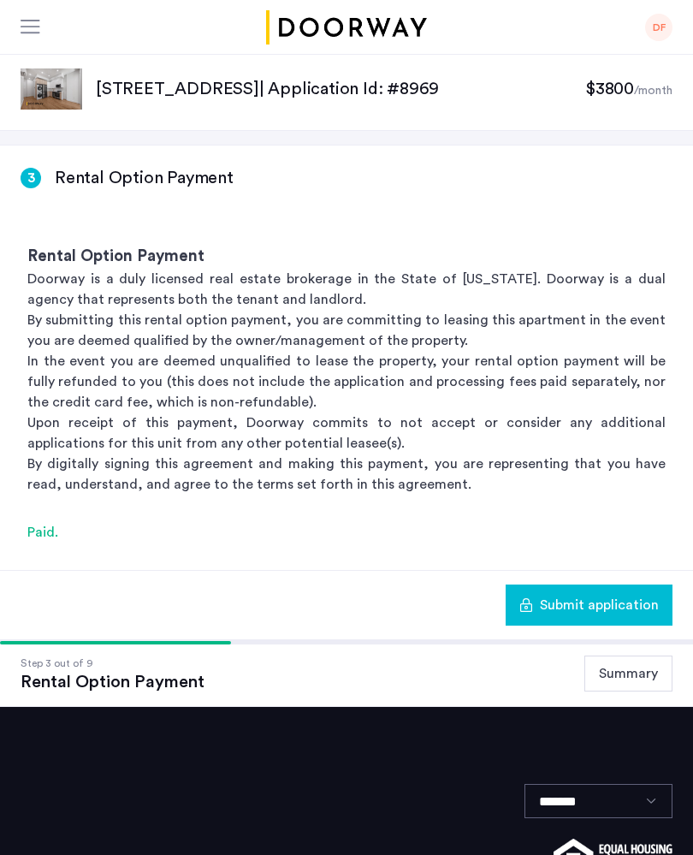
click at [618, 605] on span "Submit application" at bounding box center [599, 605] width 119 height 21
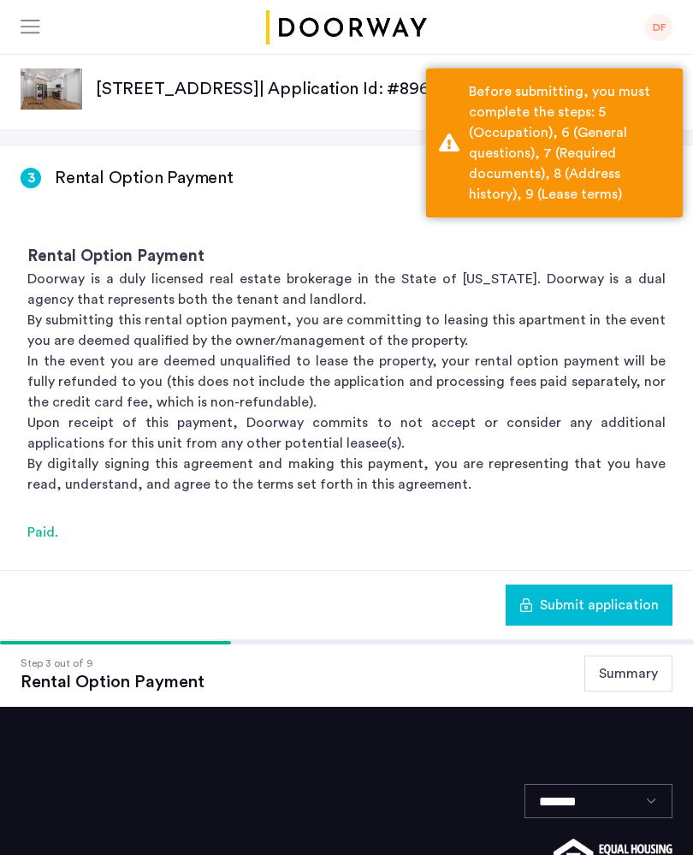
click at [591, 145] on div "Before submitting, you must complete the steps: 5 (Occupation), 6 (General ques…" at bounding box center [569, 142] width 201 height 123
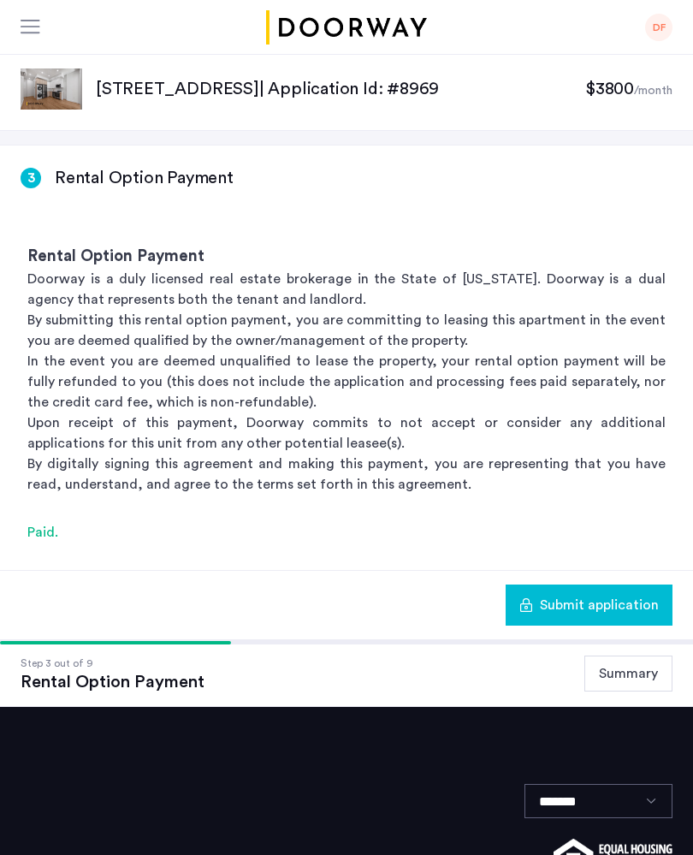
click at [642, 608] on span "Submit application" at bounding box center [599, 605] width 119 height 21
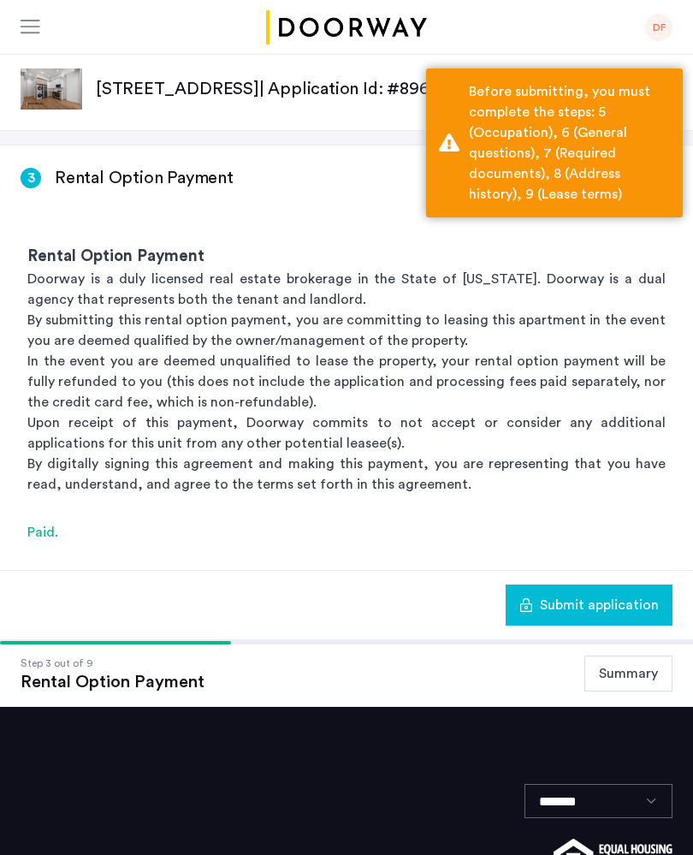
click at [585, 128] on div "Before submitting, you must complete the steps: 5 (Occupation), 6 (General ques…" at bounding box center [569, 142] width 201 height 123
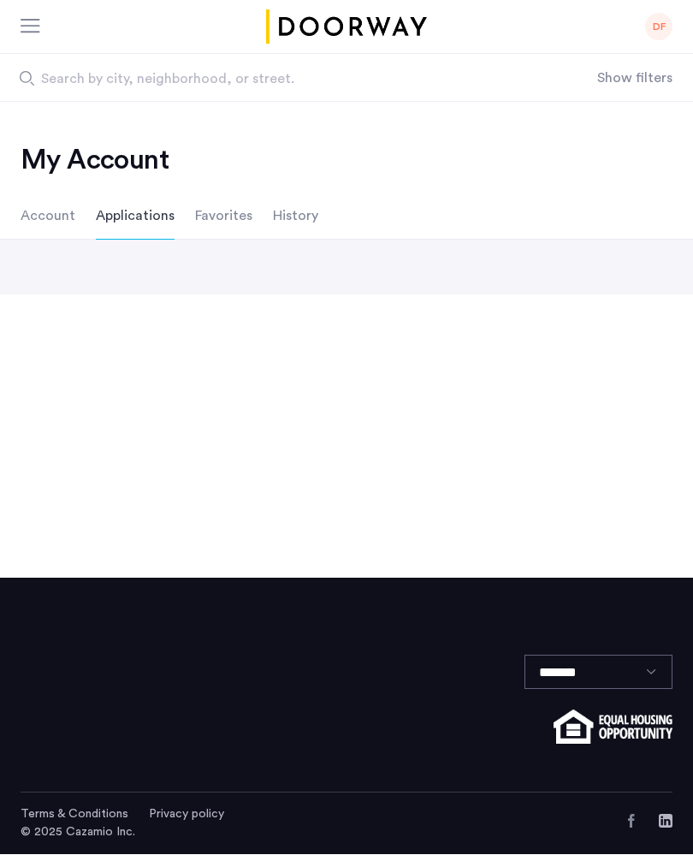
scroll to position [1, 0]
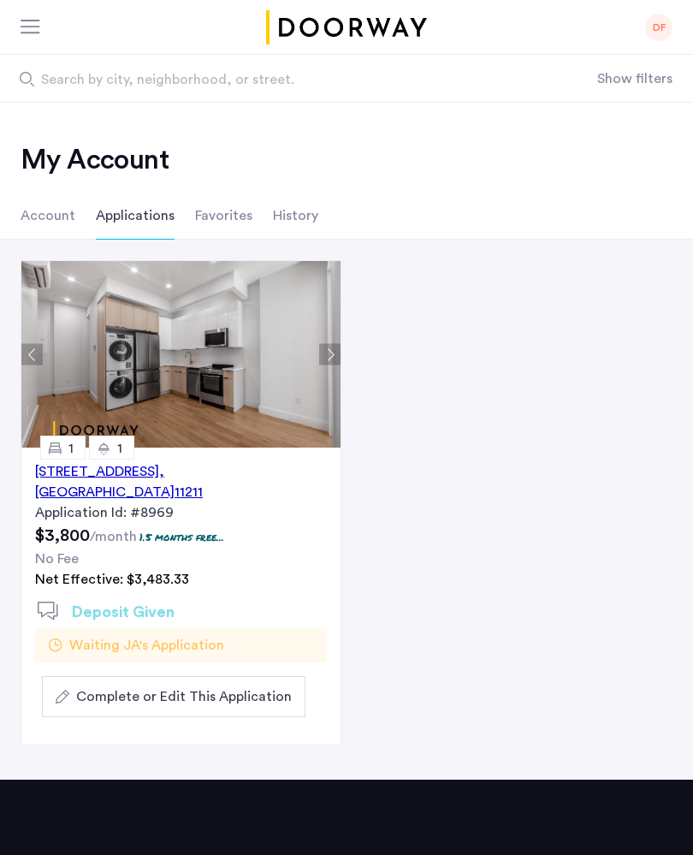
click at [260, 623] on span "Complete or Edit This Application" at bounding box center [184, 696] width 216 height 21
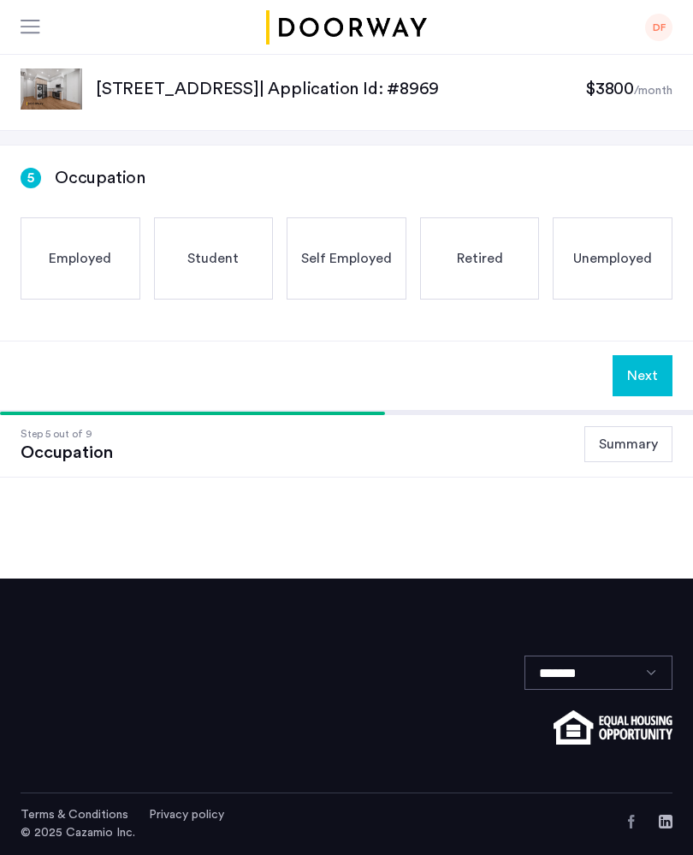
click at [89, 265] on span "Employed" at bounding box center [80, 258] width 62 height 21
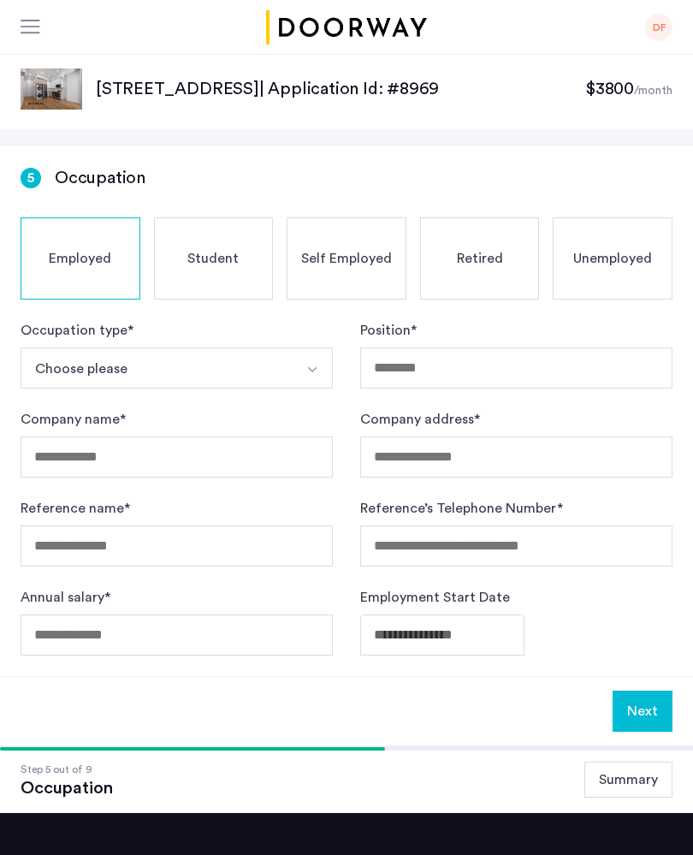
click at [484, 265] on span "Retired" at bounding box center [480, 258] width 46 height 21
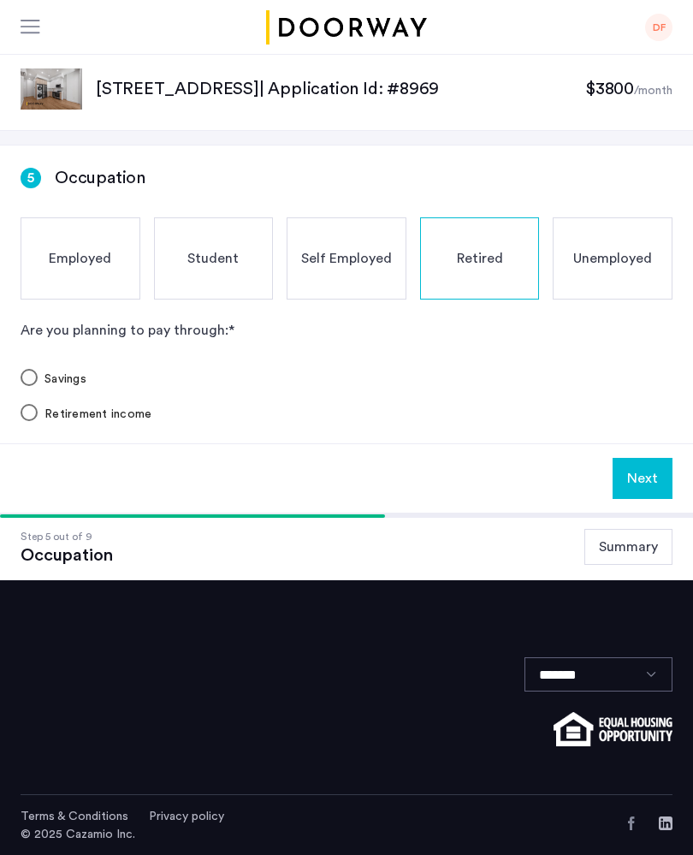
click at [13, 387] on div "Select an option" at bounding box center [29, 377] width 41 height 41
click at [646, 481] on button "Next" at bounding box center [643, 478] width 60 height 41
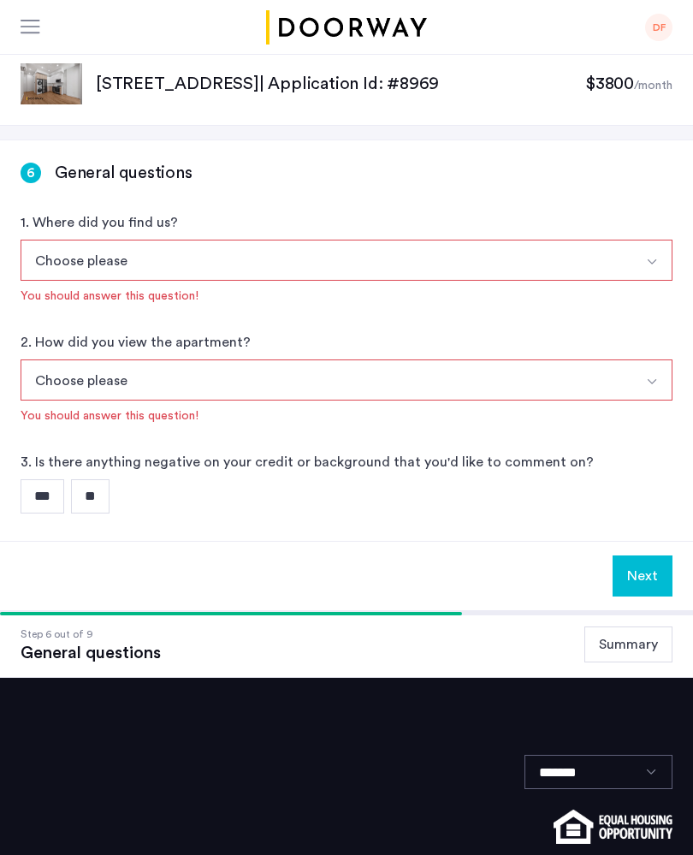
click at [259, 257] on button "Choose please" at bounding box center [327, 260] width 612 height 41
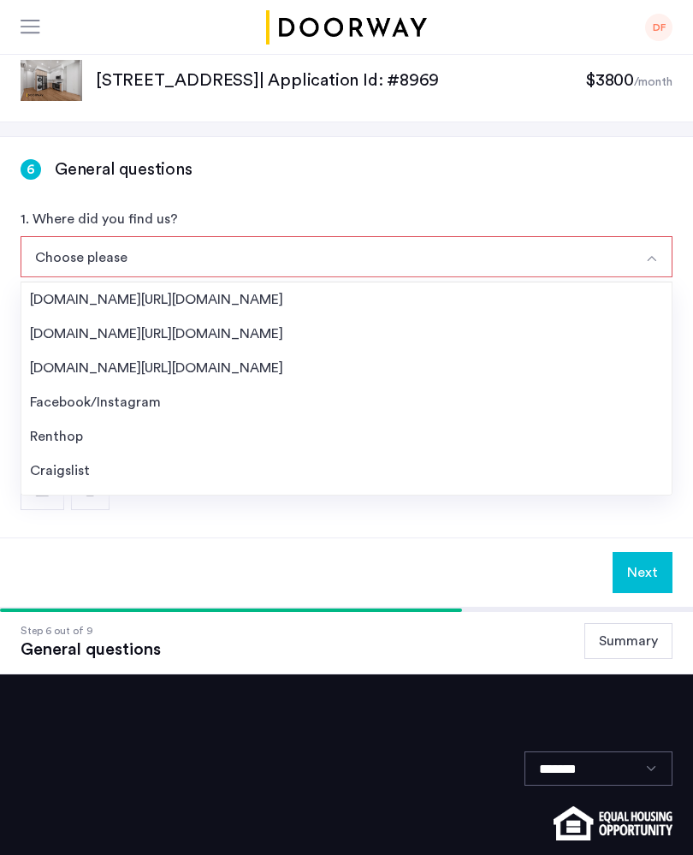
click at [193, 305] on div "Streeteasy.com/Zillow.com" at bounding box center [346, 299] width 633 height 21
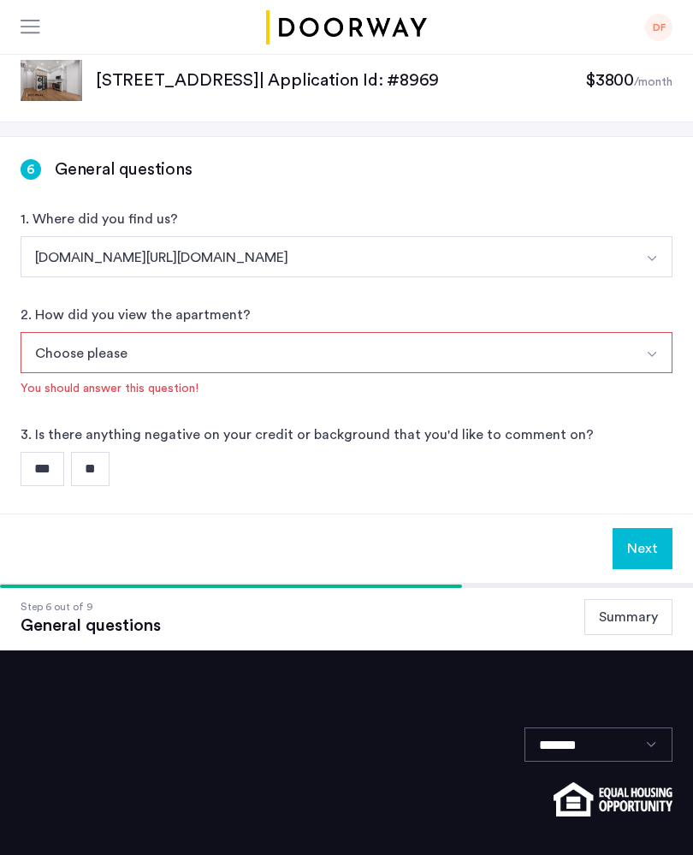
scroll to position [0, 0]
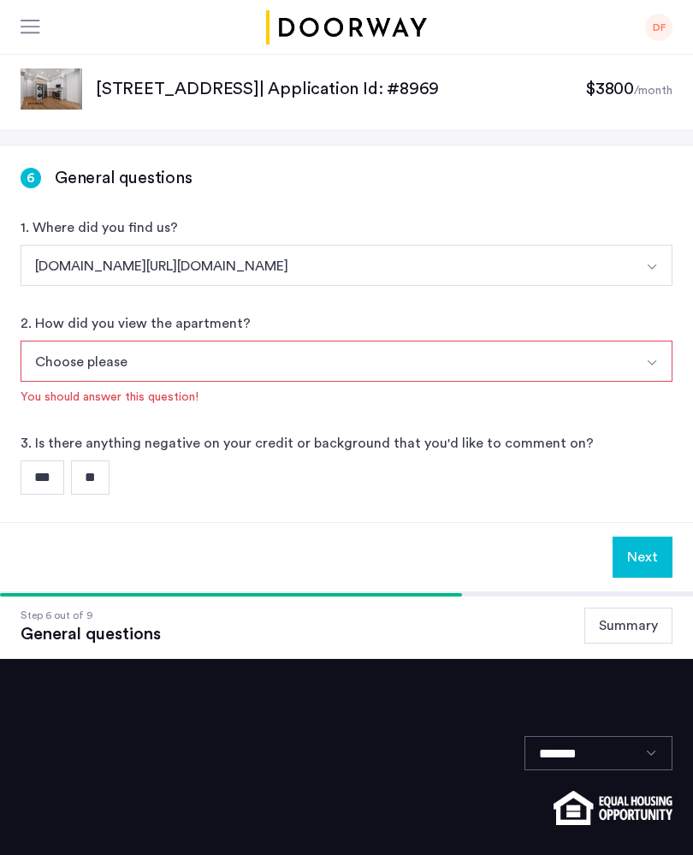
click at [353, 368] on button "Choose please" at bounding box center [327, 361] width 612 height 41
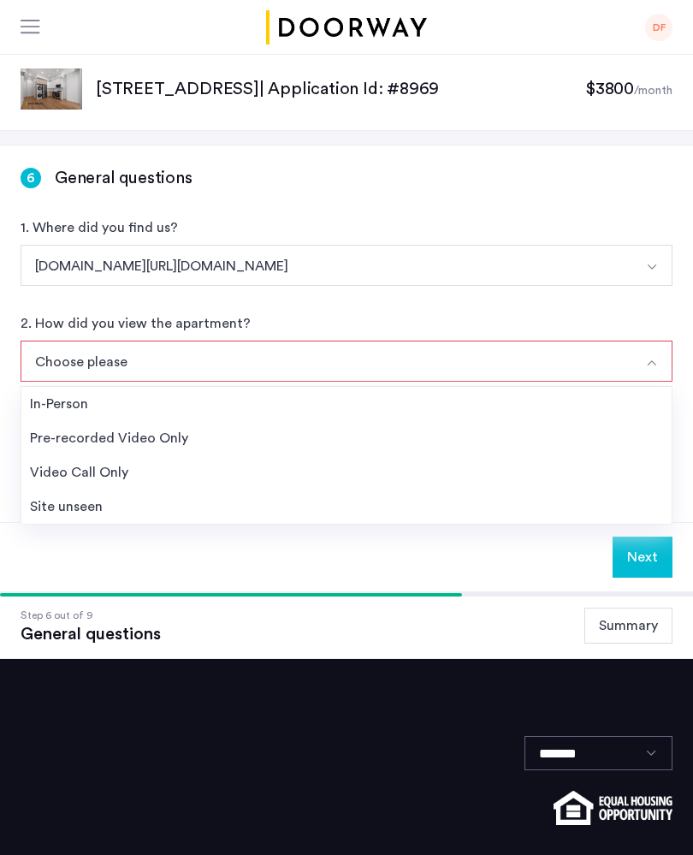
click at [132, 478] on div "Video Call Only" at bounding box center [346, 472] width 633 height 21
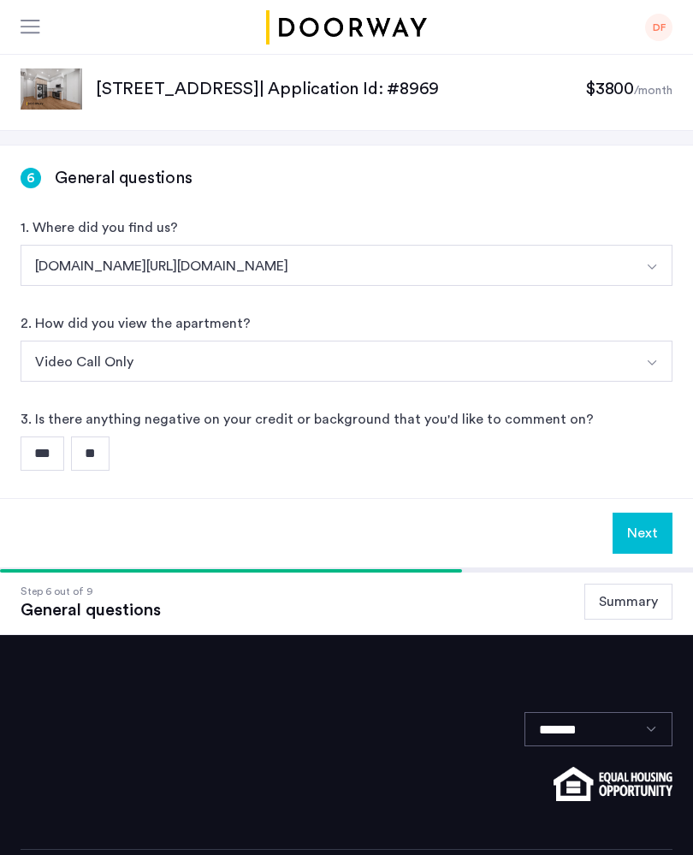
click at [108, 460] on input "**" at bounding box center [90, 453] width 39 height 34
click at [651, 537] on button "Next" at bounding box center [643, 533] width 60 height 41
